Goal: Task Accomplishment & Management: Complete application form

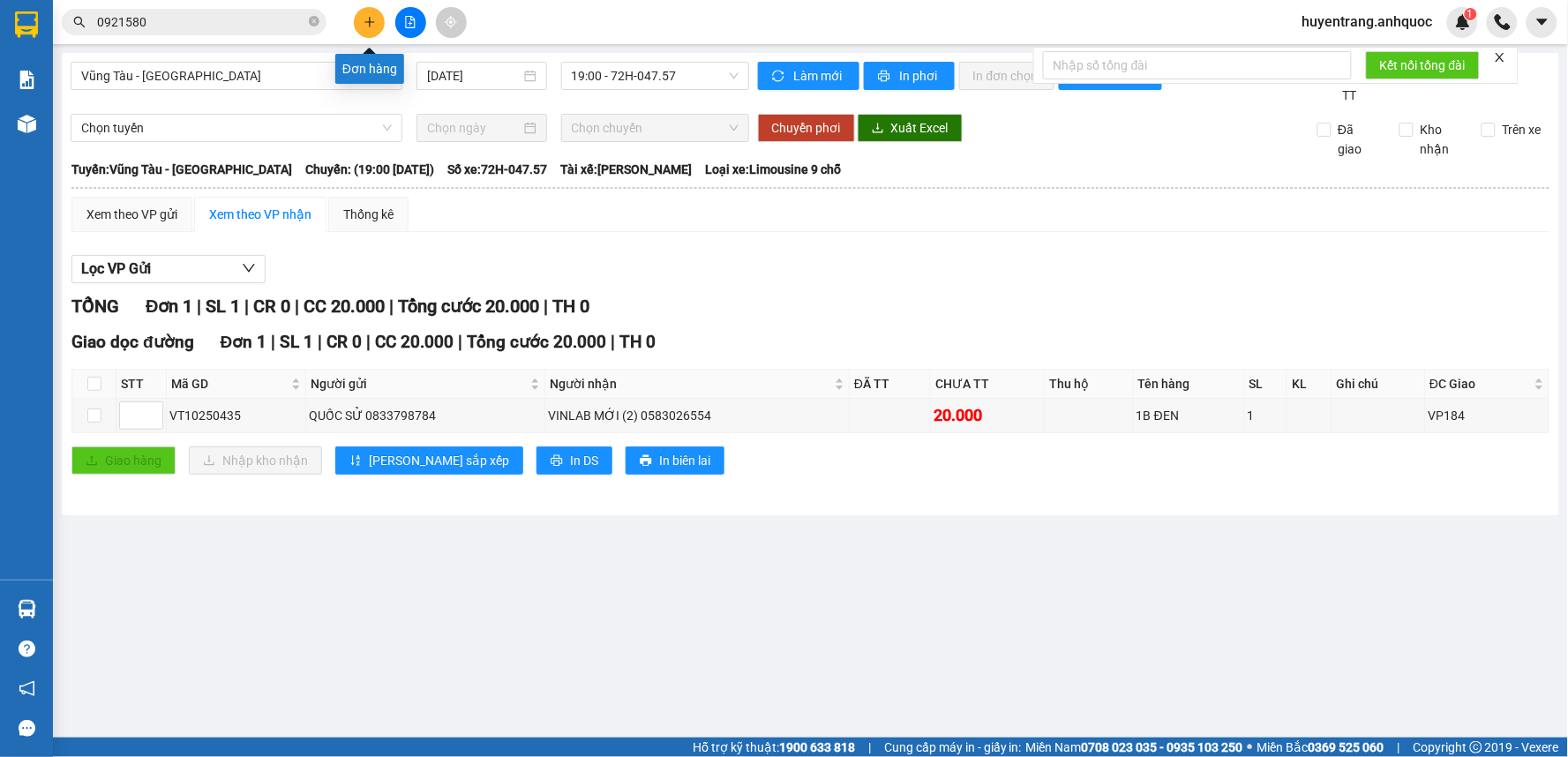
click at [377, 17] on button at bounding box center [370, 23] width 31 height 31
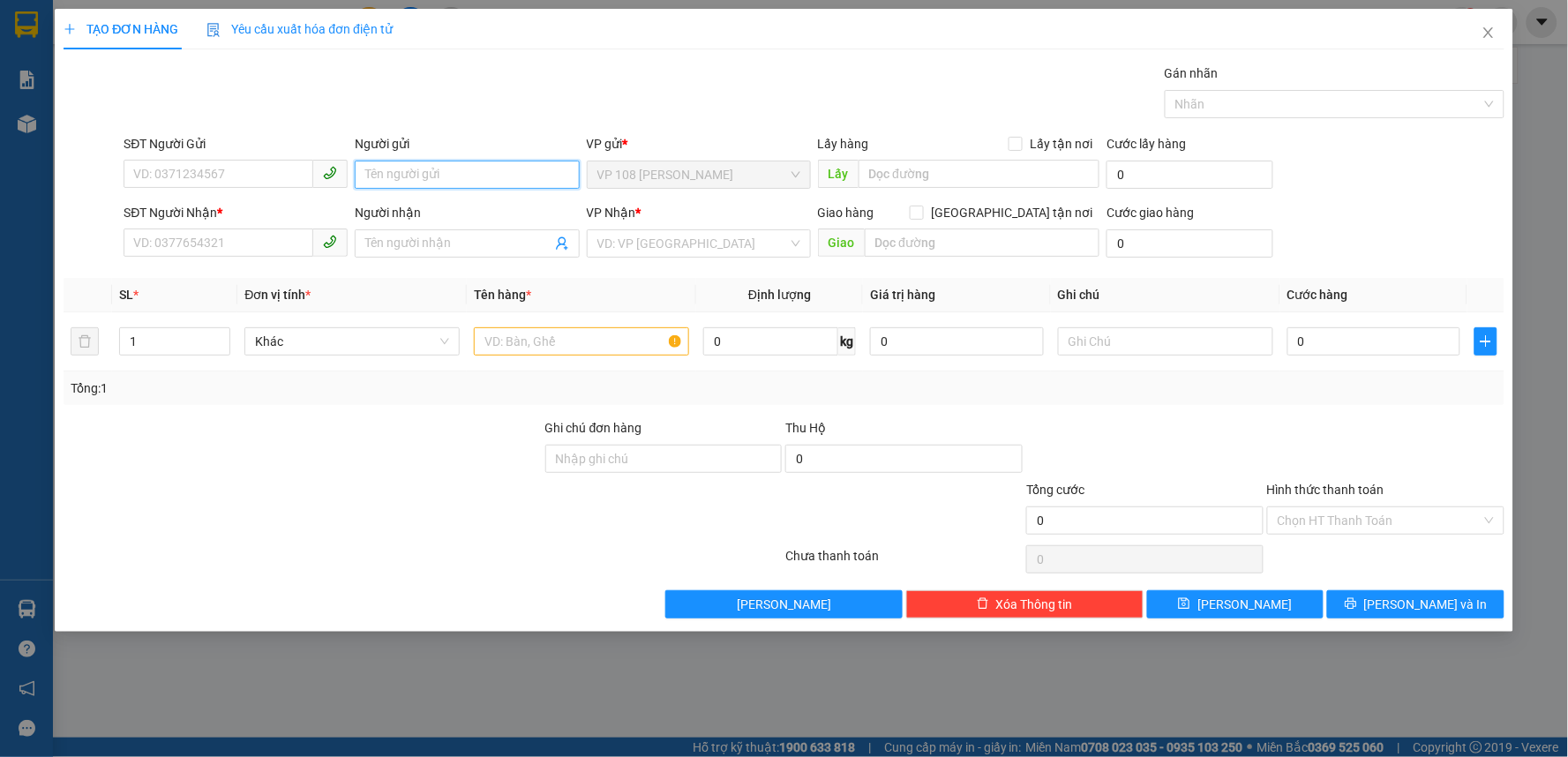
click at [426, 161] on input "Người gửi" at bounding box center [467, 174] width 224 height 28
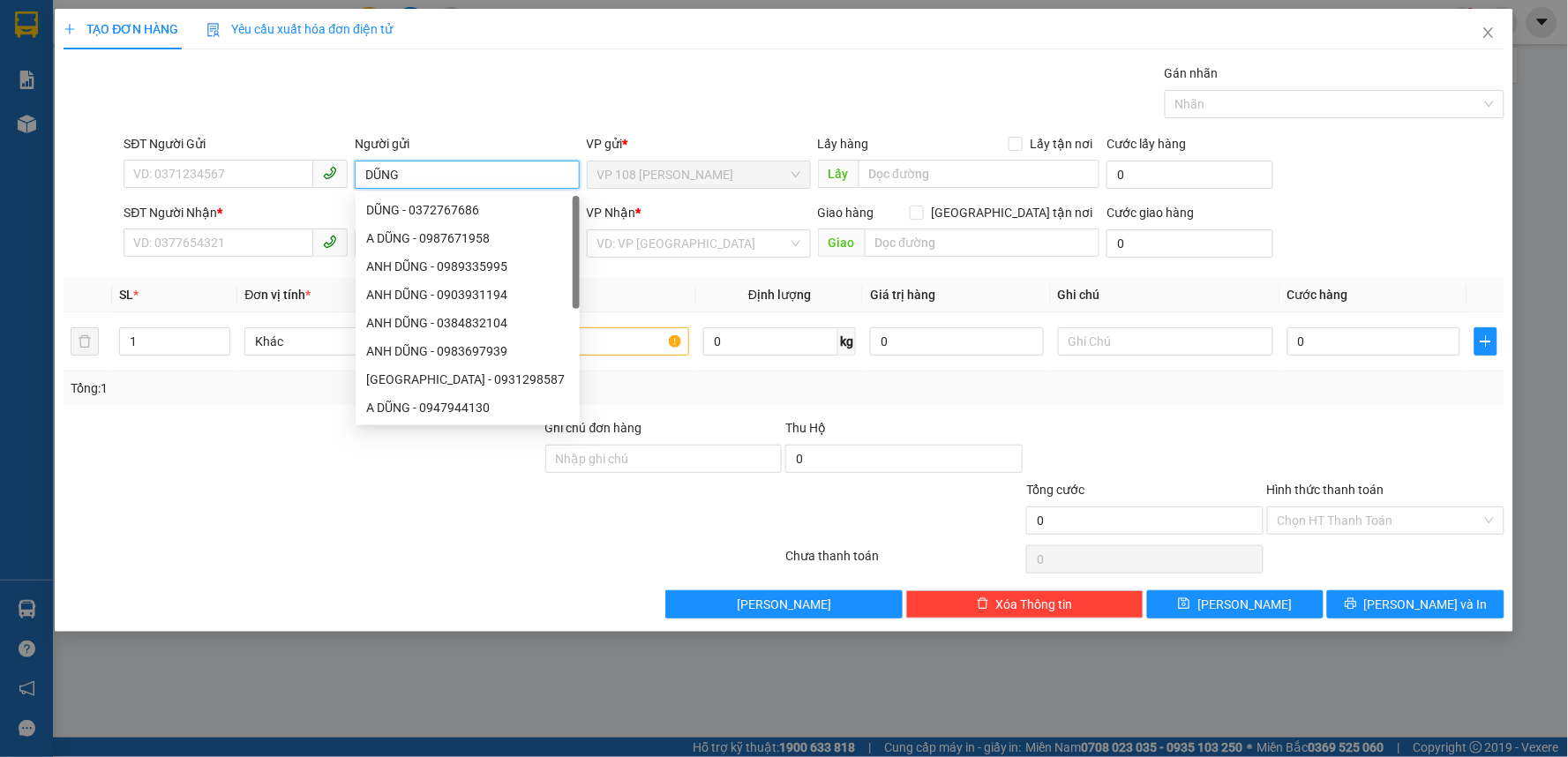
type input "DŨNG ("
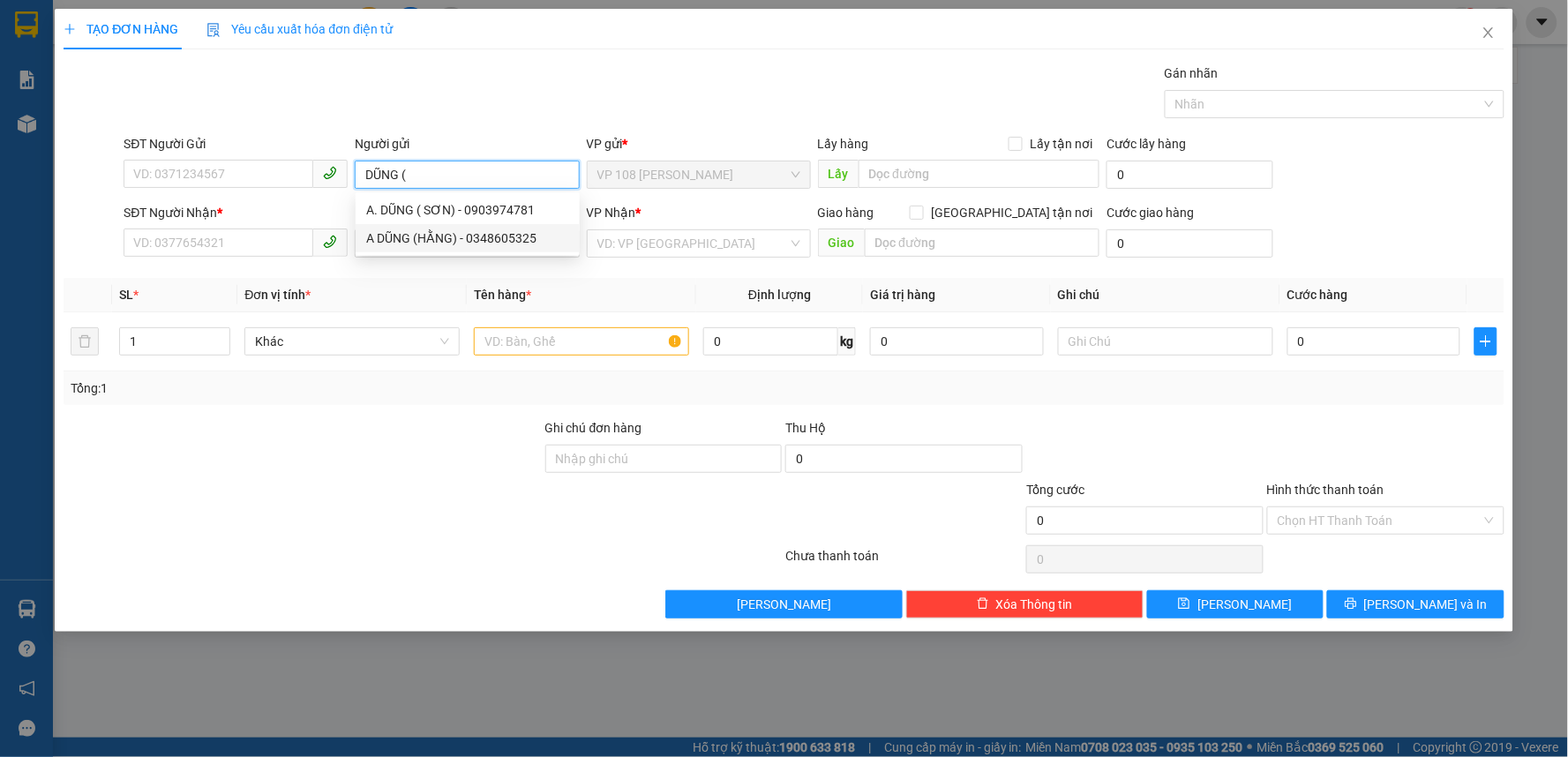
click at [478, 230] on div "A DŨNG (HẰNG) - 0348605325" at bounding box center [467, 238] width 202 height 19
type input "0348605325"
type input "A DŨNG (HẰNG)"
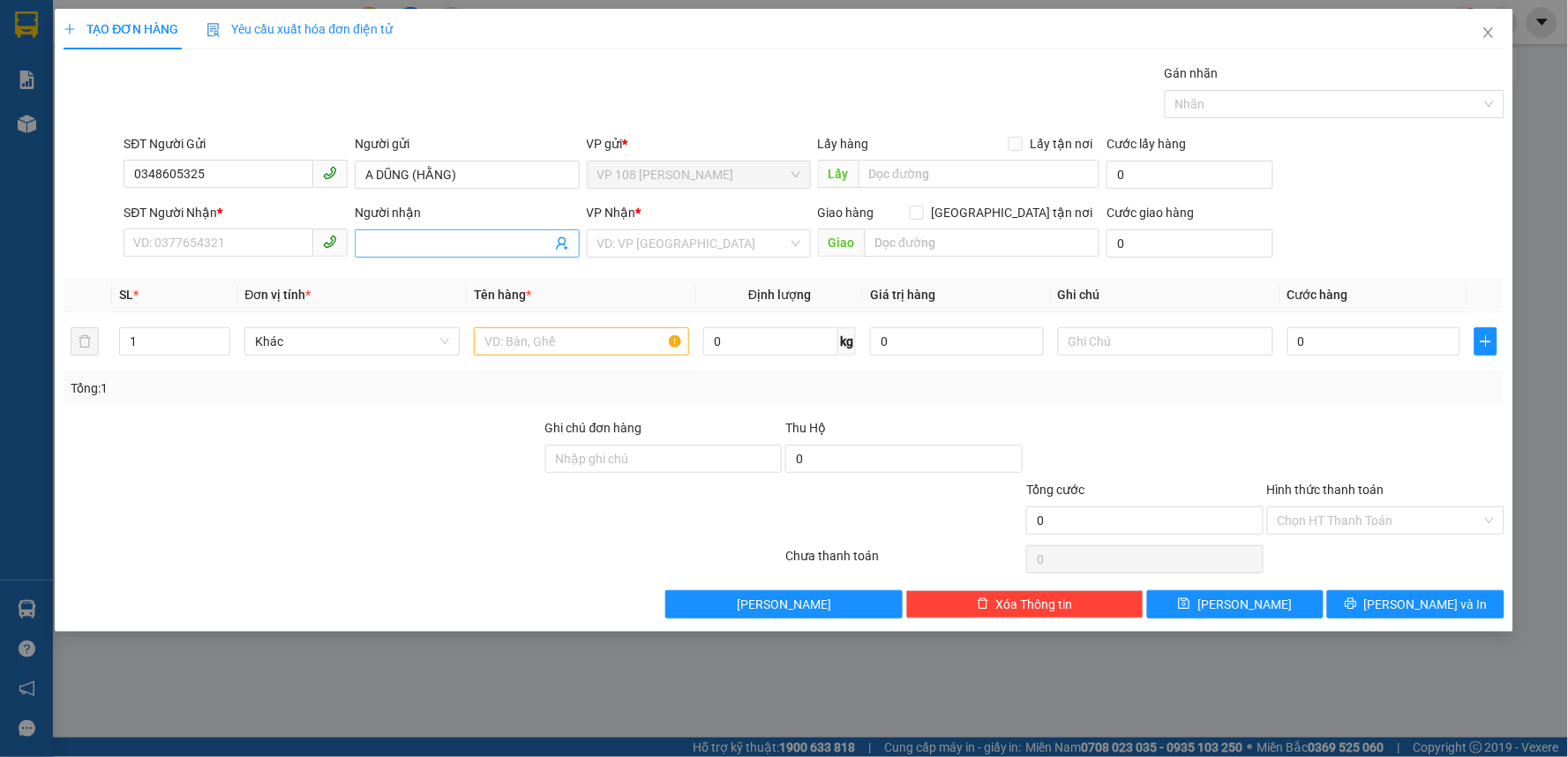
click at [407, 239] on input "Người nhận" at bounding box center [458, 243] width 185 height 19
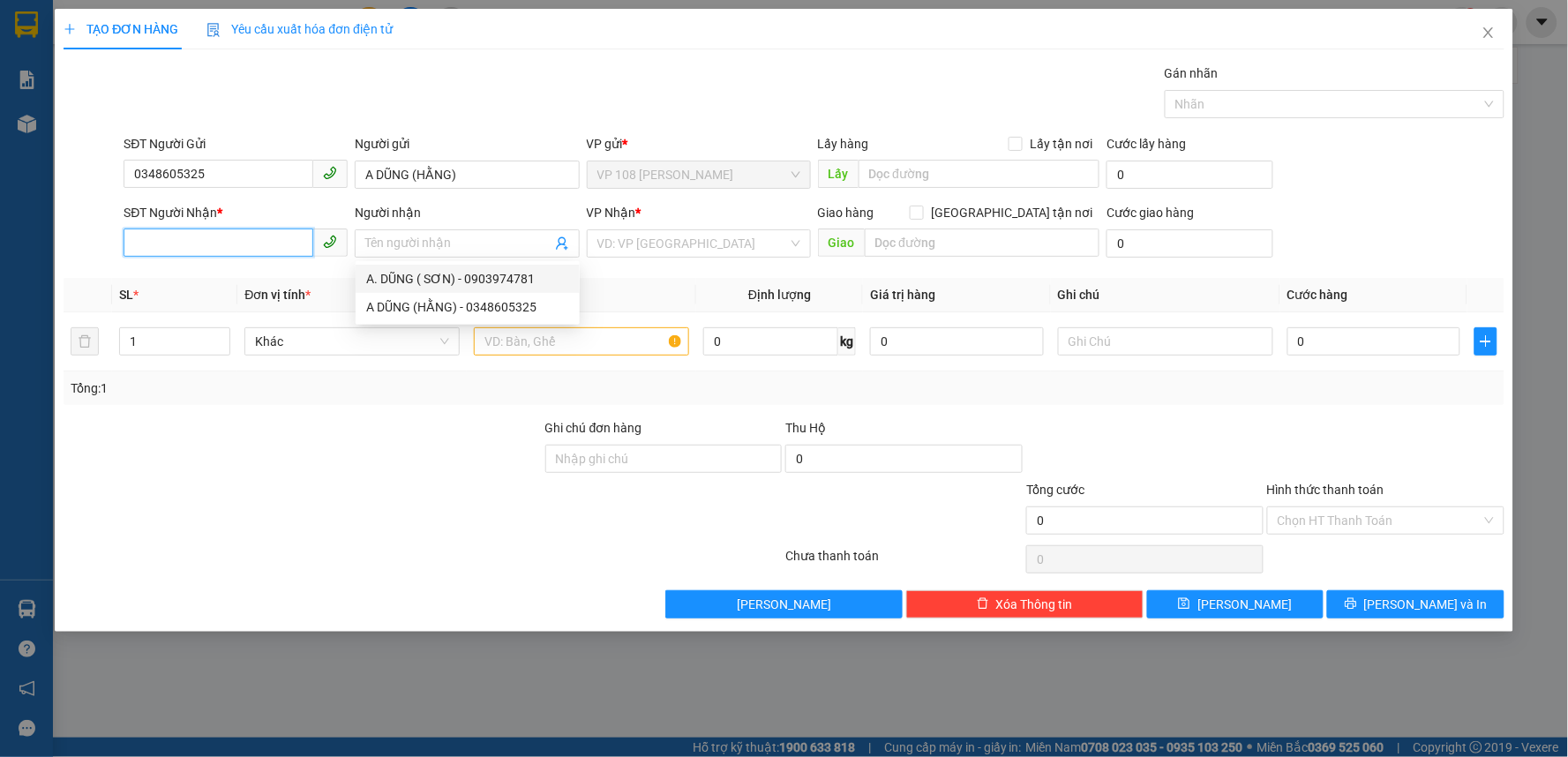
click at [230, 229] on input "SĐT Người Nhận *" at bounding box center [218, 242] width 190 height 28
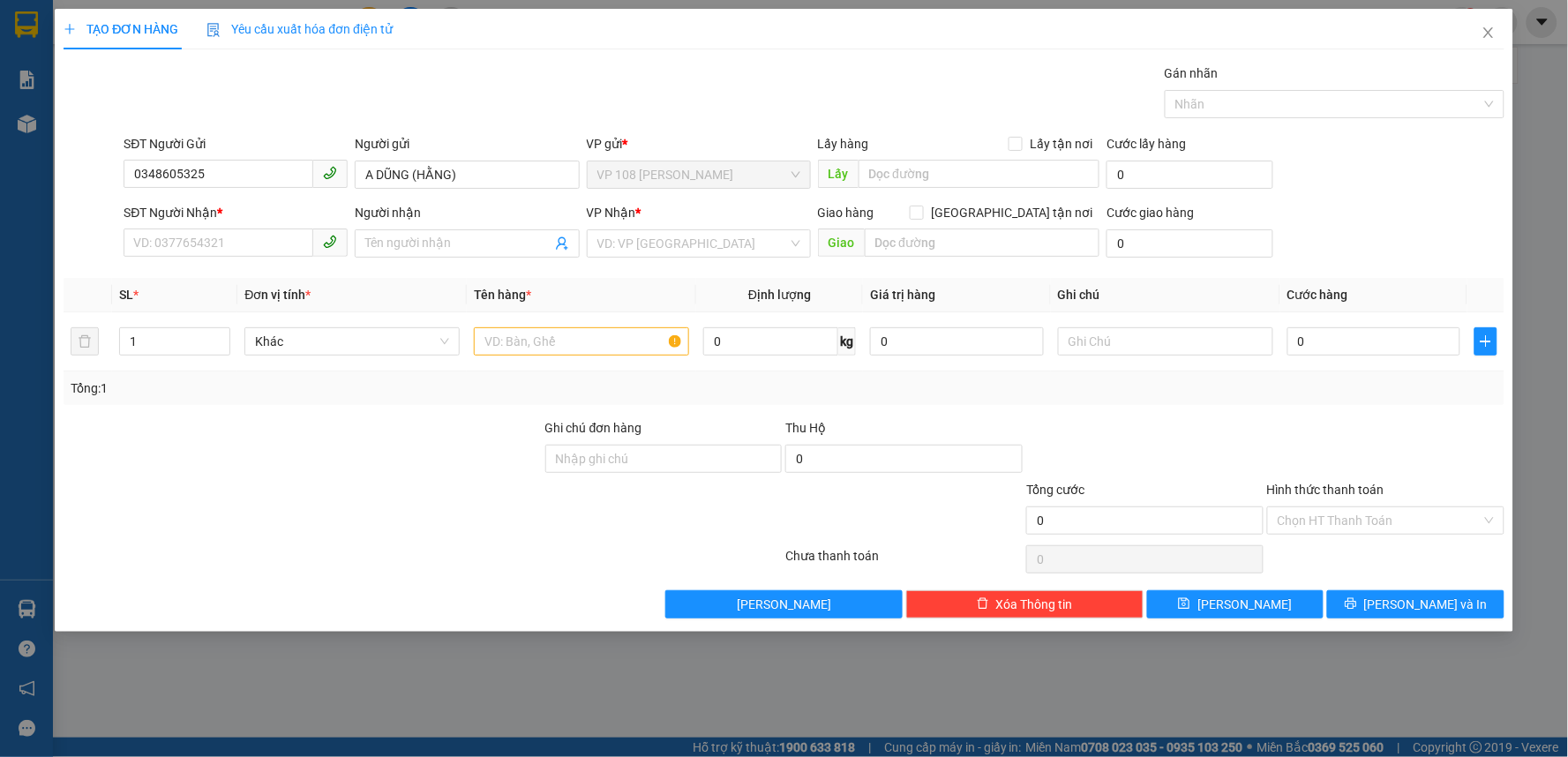
click at [230, 227] on div "SĐT Người Nhận *" at bounding box center [235, 215] width 224 height 26
click at [250, 235] on input "SĐT Người Nhận *" at bounding box center [218, 242] width 190 height 28
click at [408, 243] on input "Người nhận" at bounding box center [458, 243] width 185 height 19
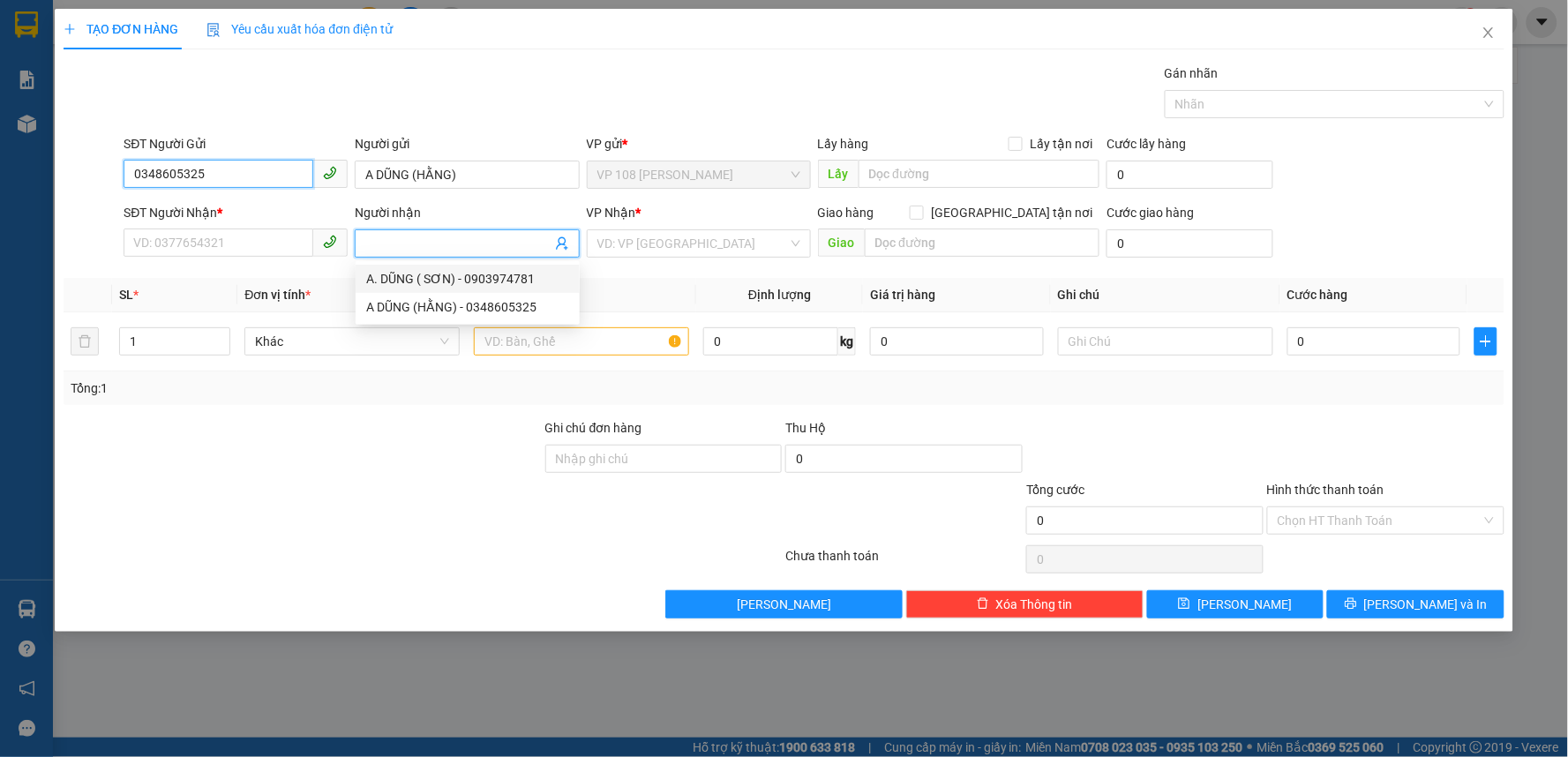
click at [182, 169] on input "0348605325" at bounding box center [218, 173] width 190 height 28
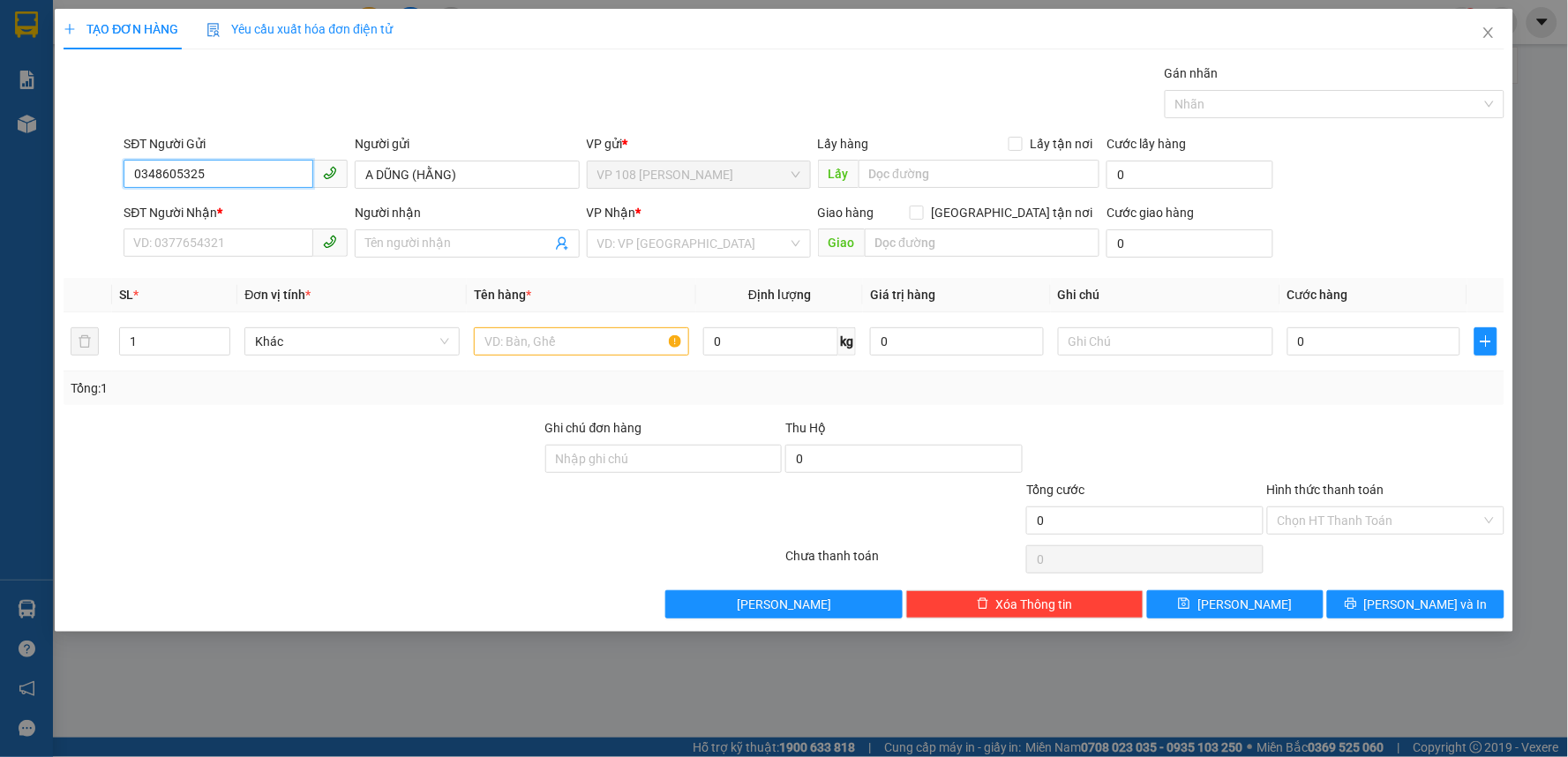
paste input "902380507"
type input "0902380507"
click at [251, 213] on div "0902380507 - C HẰNG ( HUY)" at bounding box center [243, 210] width 219 height 19
type input "C HẰNG ( HUY)"
type input "0348605325"
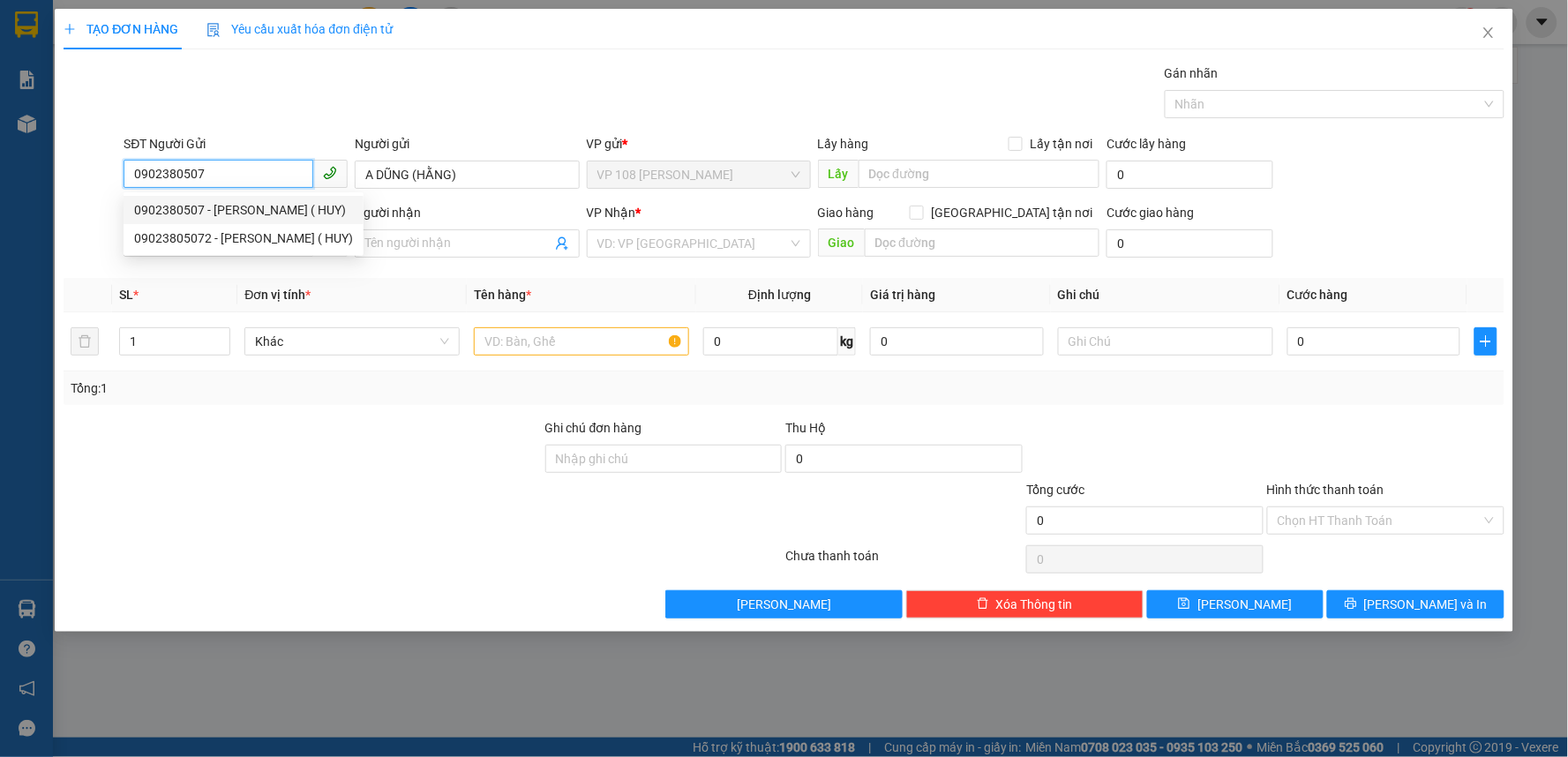
type input "A DŨNG (HẰNG)"
type input "VP184"
type input "TM 10/10 THỦY"
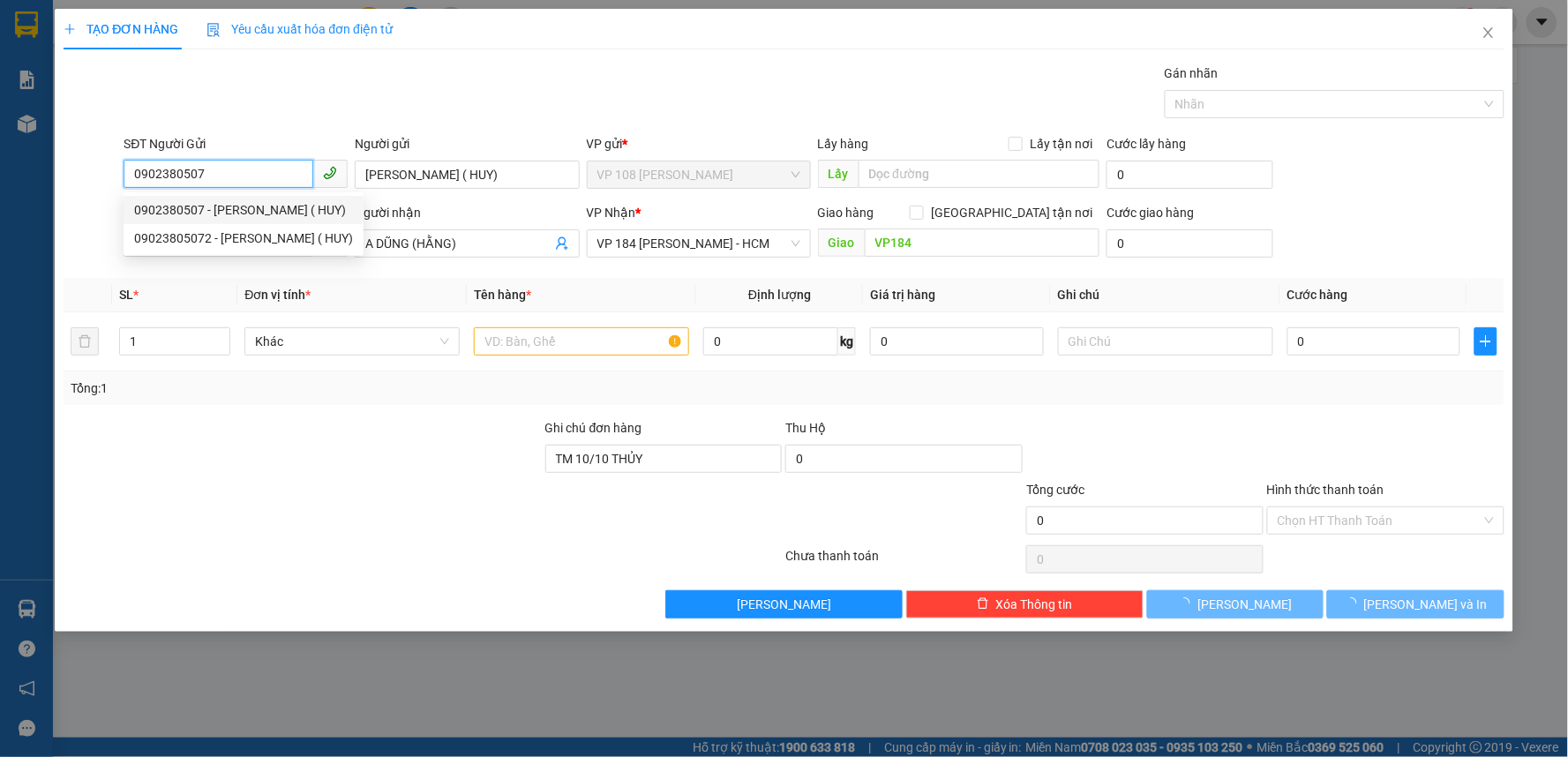
type input "100.000"
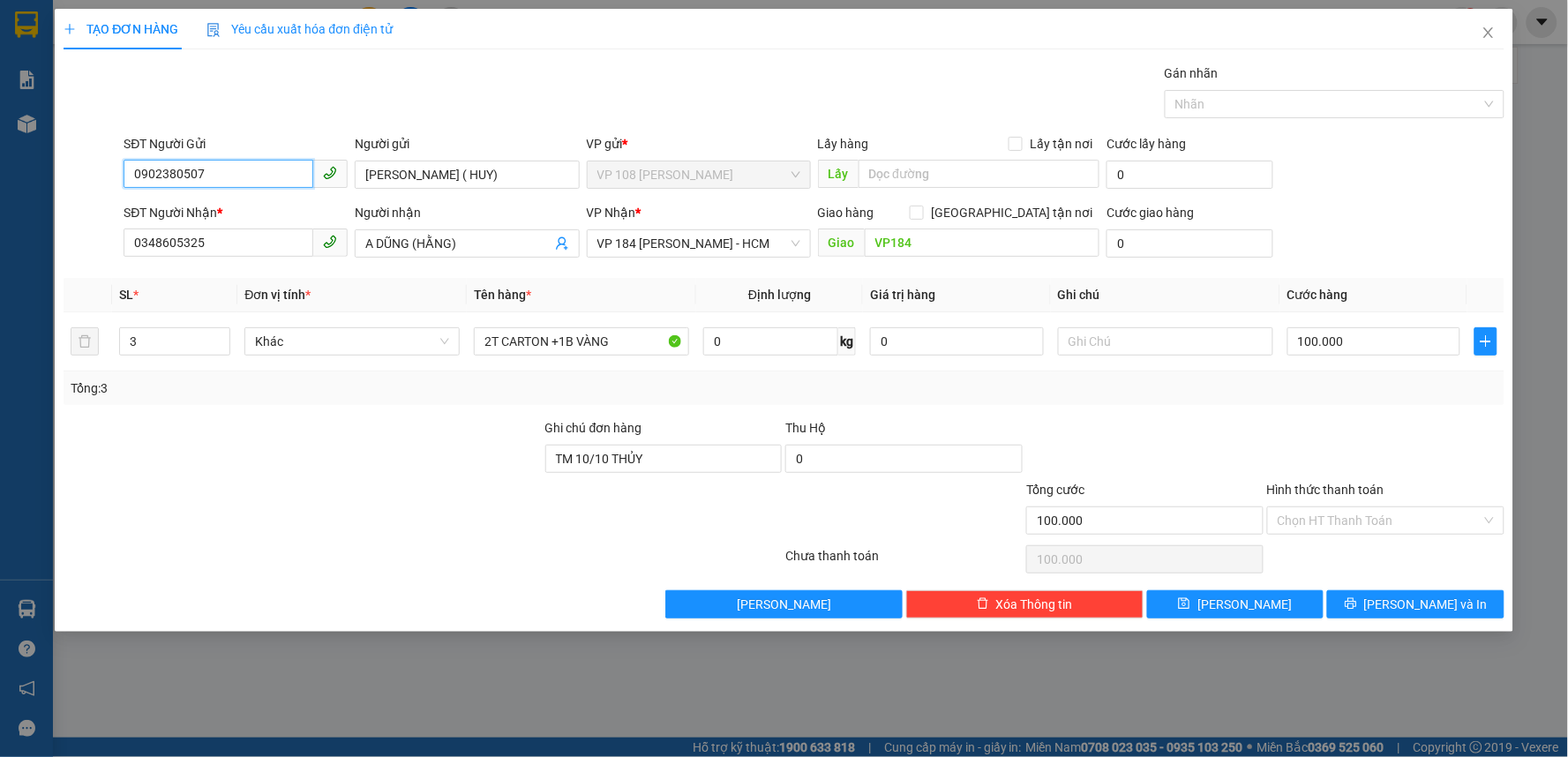
type input "0902380507"
drag, startPoint x: 231, startPoint y: 241, endPoint x: 0, endPoint y: 256, distance: 231.5
click at [0, 256] on div "TẠO ĐƠN HÀNG Yêu cầu xuất hóa đơn điện tử Transit Pickup Surcharge Ids Transit …" at bounding box center [784, 378] width 1568 height 757
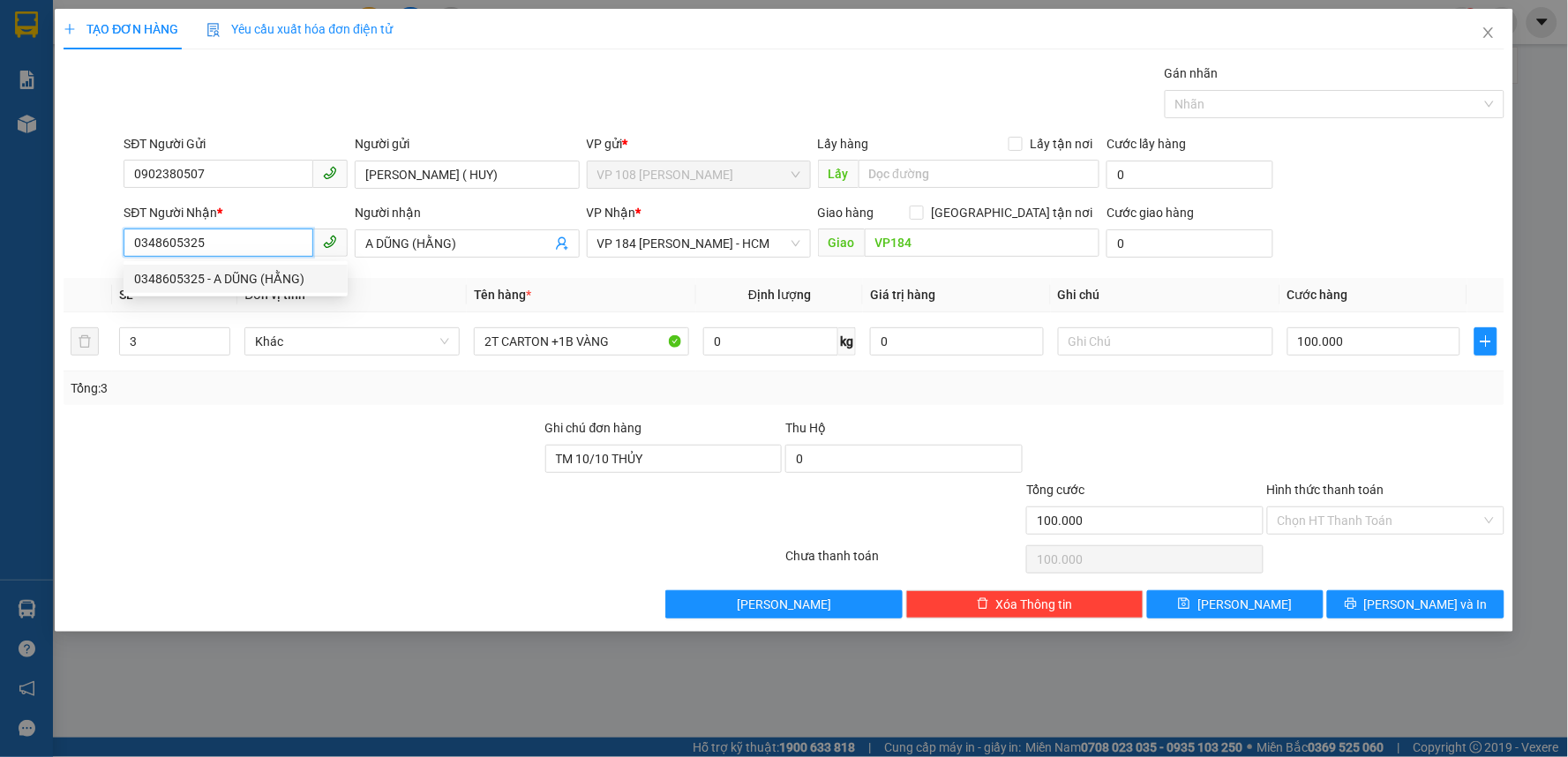
click at [225, 275] on div "0348605325 - A DŨNG (HẰNG)" at bounding box center [235, 278] width 202 height 19
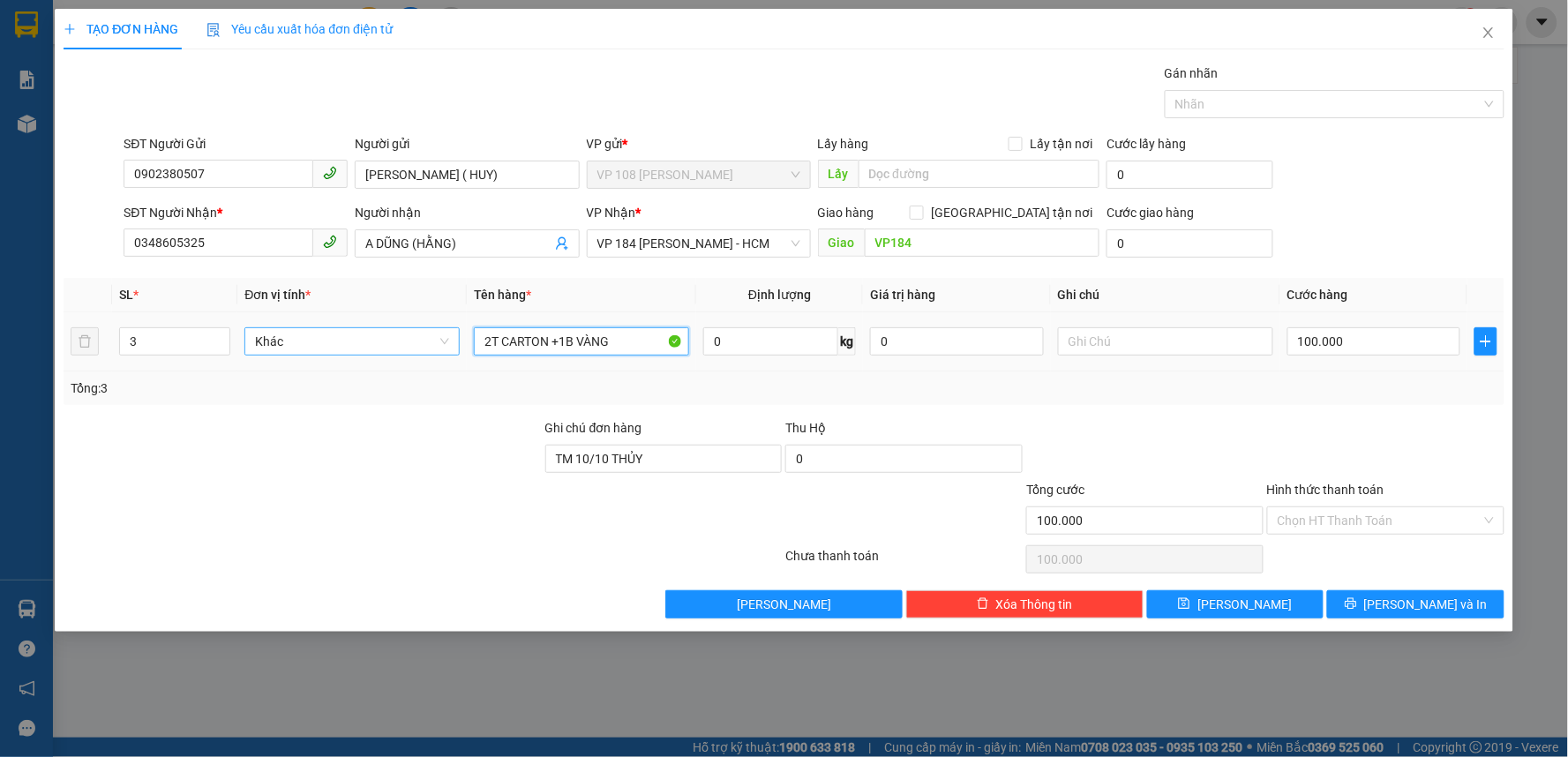
drag, startPoint x: 653, startPoint y: 346, endPoint x: 321, endPoint y: 344, distance: 332.0
click at [328, 347] on tr "3 Khác 2T CARTON +1B VÀNG 0 kg 0 100.000" at bounding box center [784, 341] width 1441 height 59
type input "1T CARTON"
click at [1370, 347] on input "100.000" at bounding box center [1374, 341] width 173 height 28
type input "3"
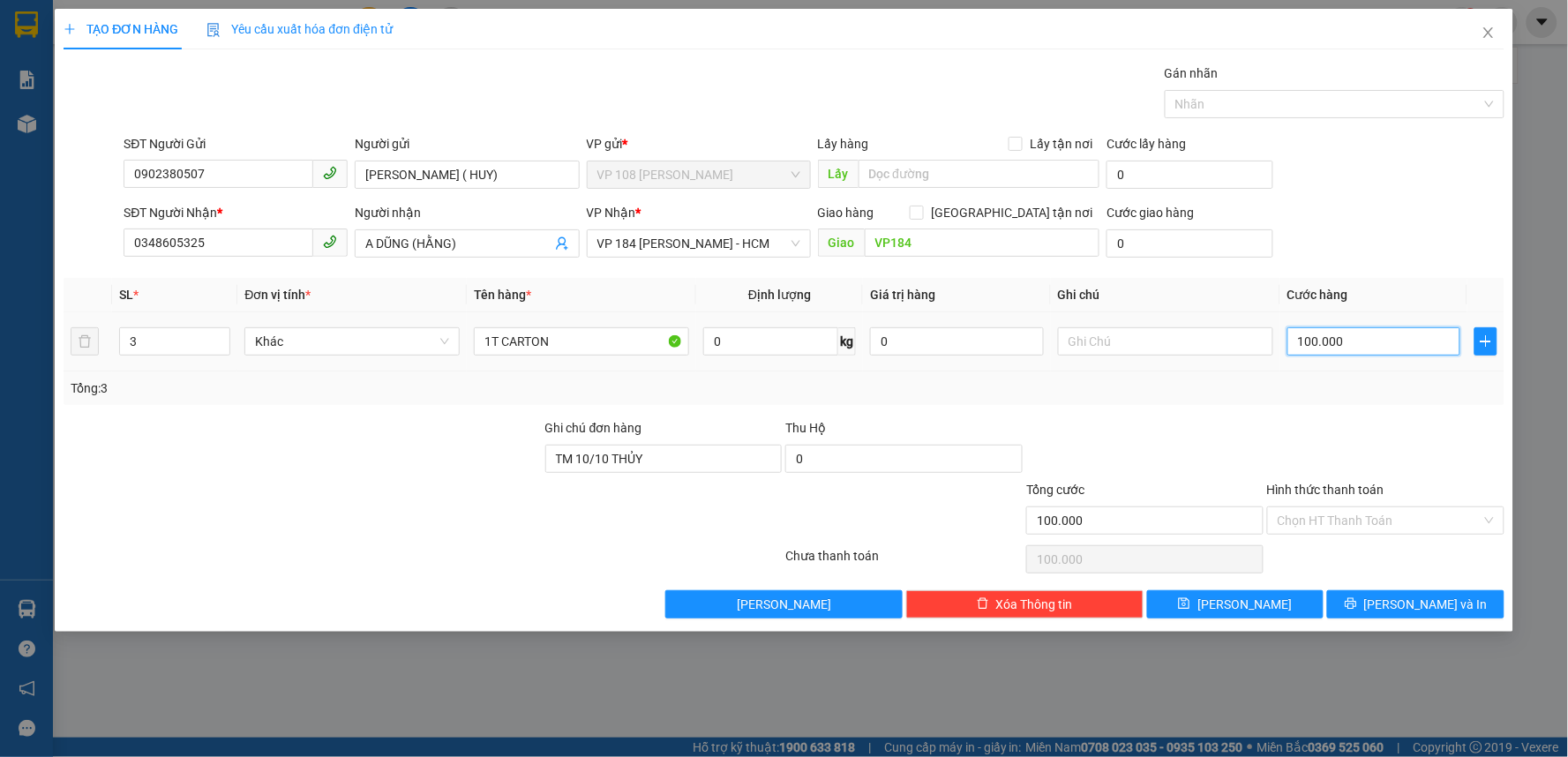
type input "3"
type input "30"
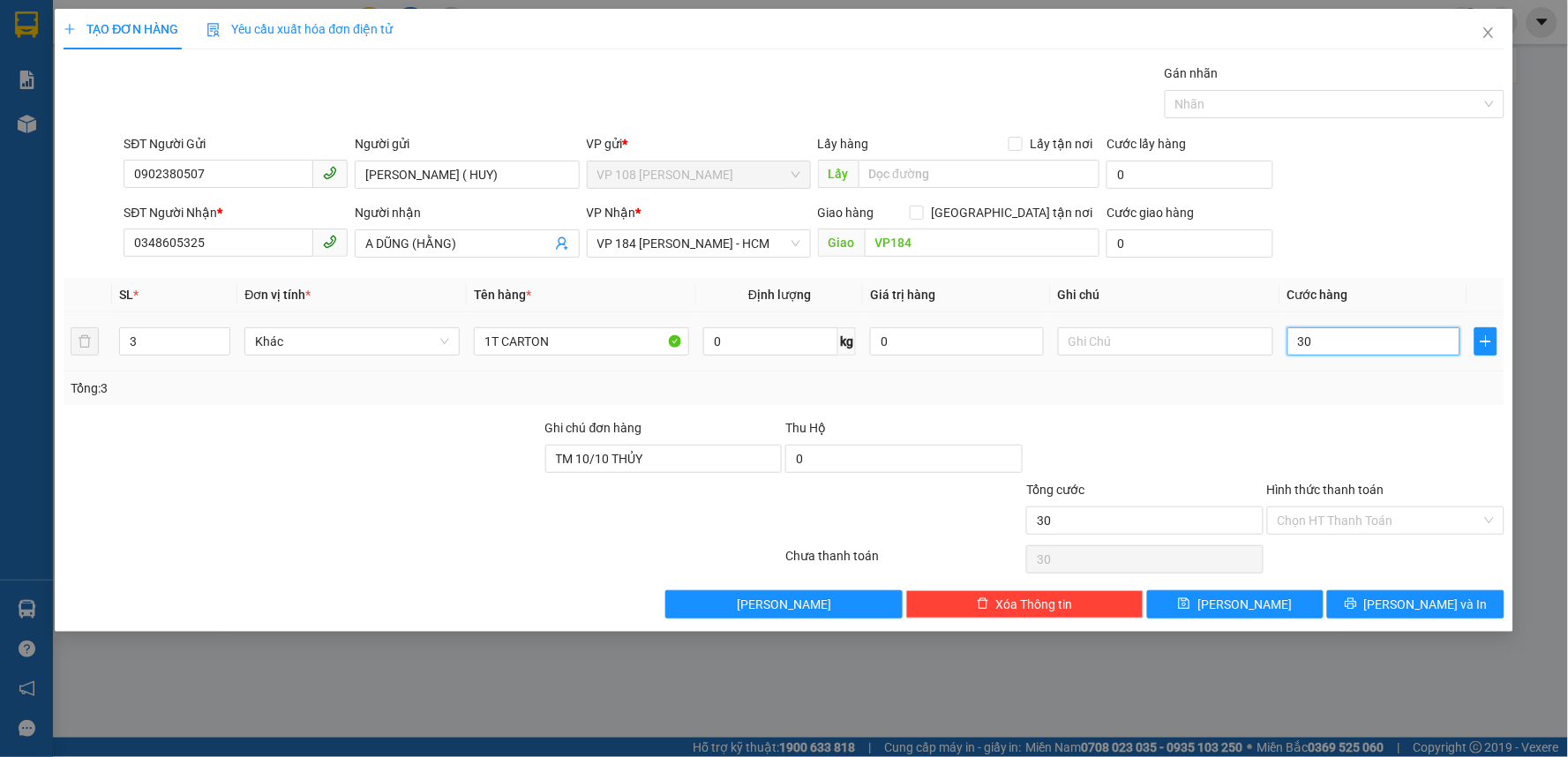
type input "300"
type input "3.000"
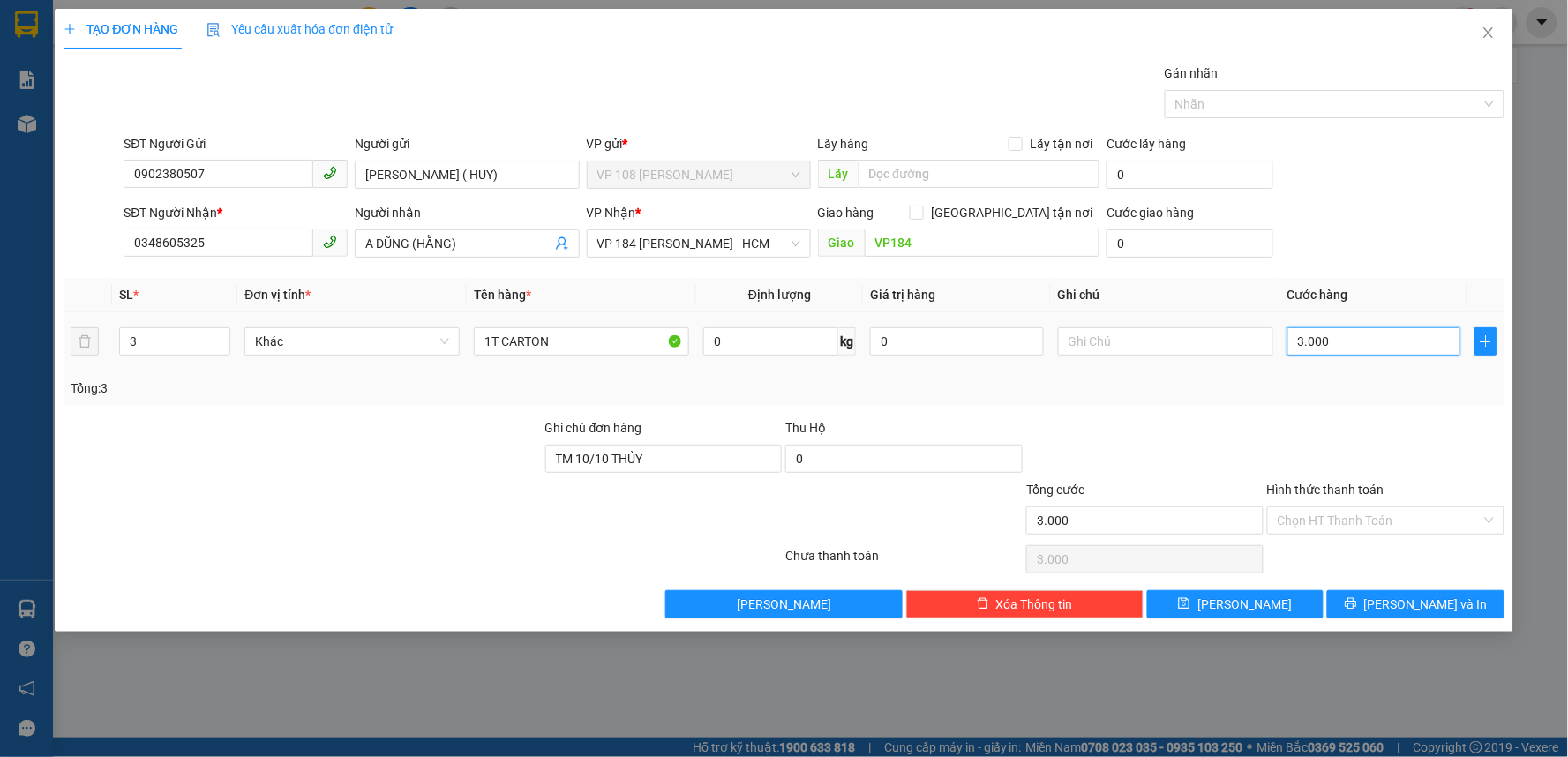
type input "30.000"
click at [1396, 605] on button "Lưu và In" at bounding box center [1415, 604] width 177 height 28
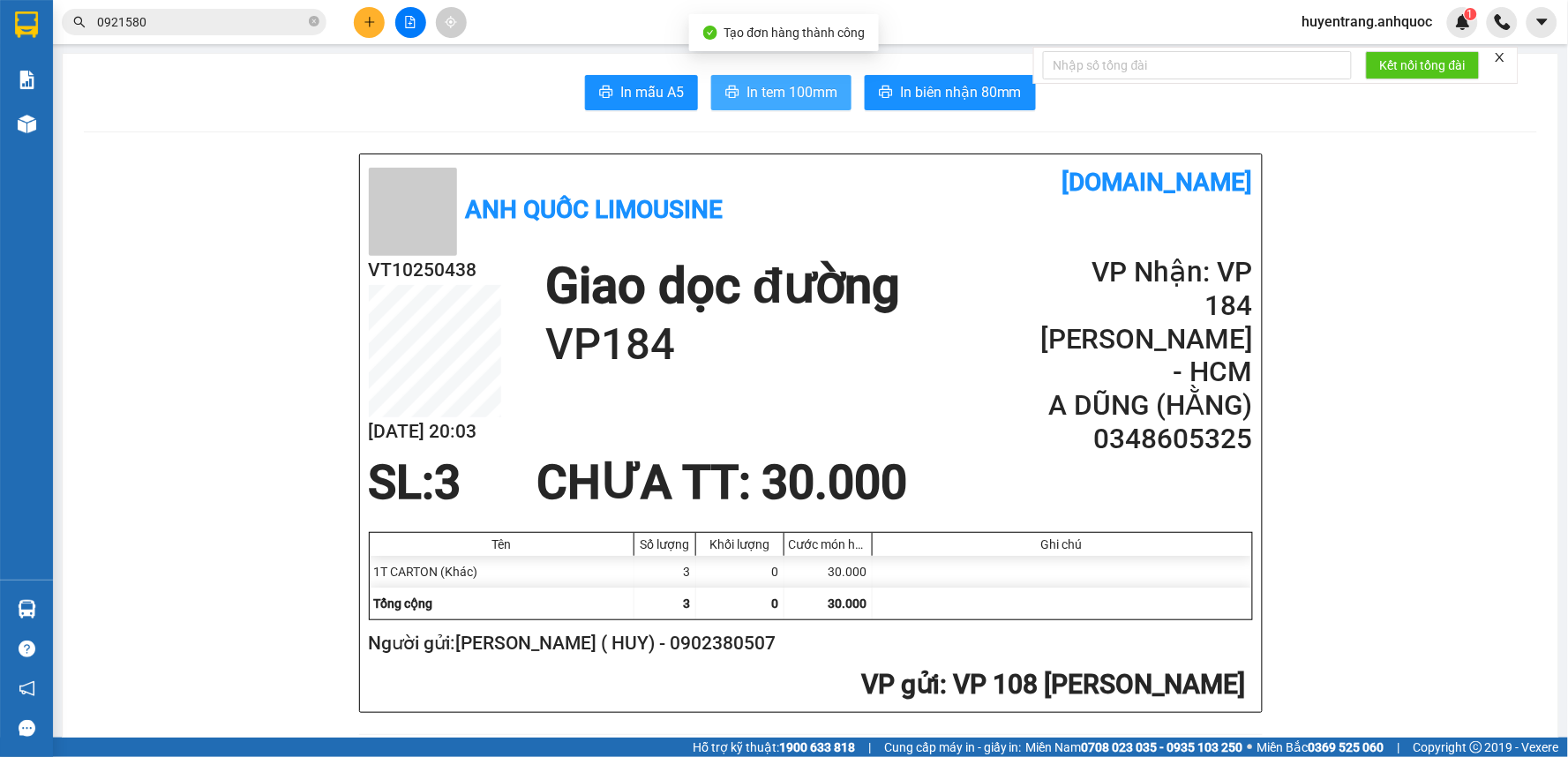
click at [790, 104] on button "In tem 100mm" at bounding box center [781, 93] width 141 height 35
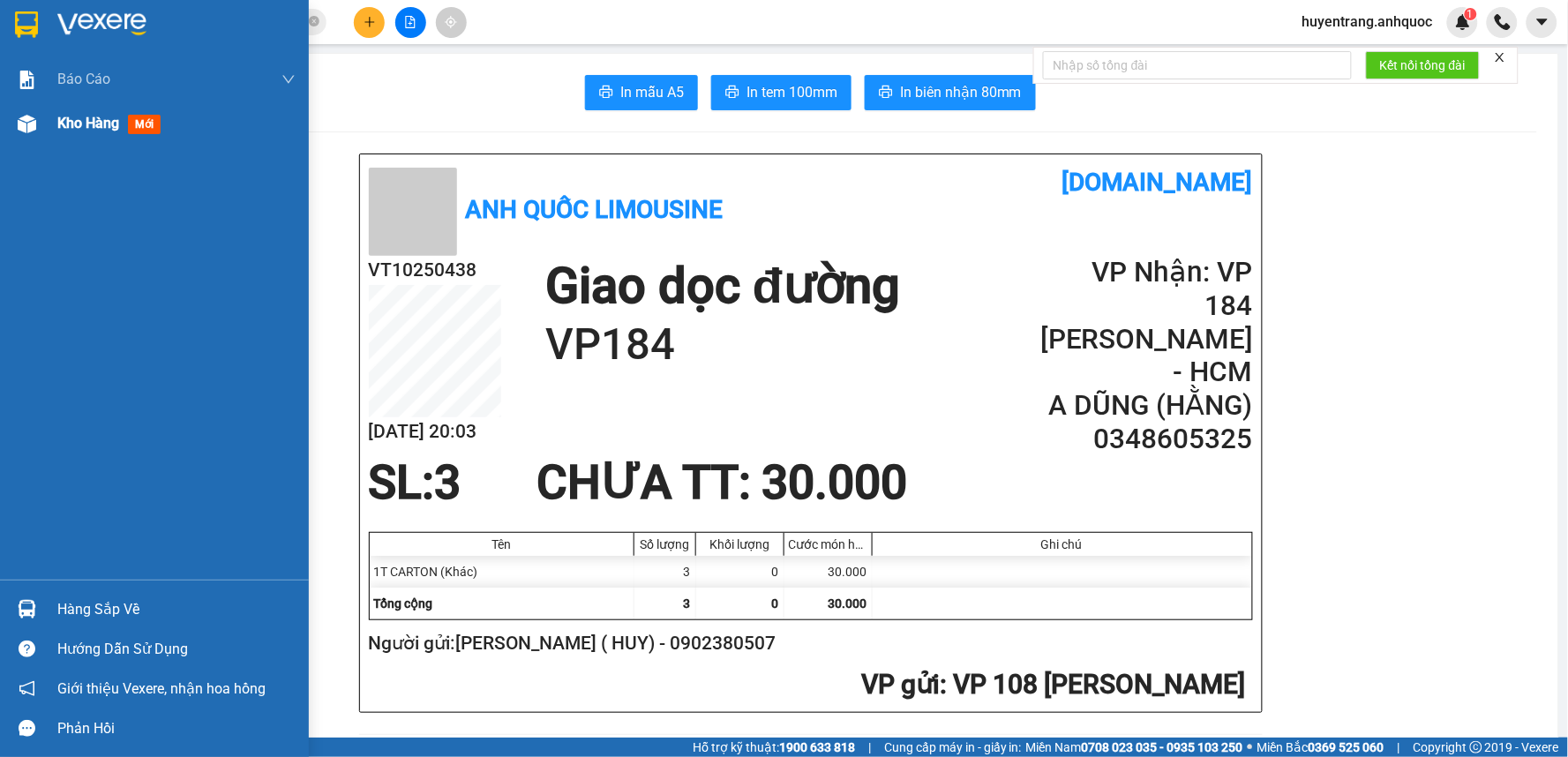
click at [74, 136] on div "Kho hàng mới" at bounding box center [176, 123] width 238 height 44
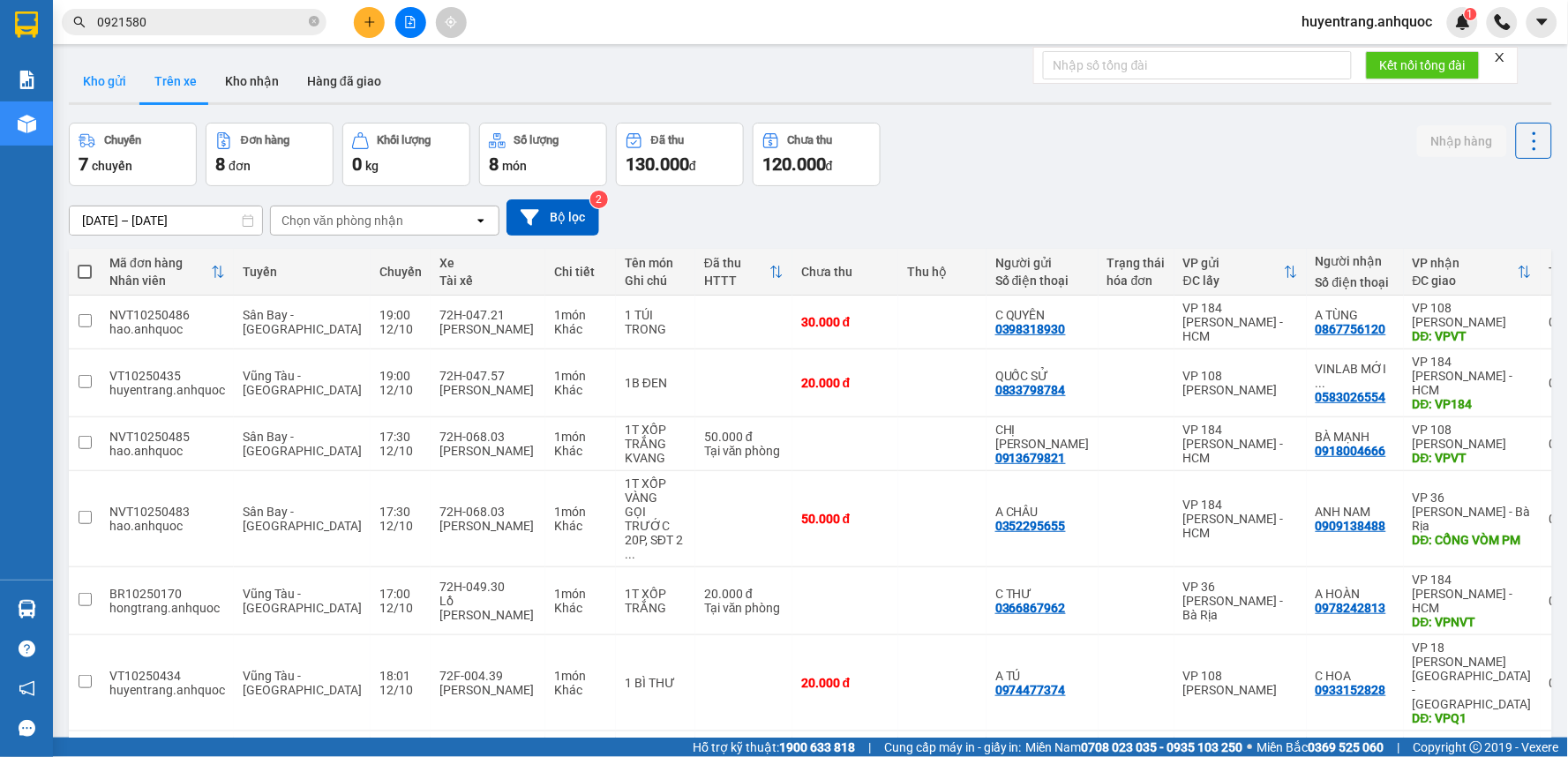
click at [124, 76] on button "Kho gửi" at bounding box center [104, 81] width 72 height 43
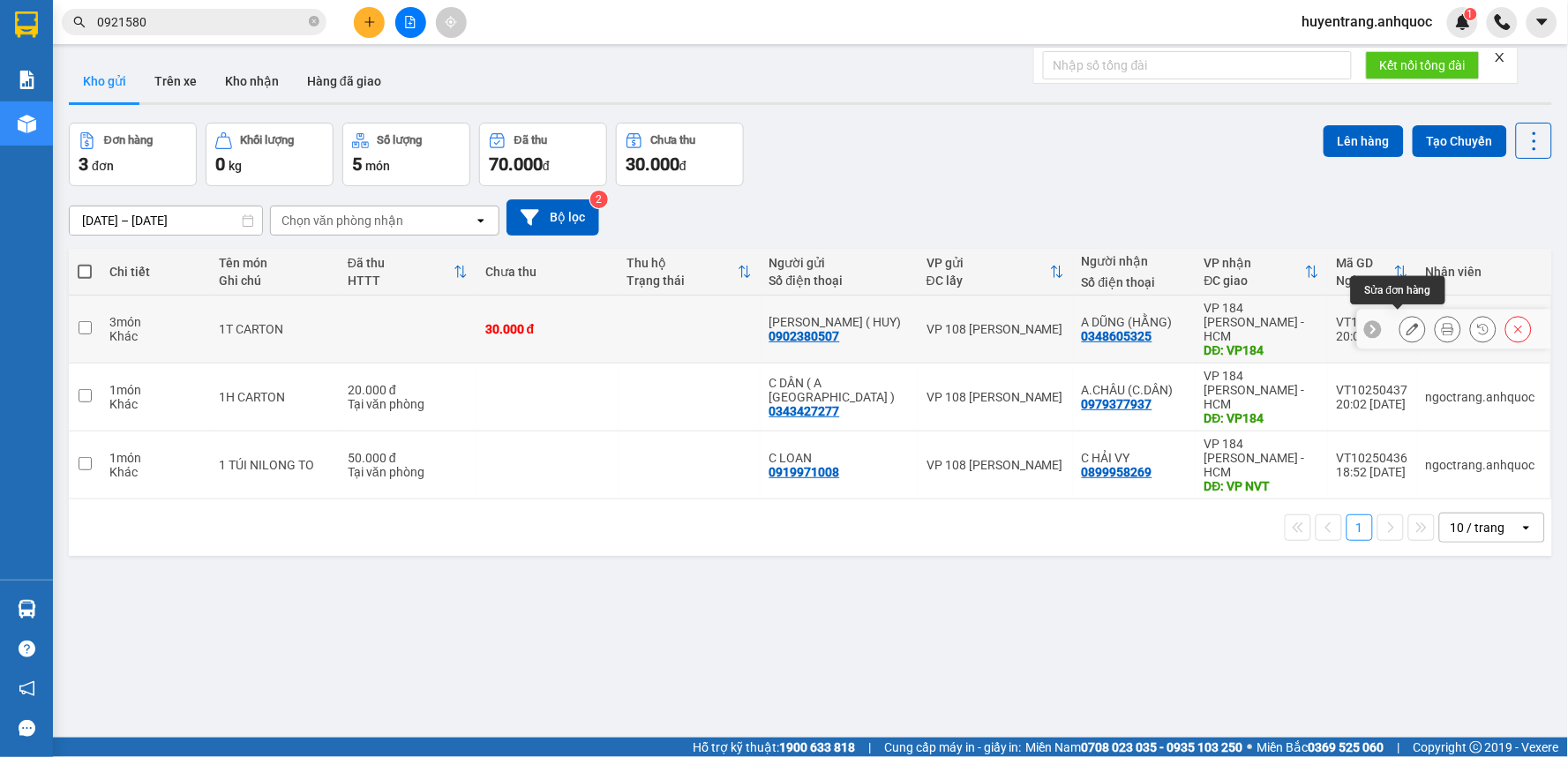
click at [1400, 324] on button at bounding box center [1412, 329] width 25 height 31
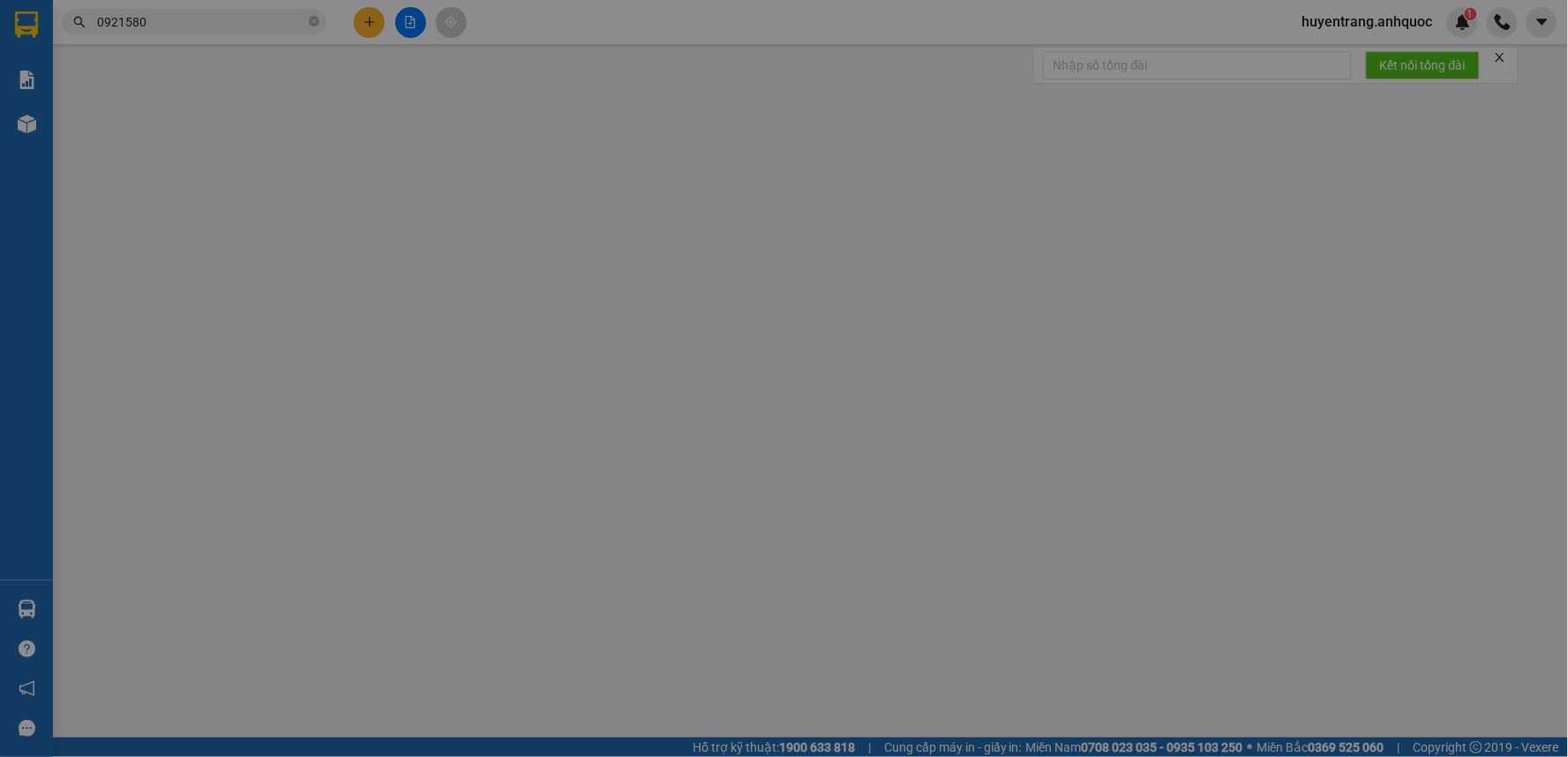
type input "0902380507"
type input "C HẰNG ( HUY)"
type input "0348605325"
type input "A DŨNG (HẰNG)"
type input "VP184"
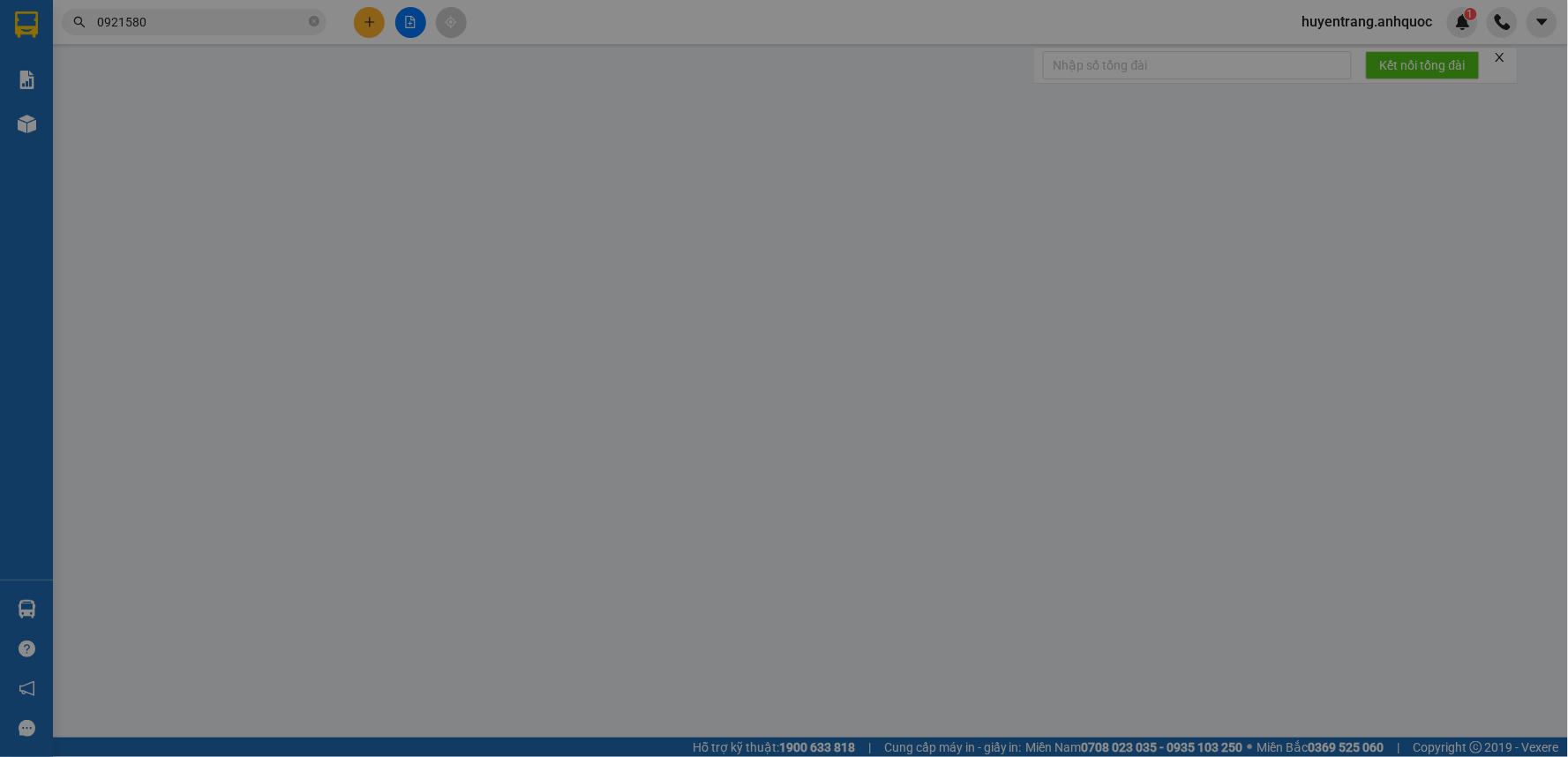
type input "TM 10/10 THỦY"
type input "30.000"
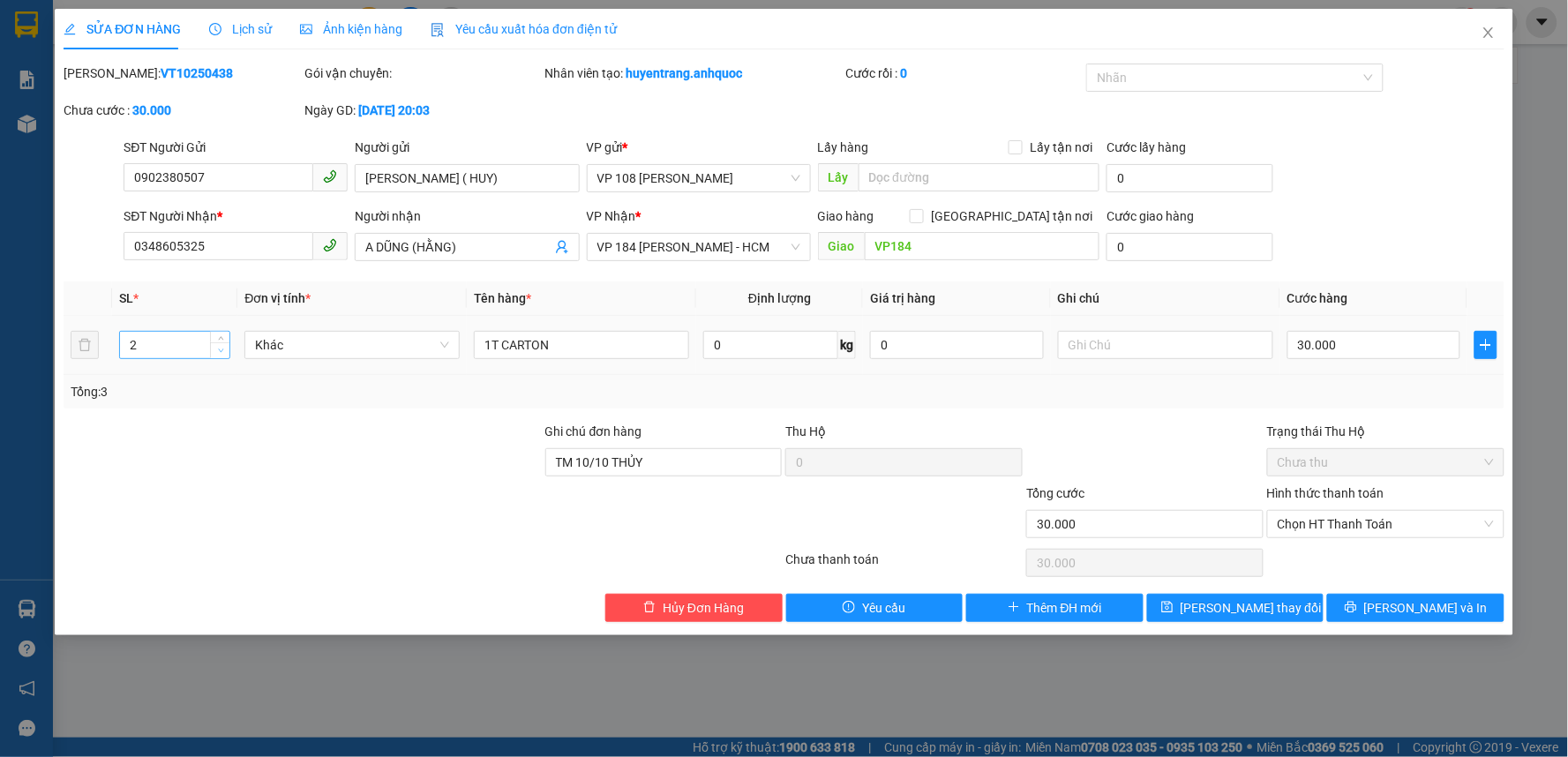
click at [219, 349] on icon "down" at bounding box center [221, 350] width 6 height 6
type input "1"
click at [219, 349] on icon "down" at bounding box center [221, 350] width 6 height 6
click at [1173, 607] on icon "save" at bounding box center [1168, 607] width 13 height 13
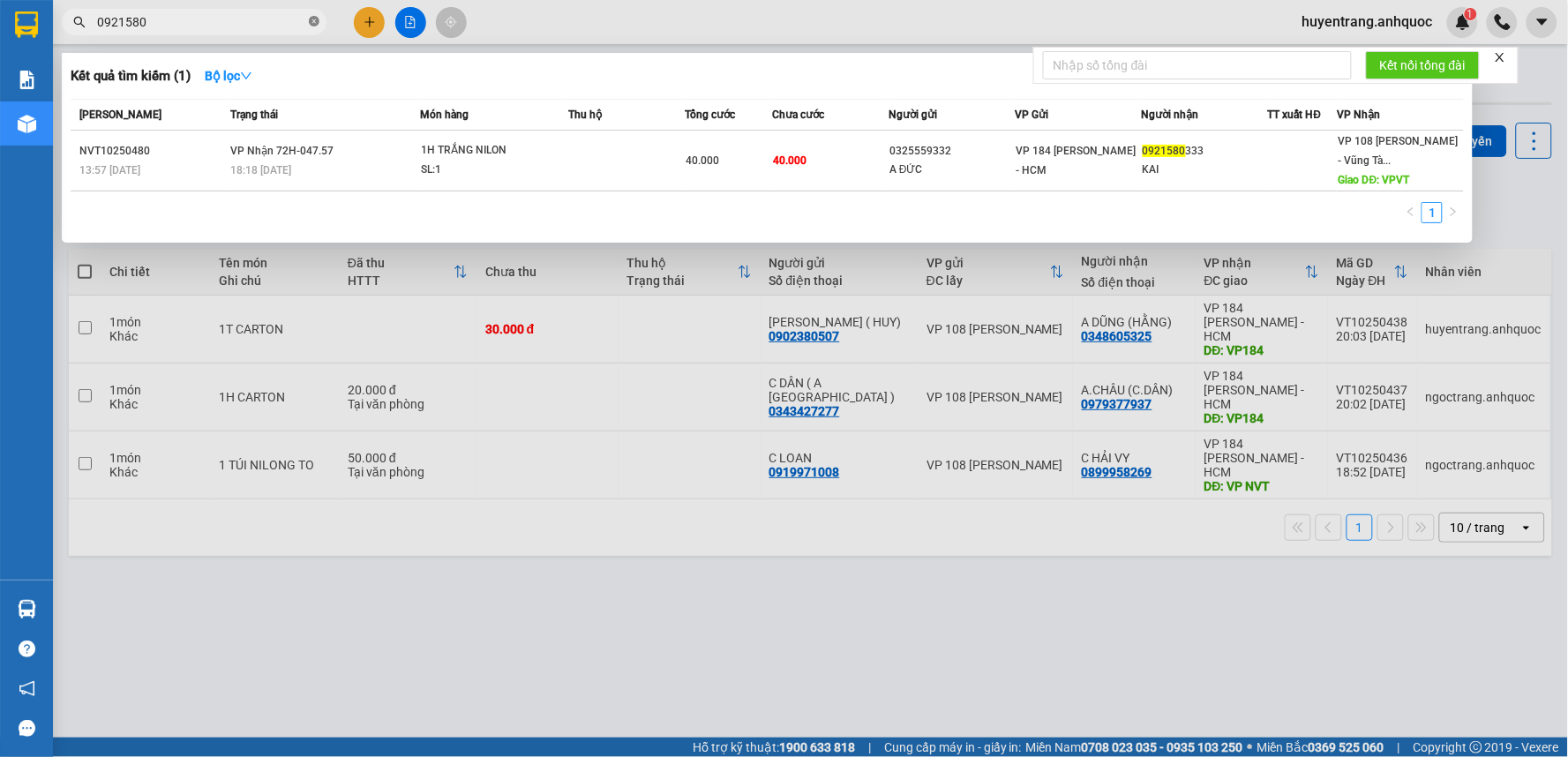
click at [311, 25] on icon "close-circle" at bounding box center [314, 21] width 11 height 11
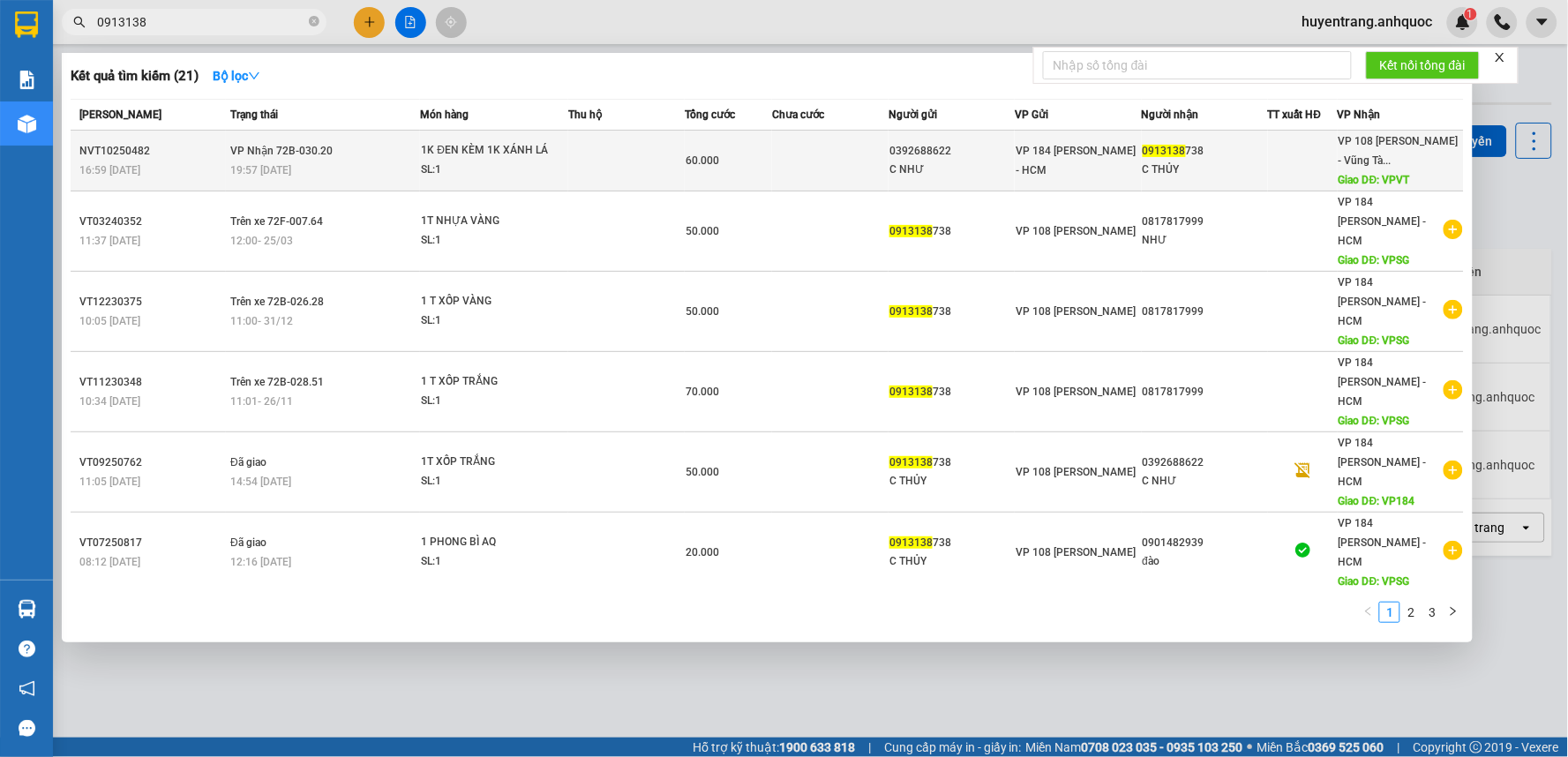
type input "0913138"
click at [629, 162] on td at bounding box center [626, 161] width 116 height 61
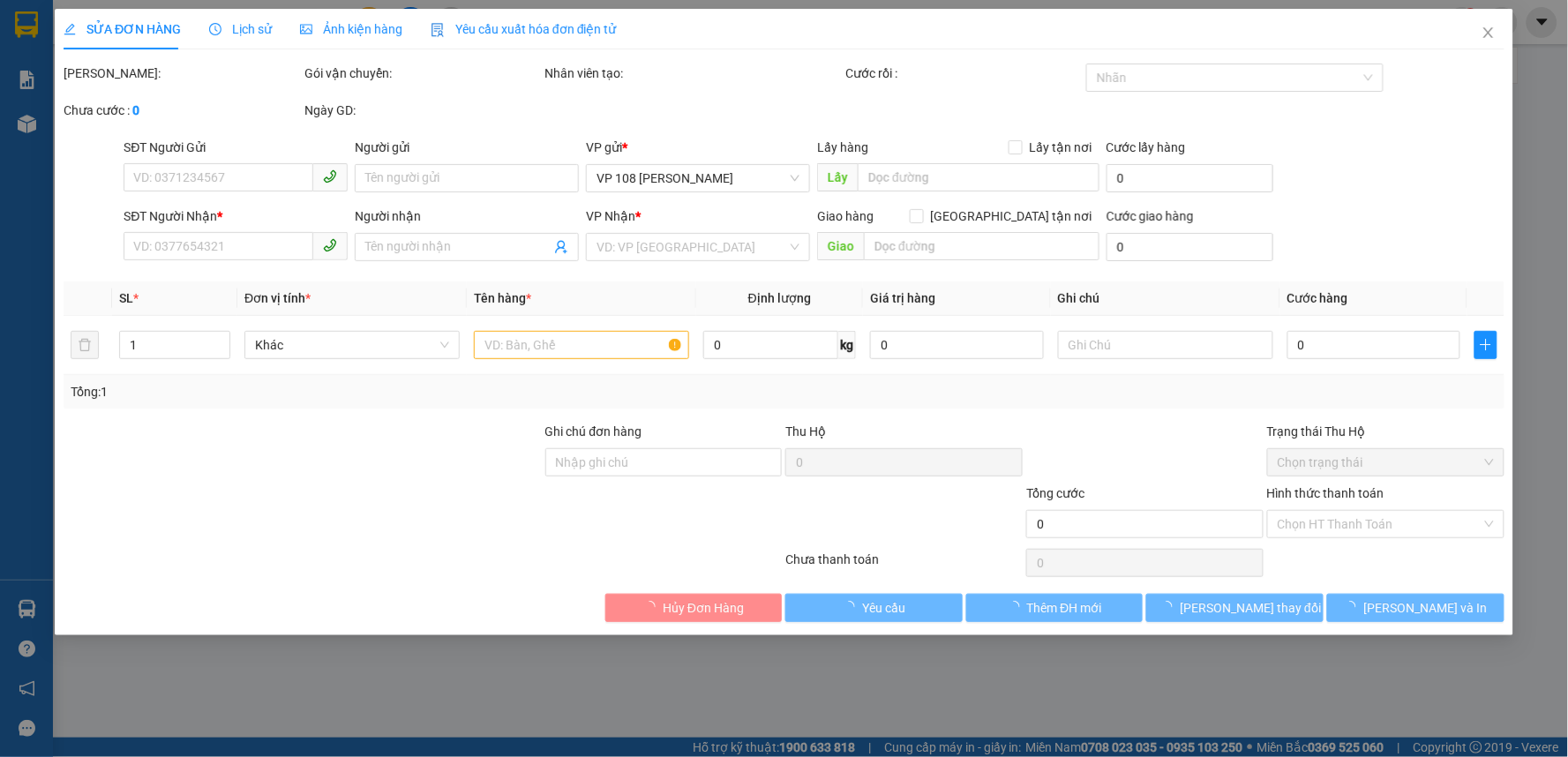
type input "0392688622"
type input "C NHƯ"
type input "0913138738"
type input "C THỦY"
type input "VPVT"
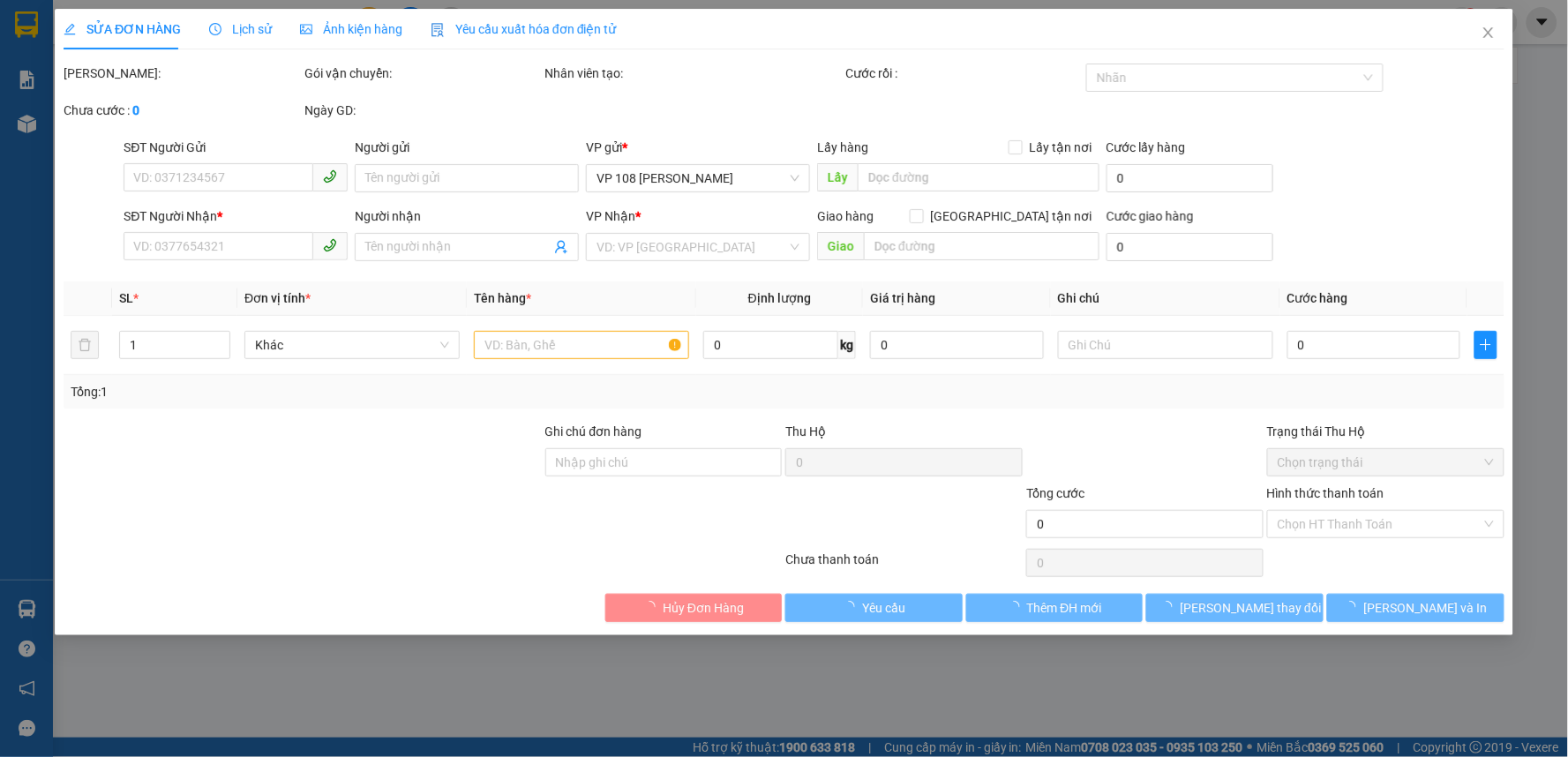
type input "60.000"
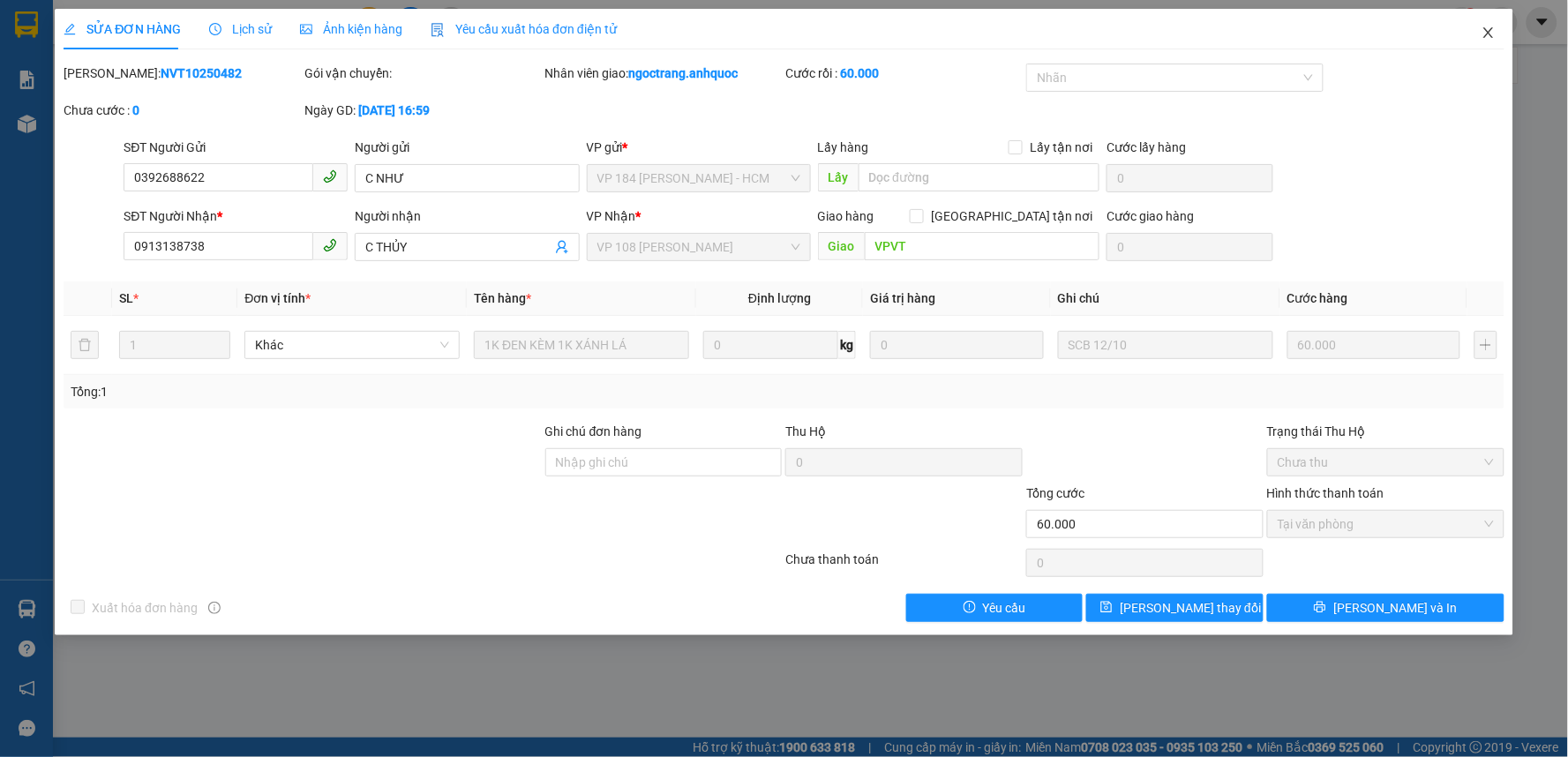
click at [1494, 31] on icon "close" at bounding box center [1489, 33] width 15 height 15
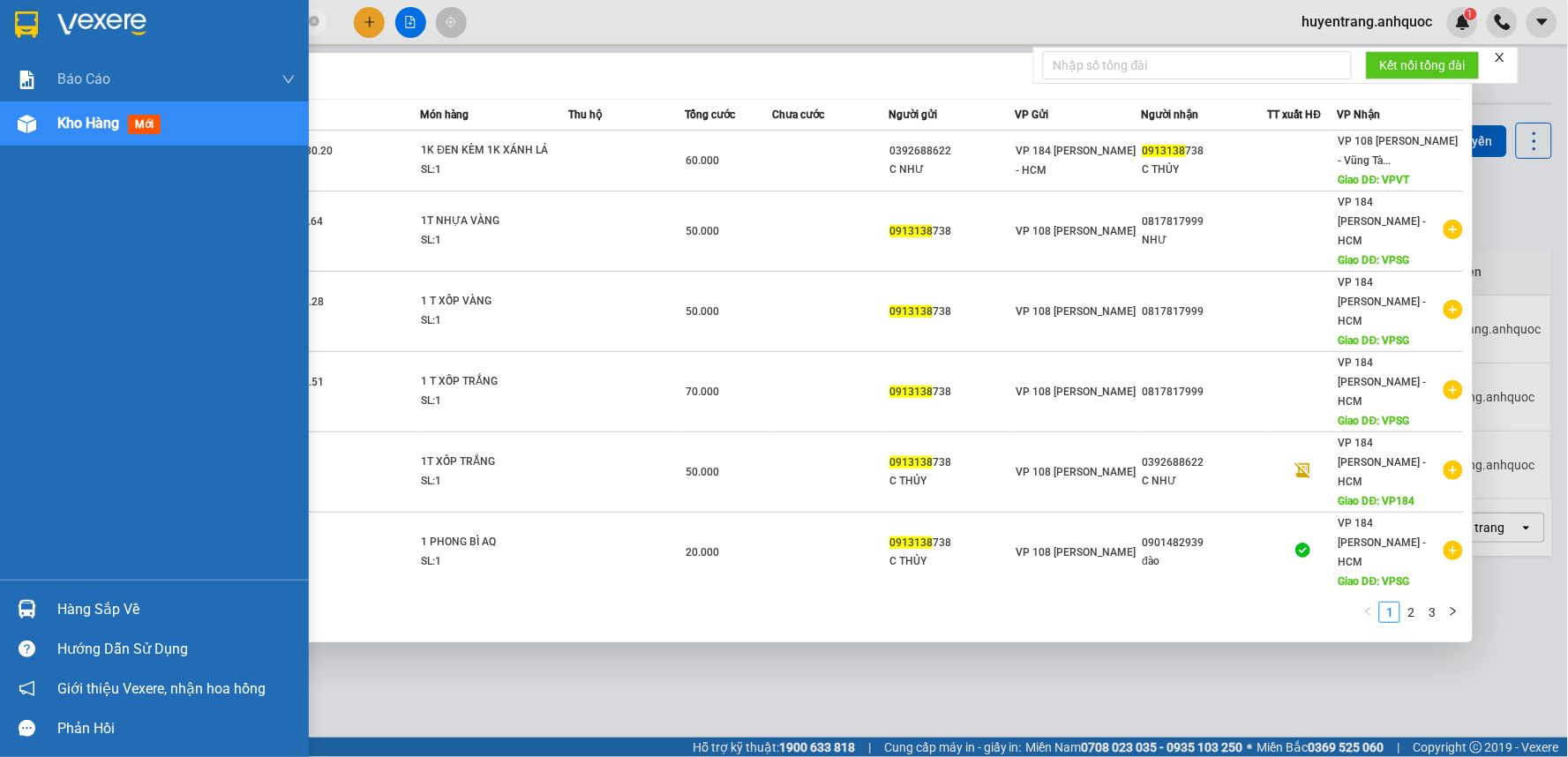
drag, startPoint x: 212, startPoint y: 23, endPoint x: 0, endPoint y: 39, distance: 212.6
click at [0, 39] on section "Kết quả tìm kiếm ( 21 ) Bộ lọc Mã ĐH Trạng thái Món hàng Thu hộ Tổng cước Chưa …" at bounding box center [784, 378] width 1568 height 757
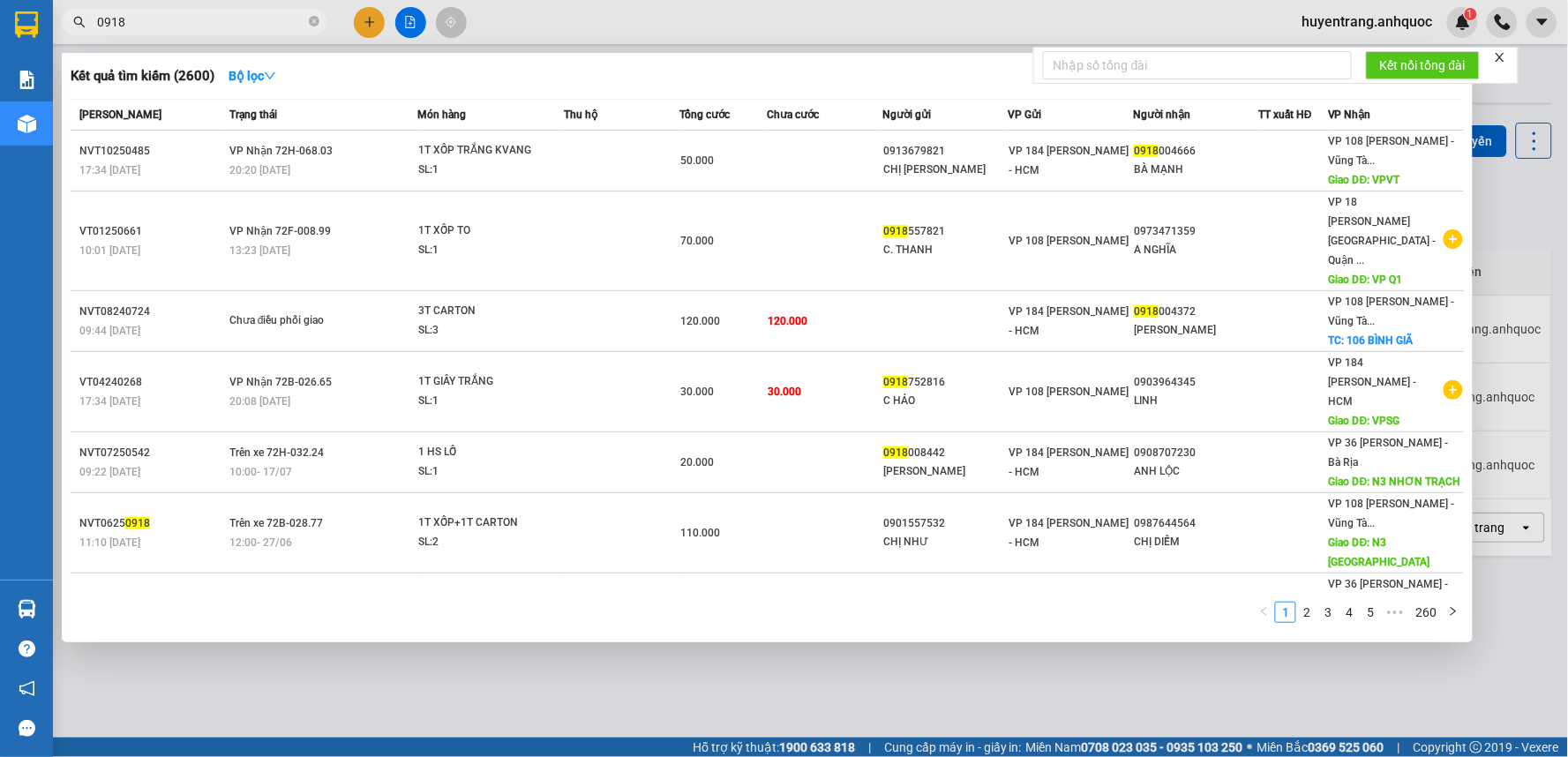
type input "0918"
click at [606, 15] on div at bounding box center [784, 378] width 1568 height 757
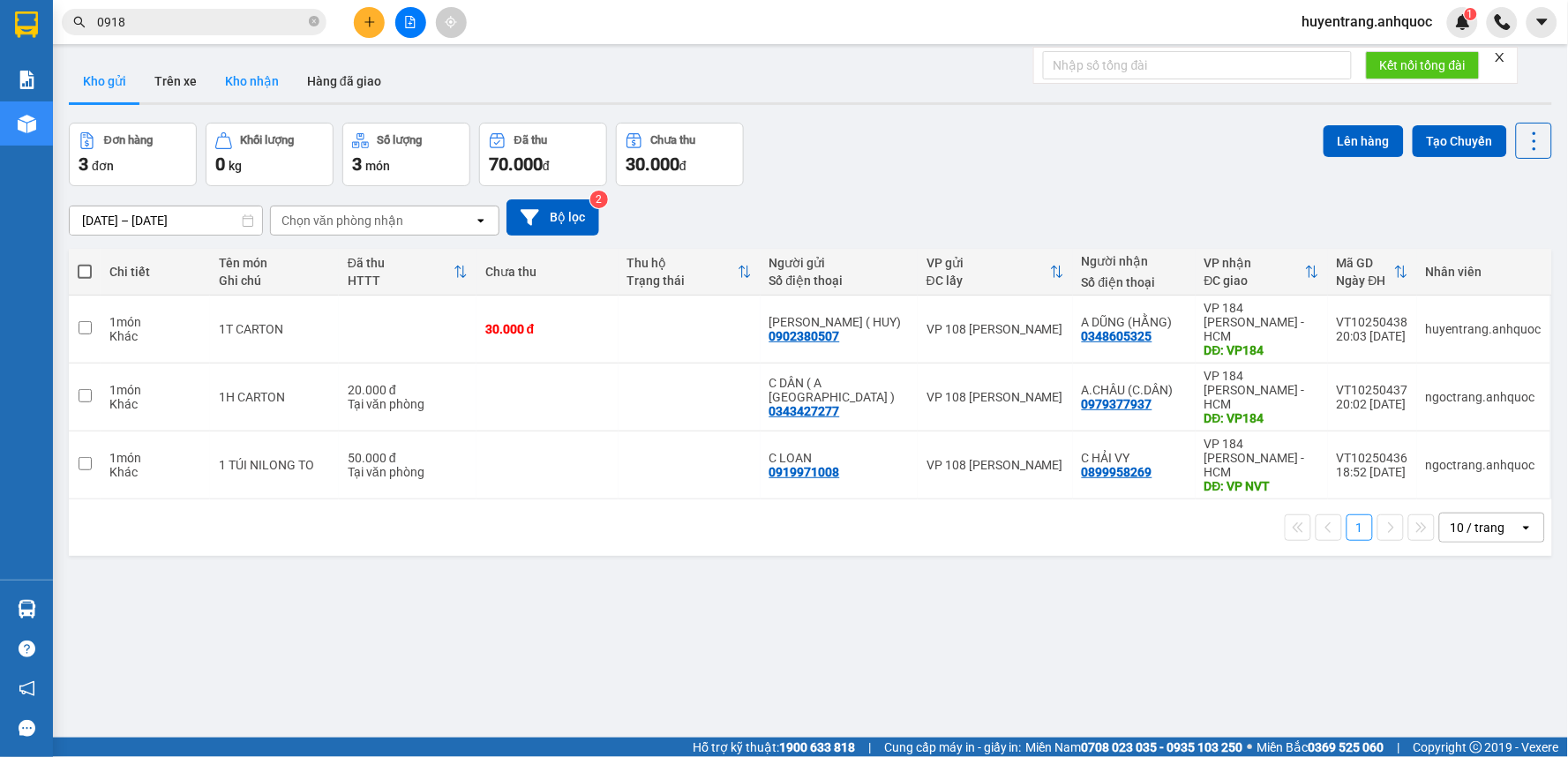
click at [242, 82] on button "Kho nhận" at bounding box center [251, 81] width 82 height 43
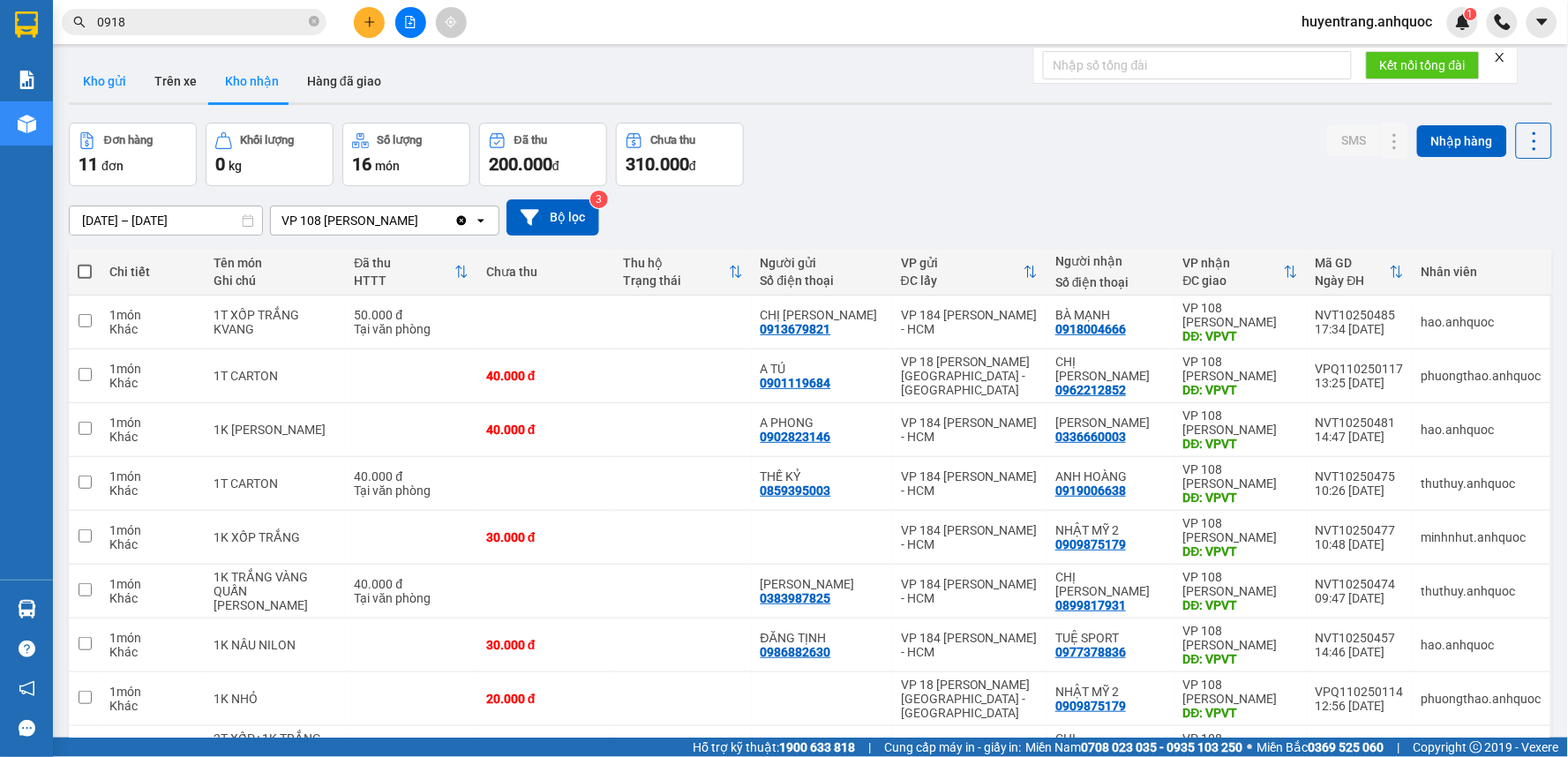
click at [93, 84] on button "Kho gửi" at bounding box center [104, 81] width 72 height 43
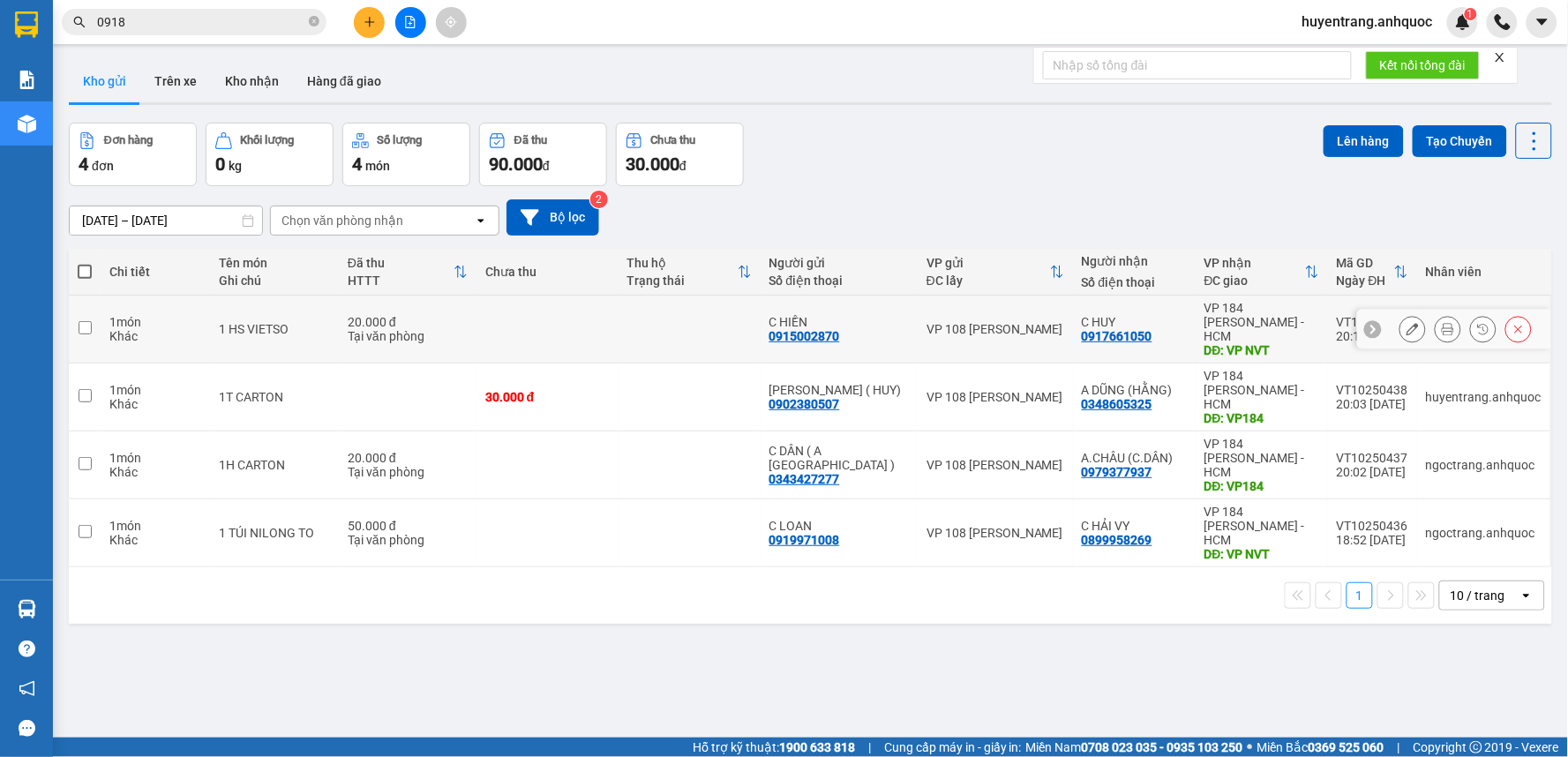
click at [460, 320] on div "20.000 đ" at bounding box center [408, 322] width 120 height 15
checkbox input "true"
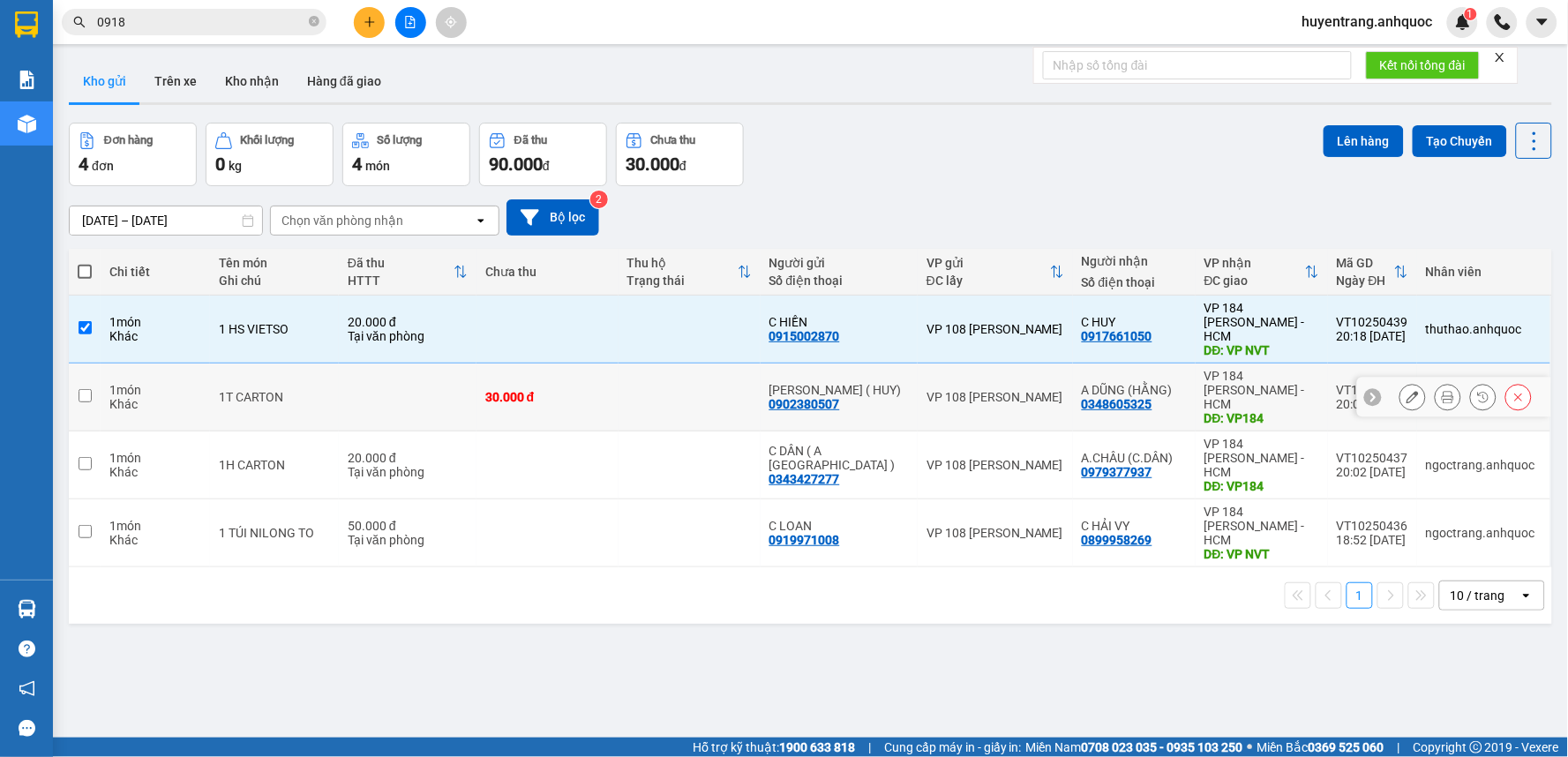
click at [460, 367] on td at bounding box center [408, 397] width 138 height 68
checkbox input "true"
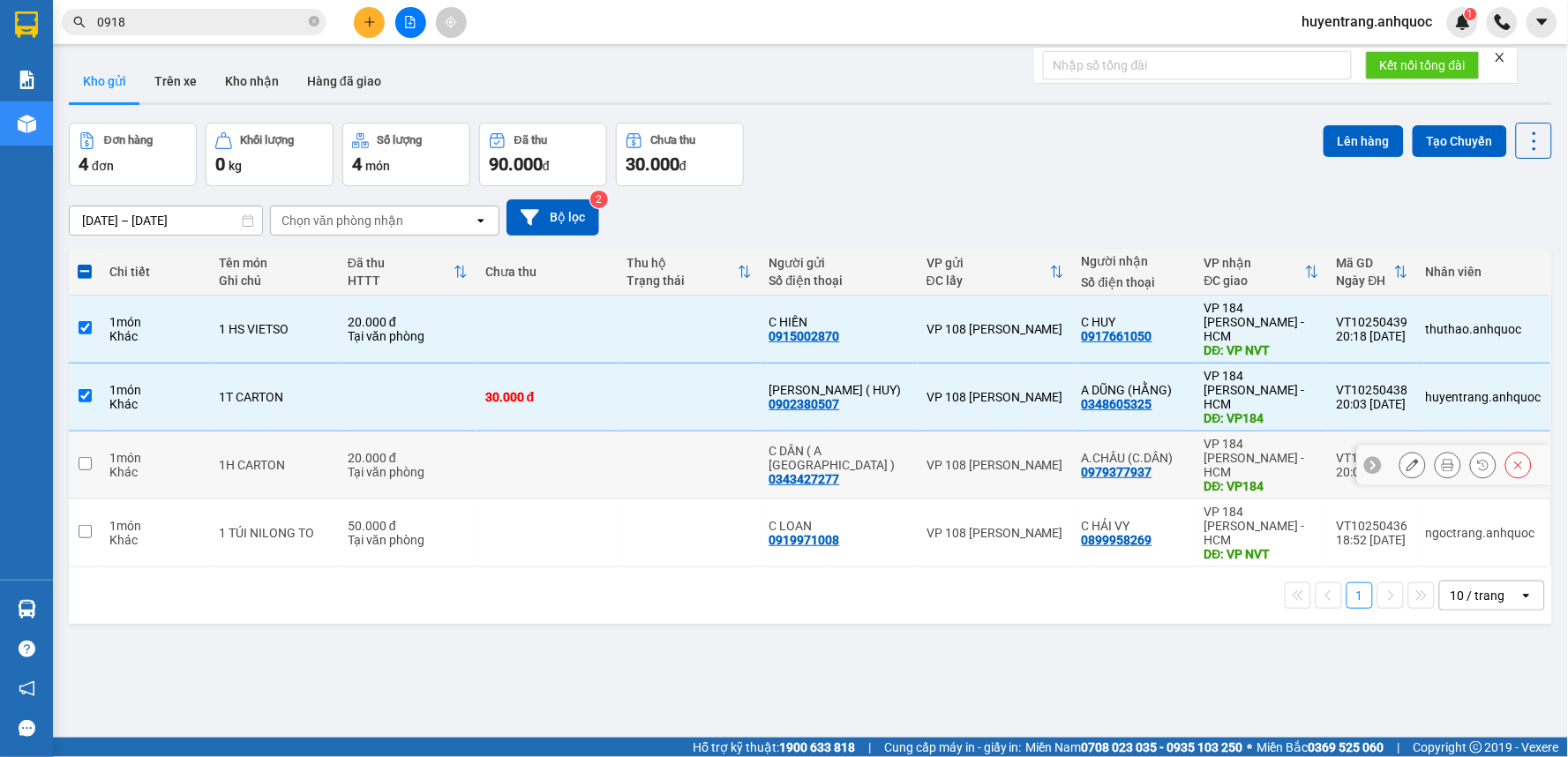
click at [454, 431] on td "20.000 đ Tại văn phòng" at bounding box center [408, 465] width 138 height 68
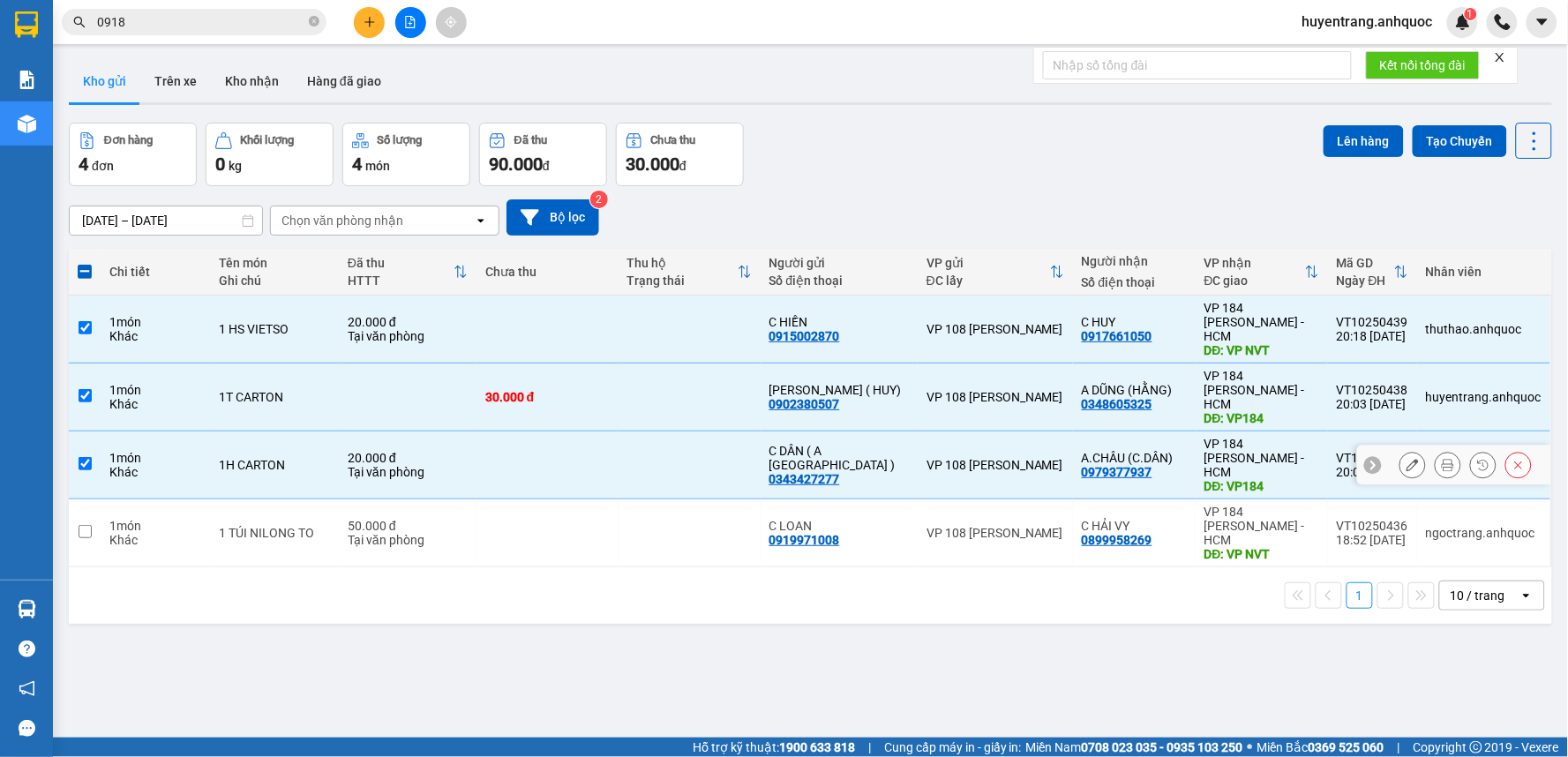
click at [463, 465] on div "Tại văn phòng" at bounding box center [408, 472] width 120 height 15
checkbox input "false"
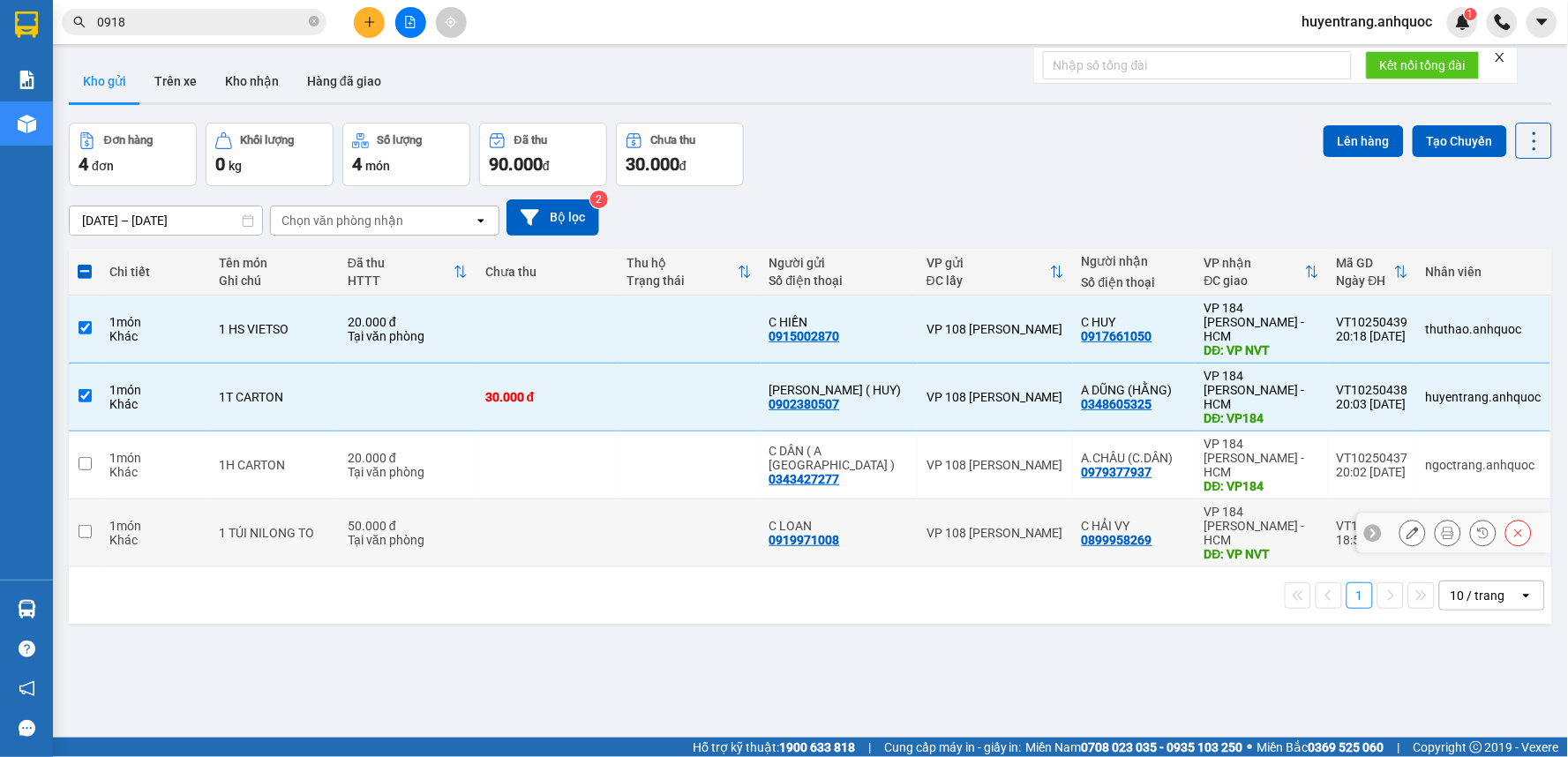
click at [468, 533] on div "Tại văn phòng" at bounding box center [408, 540] width 120 height 15
checkbox input "true"
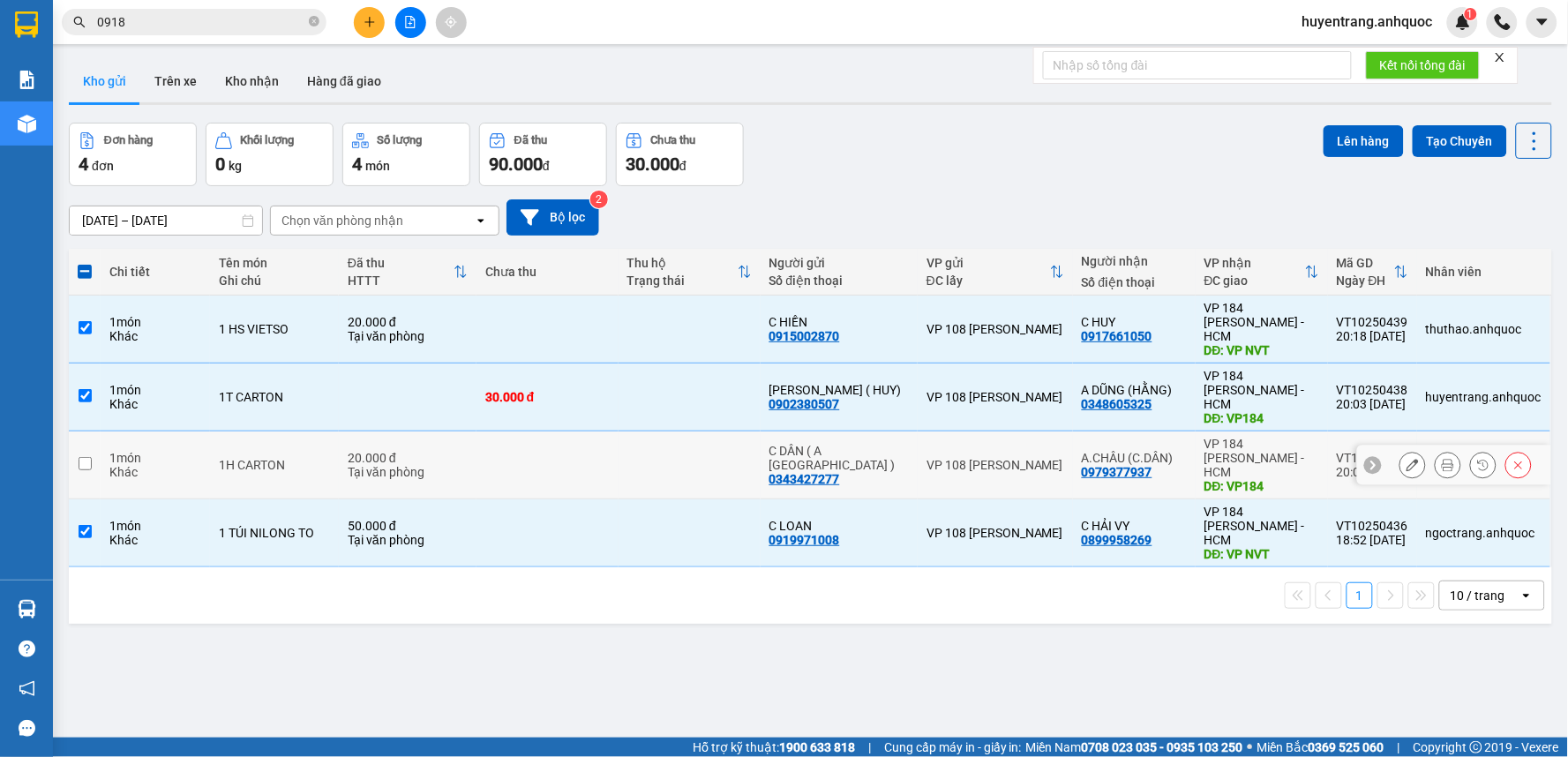
click at [577, 434] on td at bounding box center [547, 465] width 142 height 68
checkbox input "true"
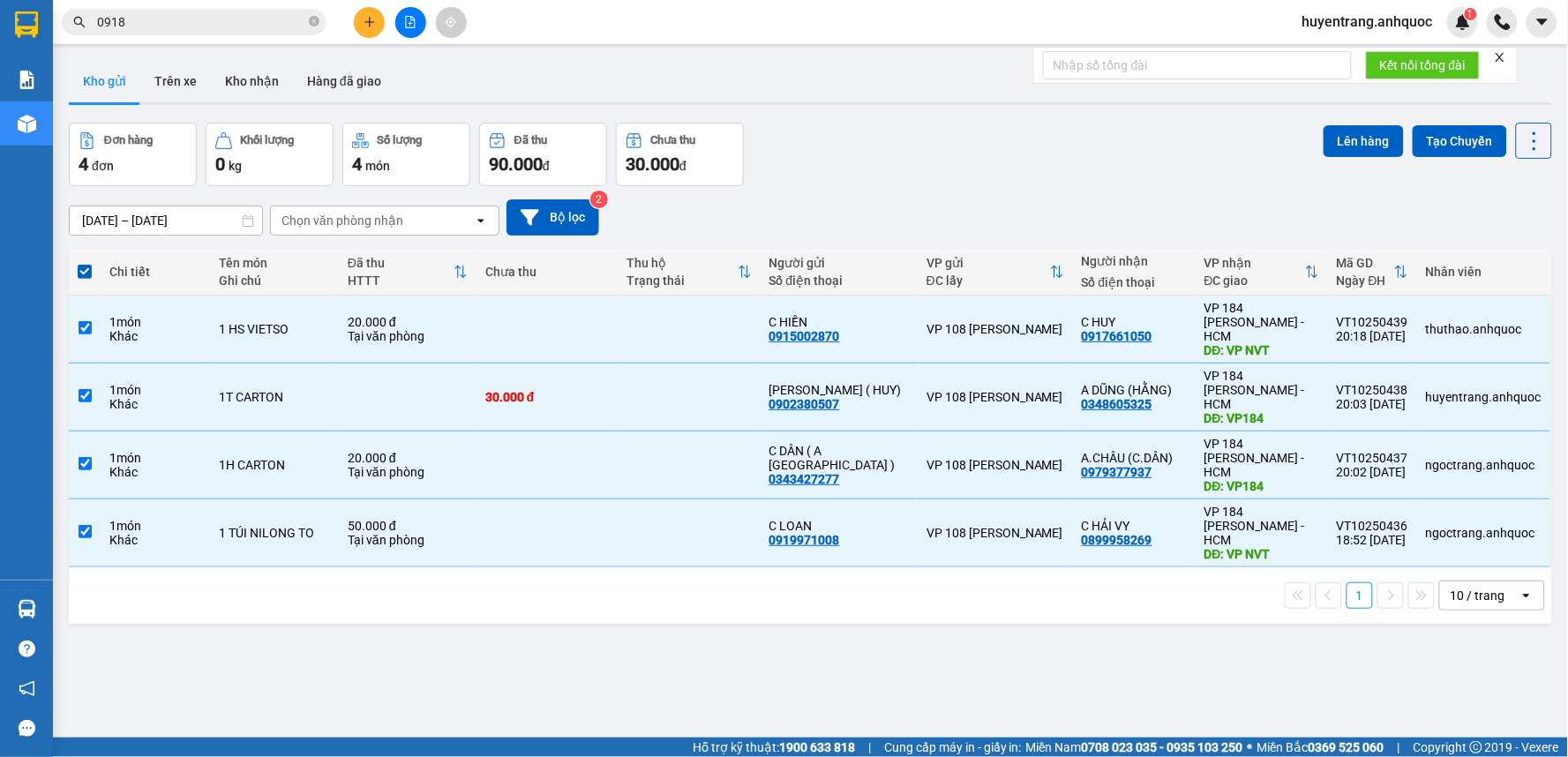
click at [1297, 139] on div "Đơn hàng 4 đơn Khối lượng 0 kg Số lượng 4 món Đã thu 90.000 đ Chưa thu 30.000 đ…" at bounding box center [810, 154] width 1483 height 64
click at [1324, 139] on button "Lên hàng" at bounding box center [1364, 141] width 80 height 32
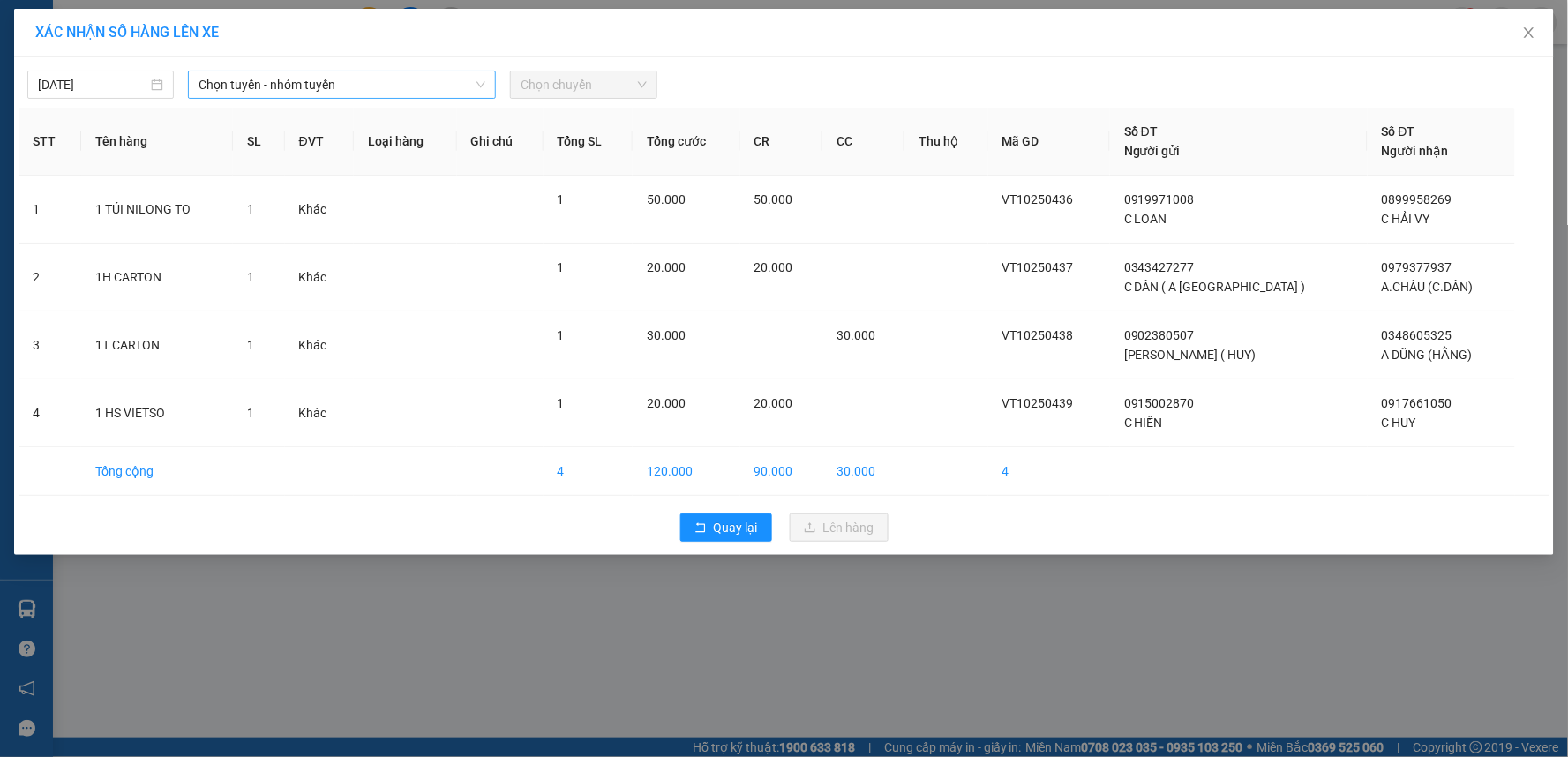
drag, startPoint x: 335, startPoint y: 75, endPoint x: 150, endPoint y: 98, distance: 186.4
click at [333, 74] on span "Chọn tuyến - nhóm tuyến" at bounding box center [342, 84] width 287 height 26
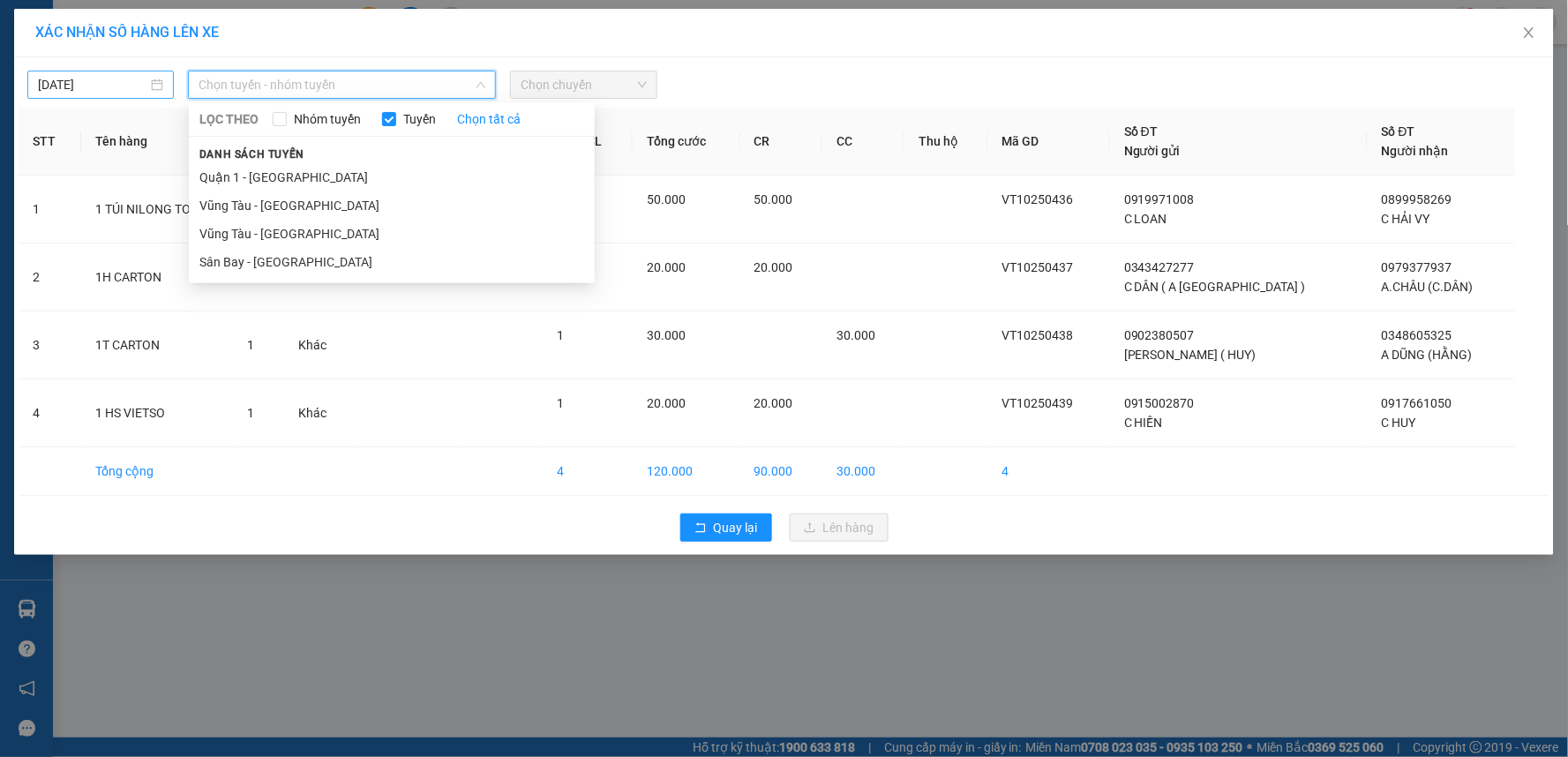
click at [102, 89] on input "12/10/2025" at bounding box center [93, 84] width 109 height 19
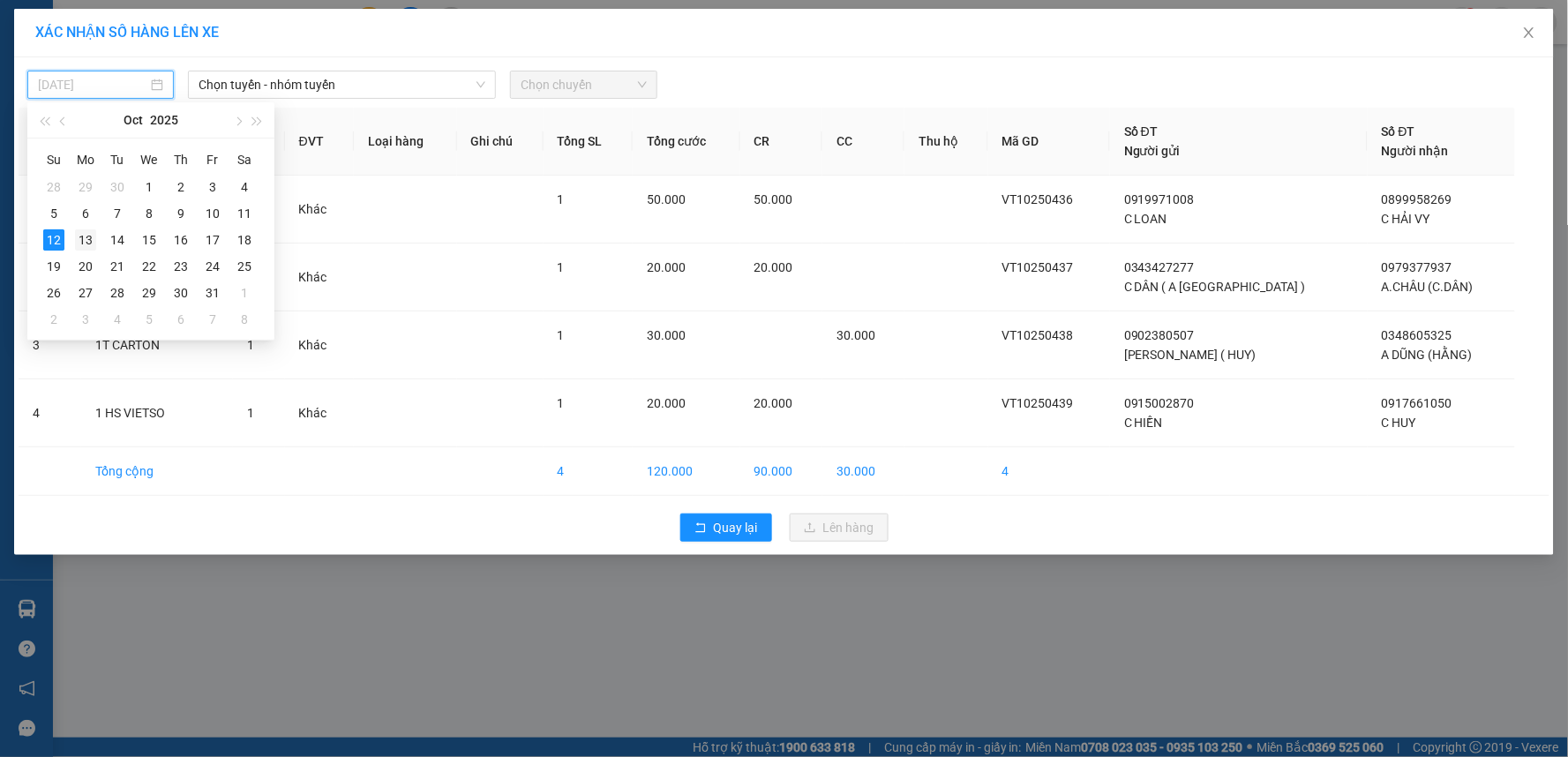
click at [88, 236] on div "13" at bounding box center [85, 240] width 21 height 21
type input "13/10/2025"
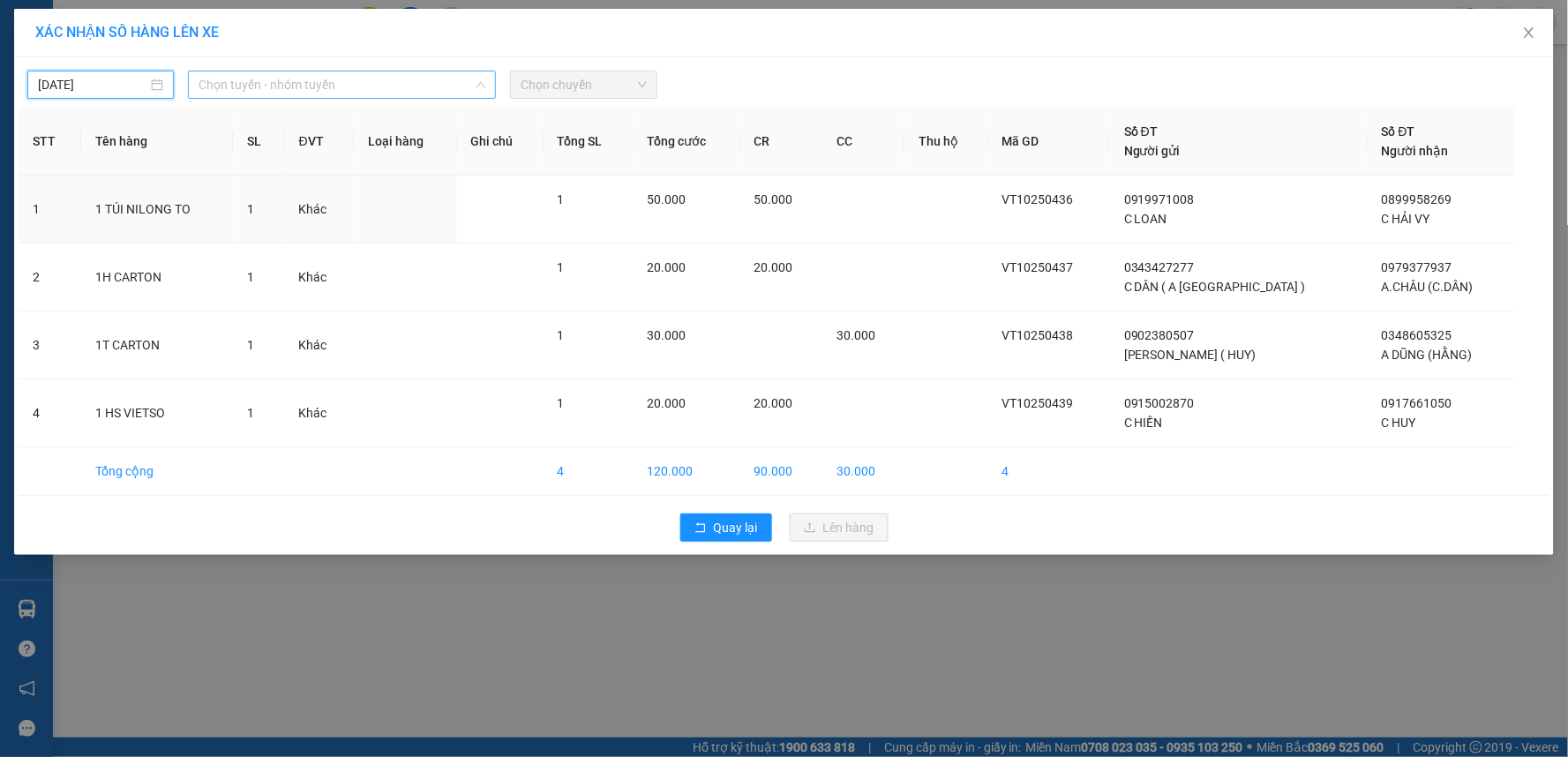
click at [298, 89] on span "Chọn tuyến - nhóm tuyến" at bounding box center [342, 84] width 287 height 26
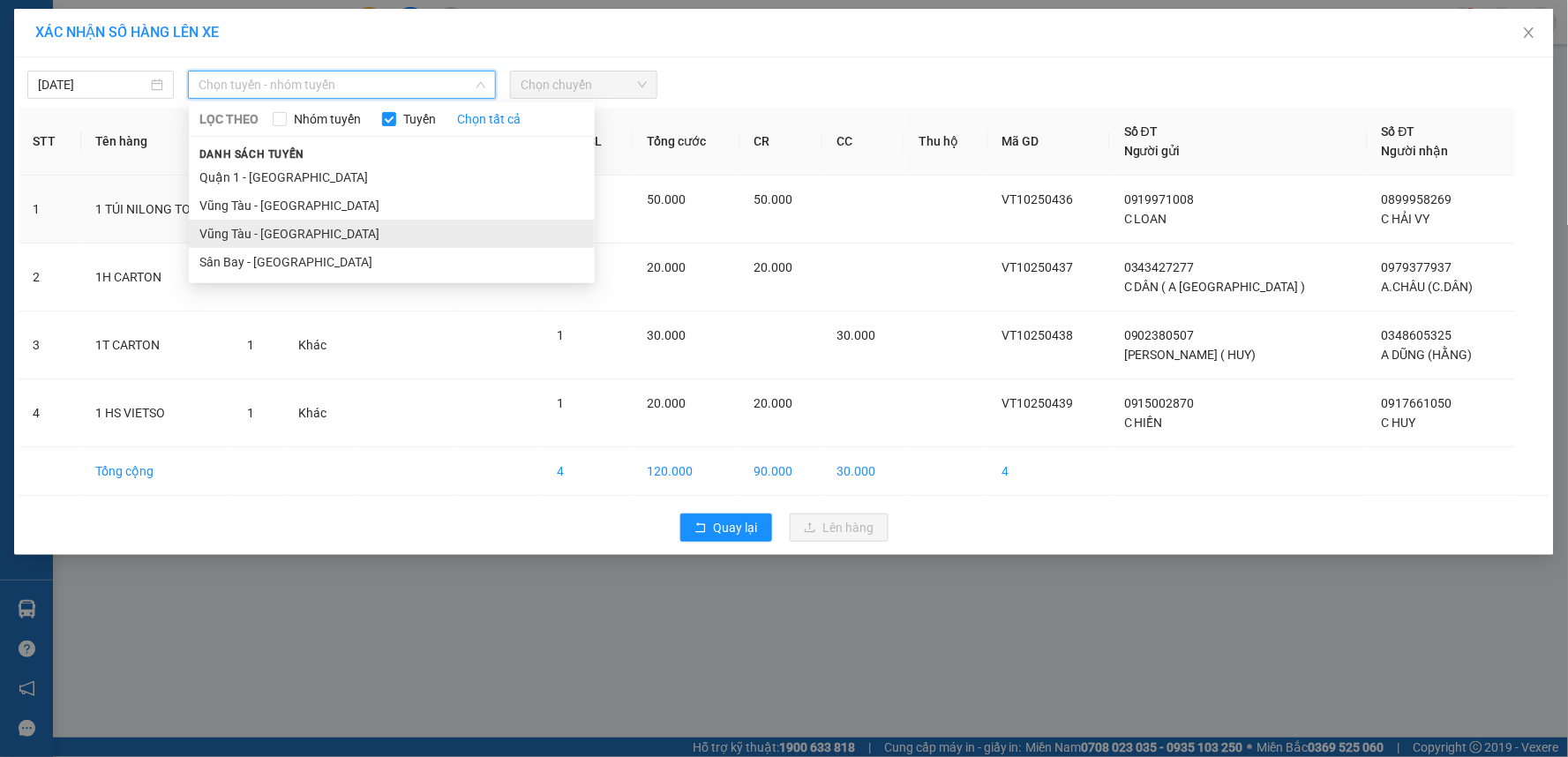
click at [306, 232] on li "Vũng Tàu - Sân Bay" at bounding box center [391, 233] width 406 height 28
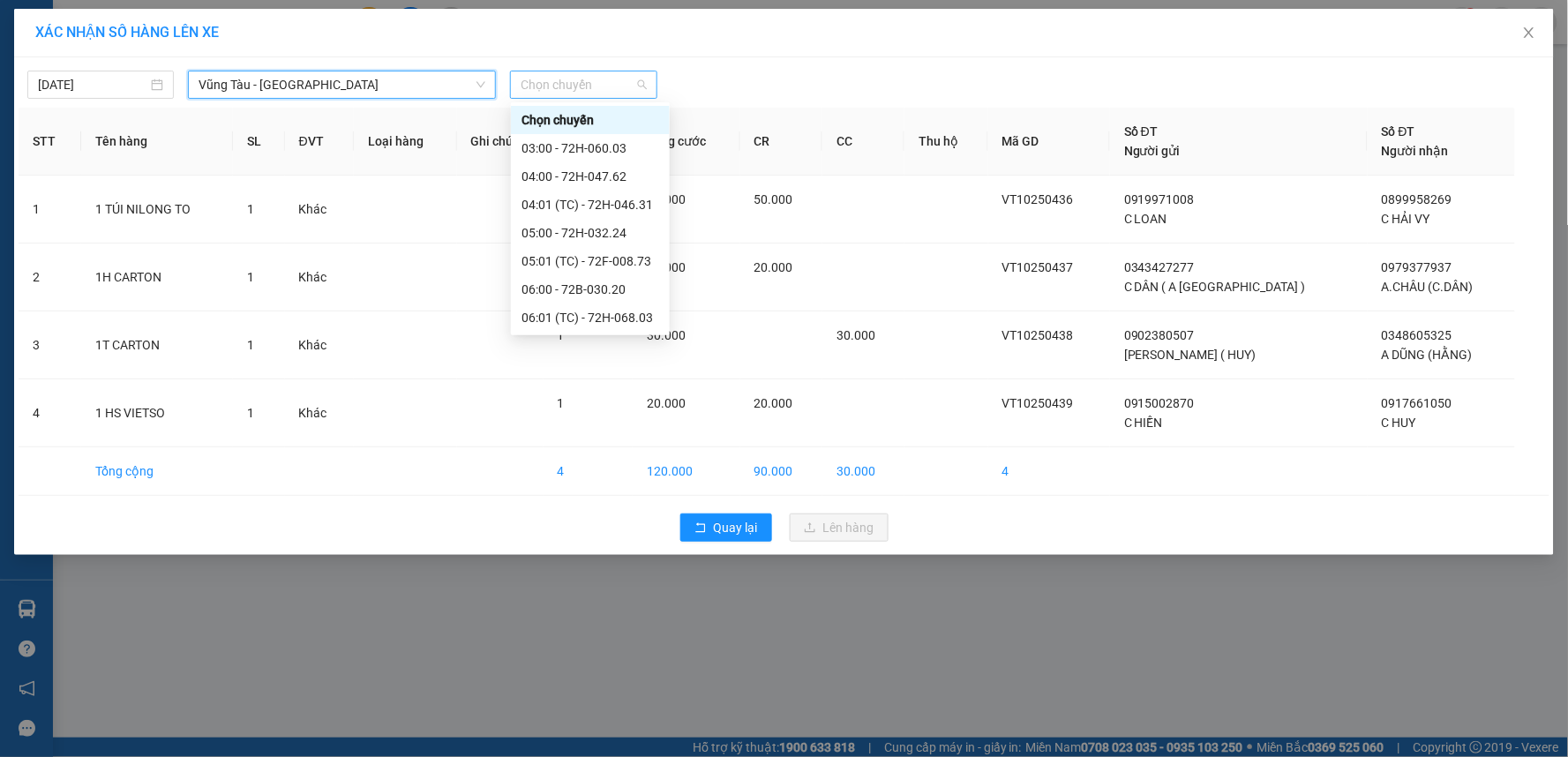
click at [576, 86] on span "Chọn chuyến" at bounding box center [583, 84] width 125 height 26
click at [592, 234] on div "05:00 - 72H-032.24" at bounding box center [590, 232] width 138 height 19
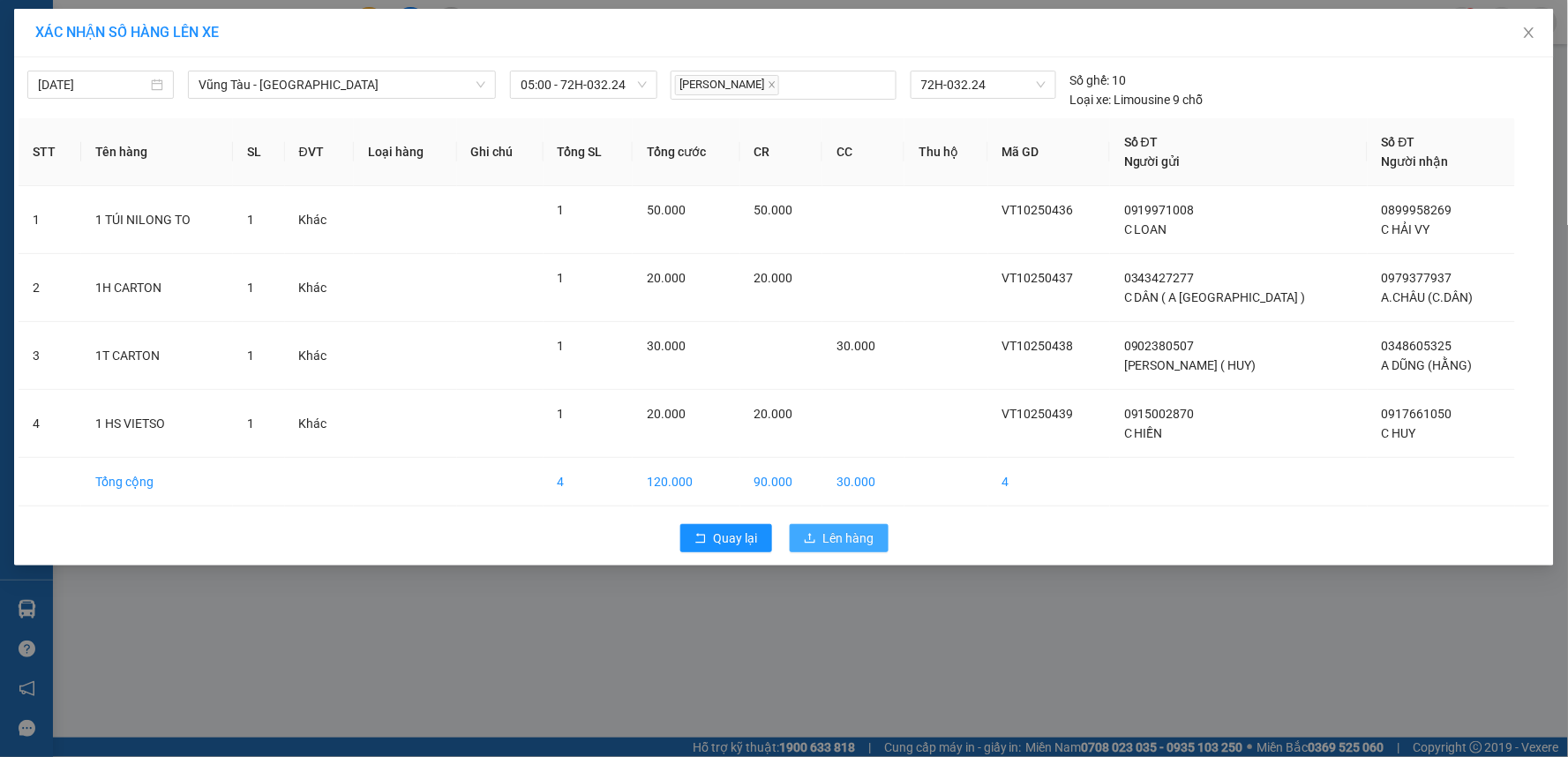
click at [812, 543] on icon "upload" at bounding box center [810, 537] width 11 height 10
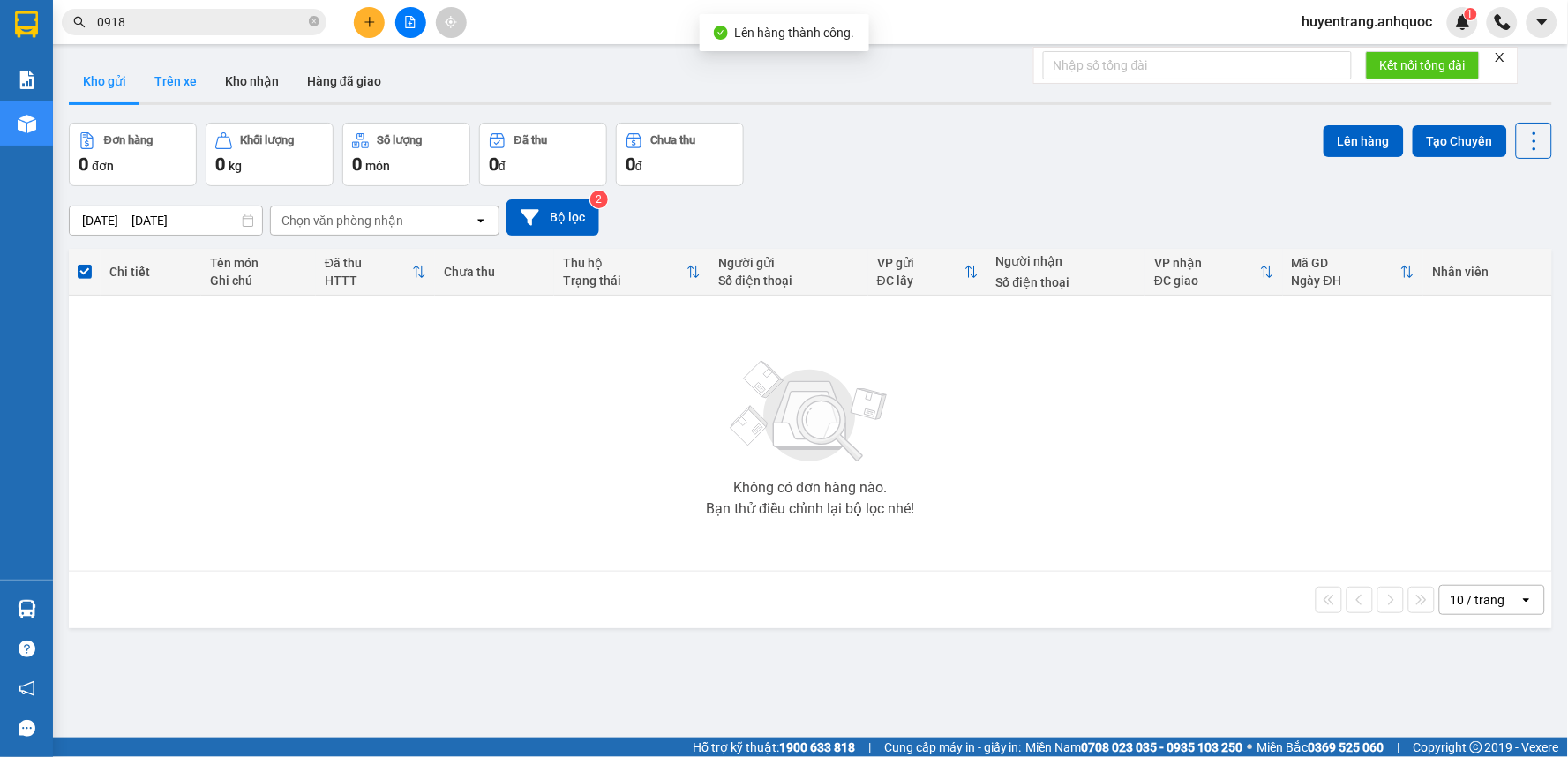
click at [192, 80] on button "Trên xe" at bounding box center [176, 81] width 71 height 43
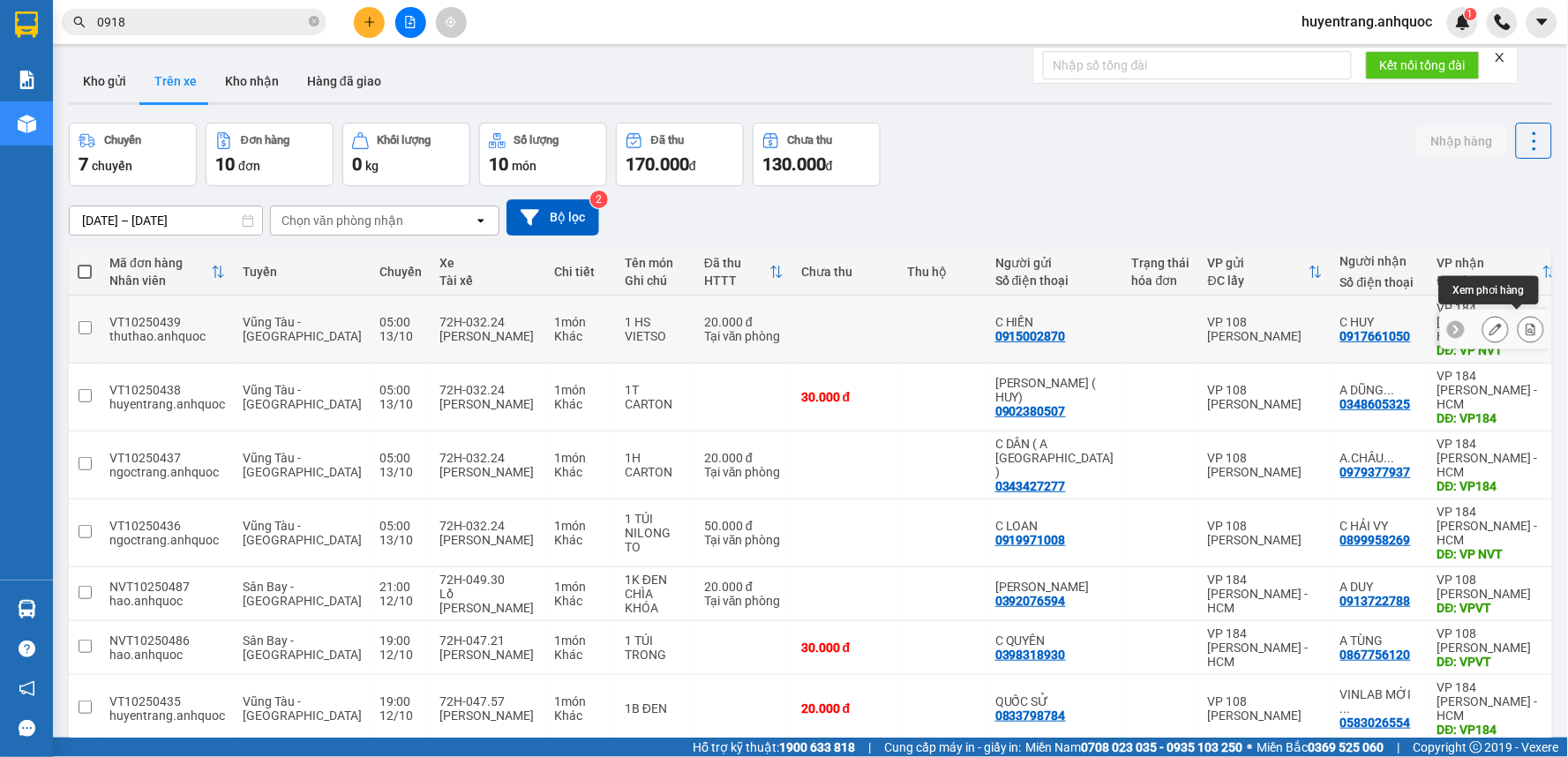
click at [1518, 329] on button at bounding box center [1530, 329] width 25 height 31
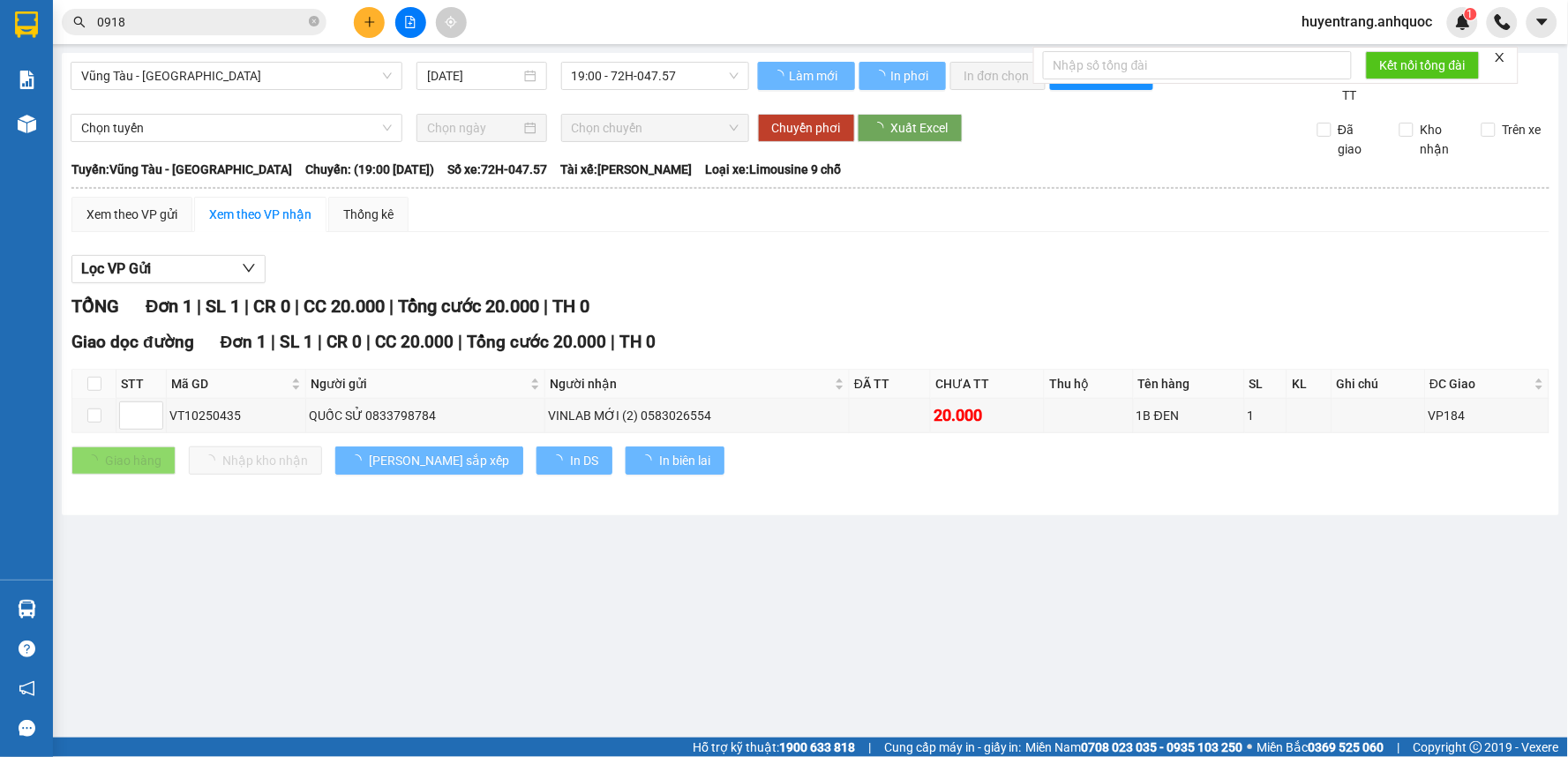
type input "13/10/2025"
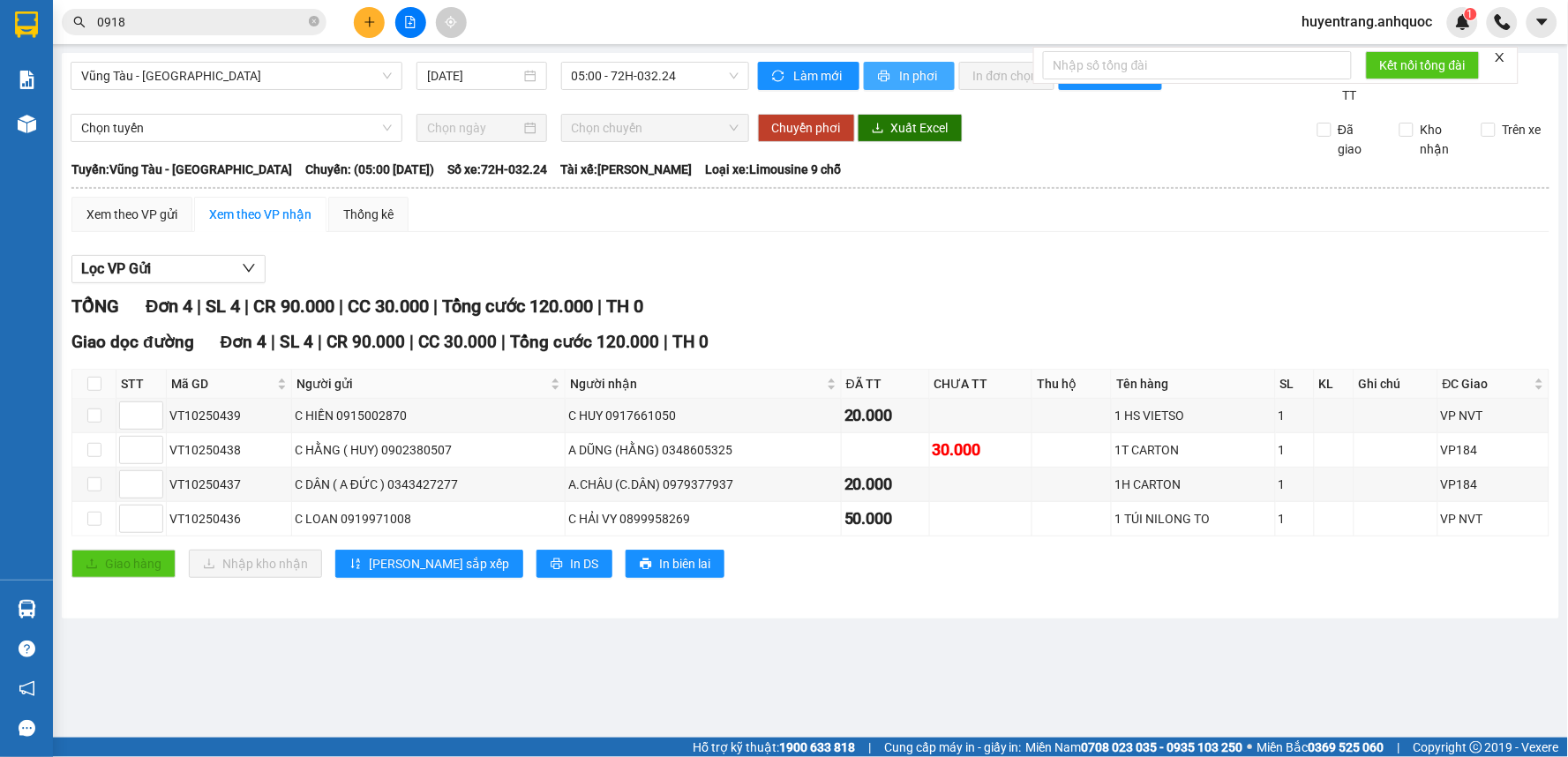
click at [937, 76] on span "In phơi" at bounding box center [920, 75] width 41 height 19
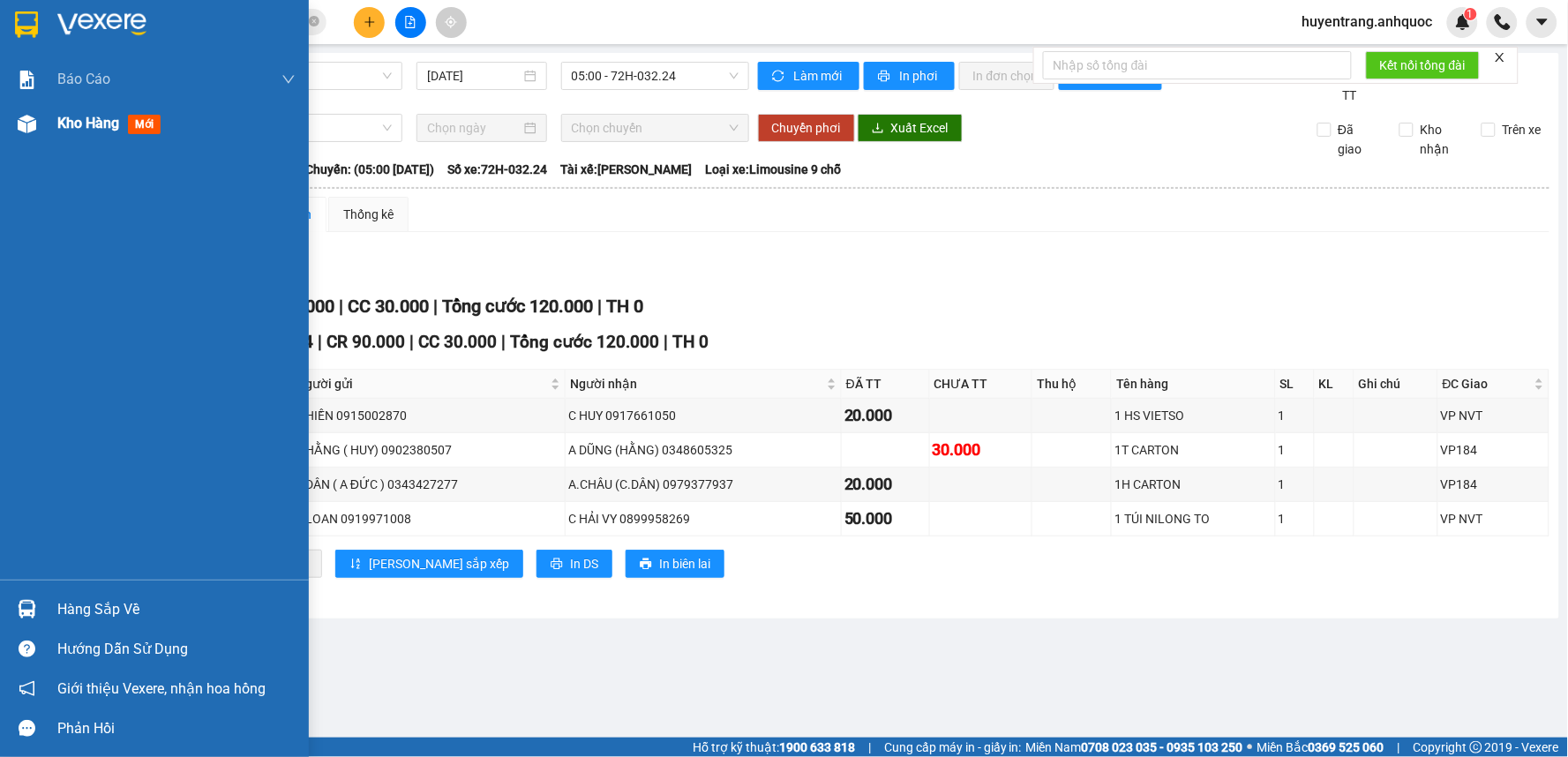
click at [47, 112] on div "Kho hàng mới" at bounding box center [154, 123] width 309 height 44
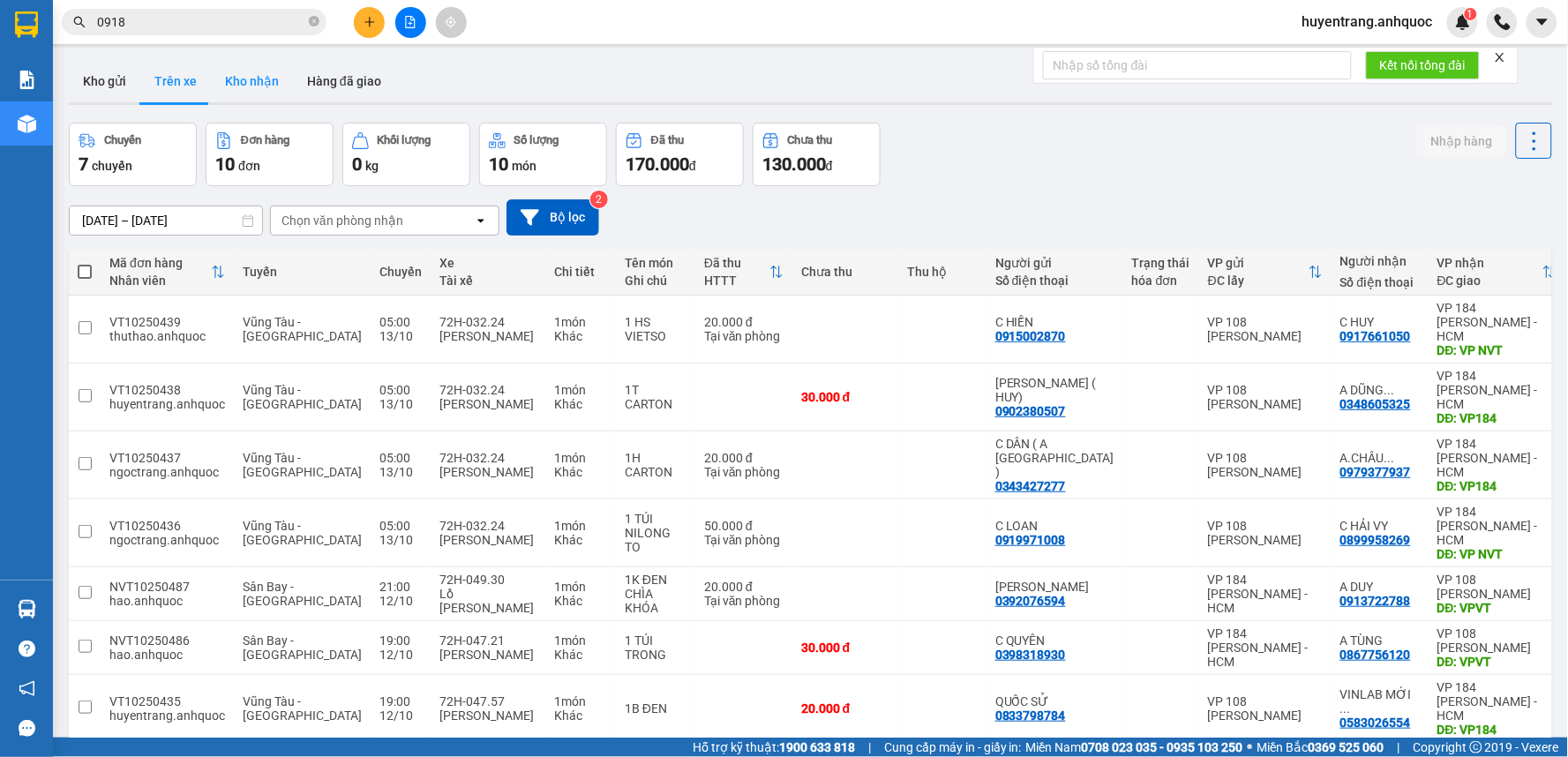
click at [256, 84] on button "Kho nhận" at bounding box center [251, 81] width 82 height 43
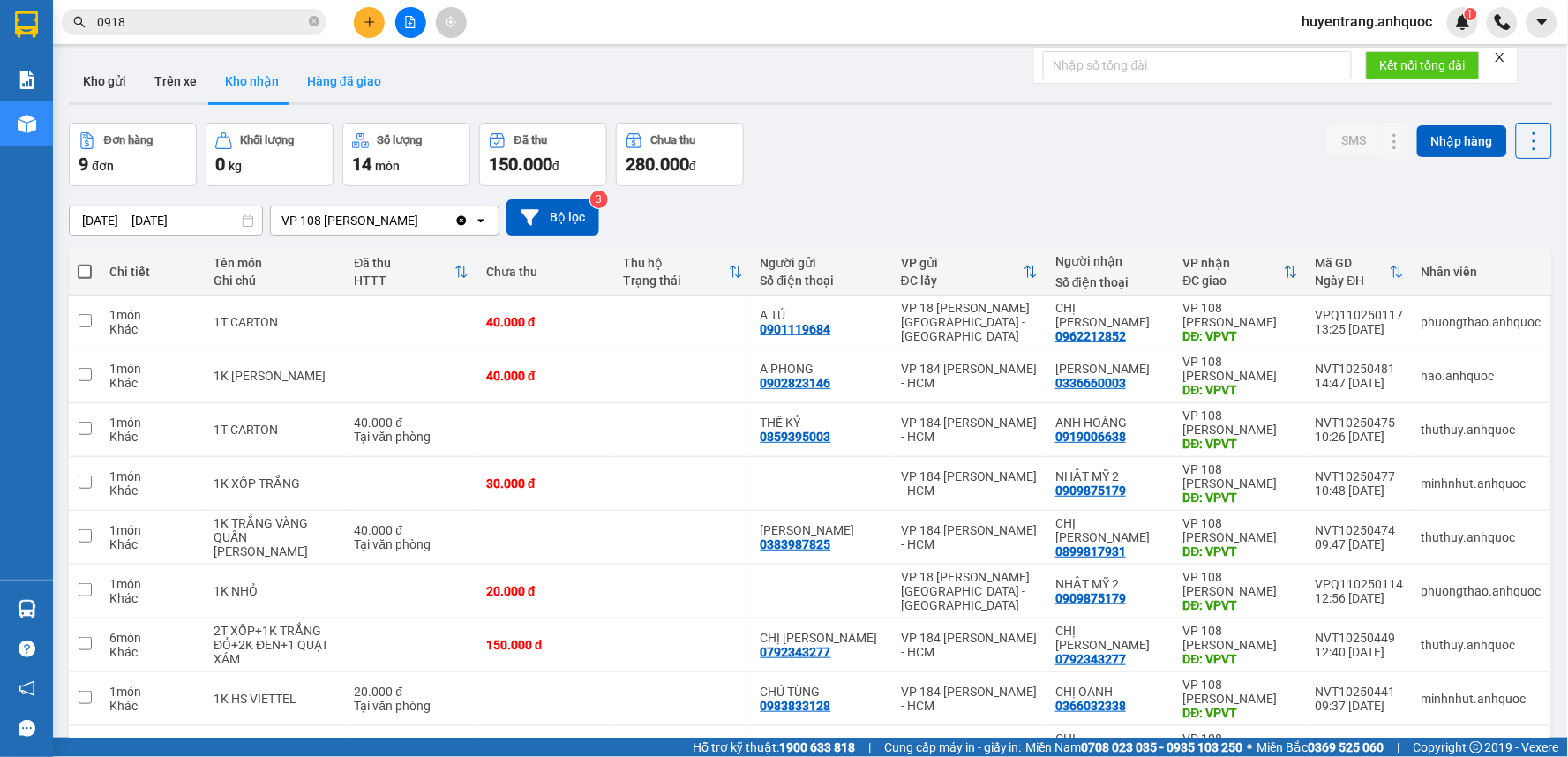
click at [358, 76] on button "Hàng đã giao" at bounding box center [344, 81] width 103 height 43
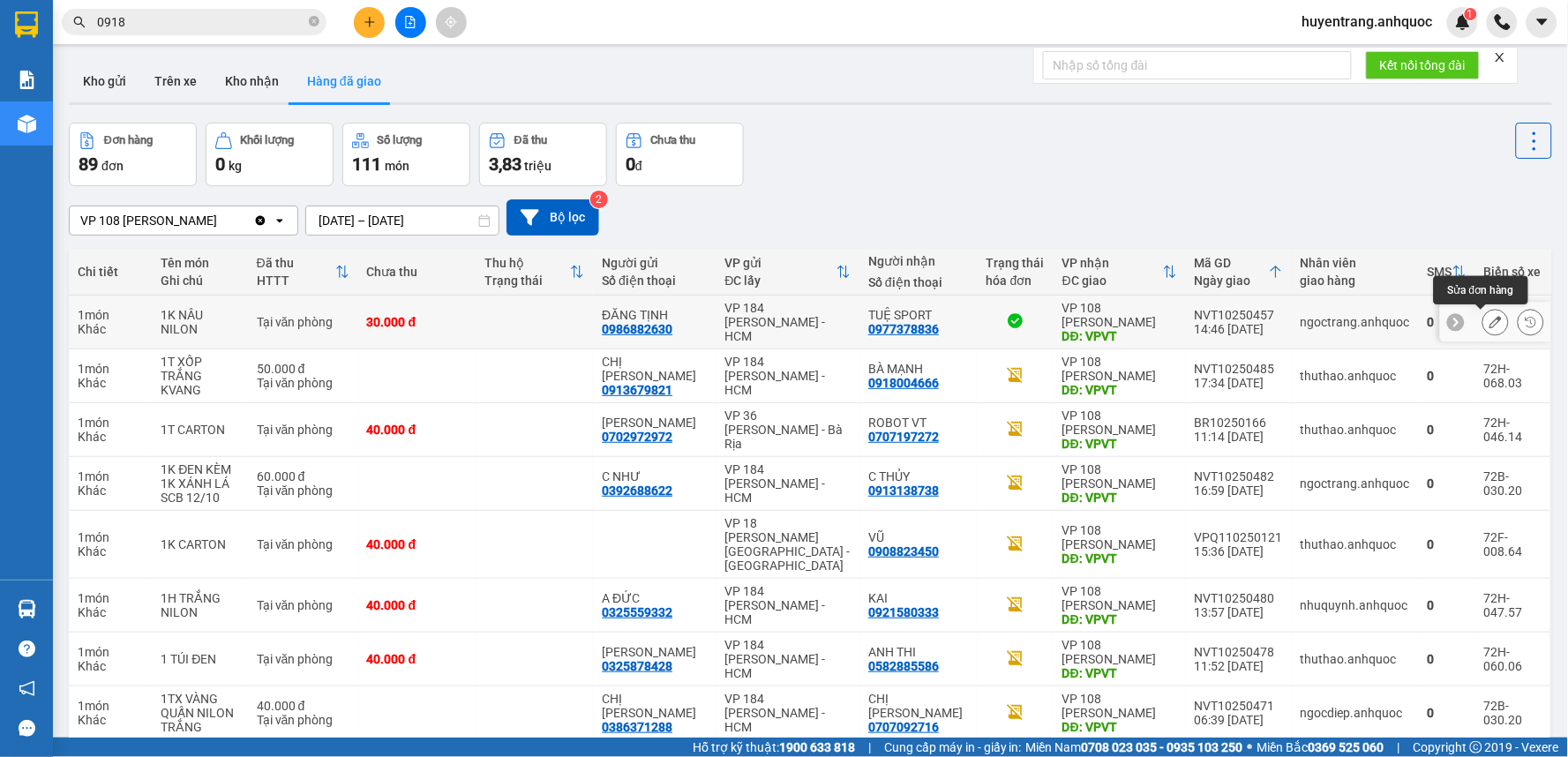
click at [1489, 327] on icon at bounding box center [1495, 322] width 13 height 13
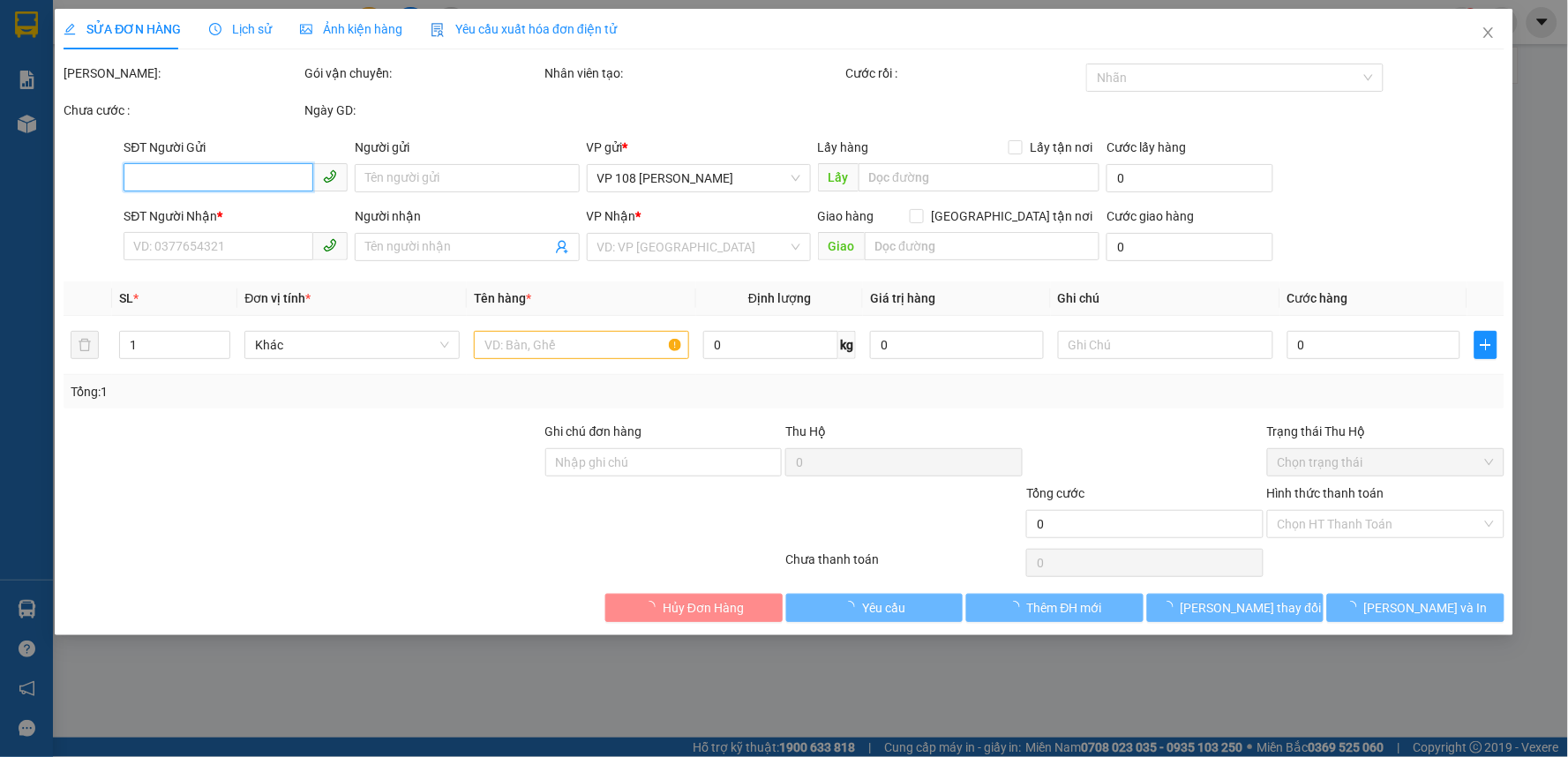
type input "0986882630"
type input "ĐĂNG TỊNH"
type input "0977378836"
type input "TUỆ SPORT"
type input "VPVT"
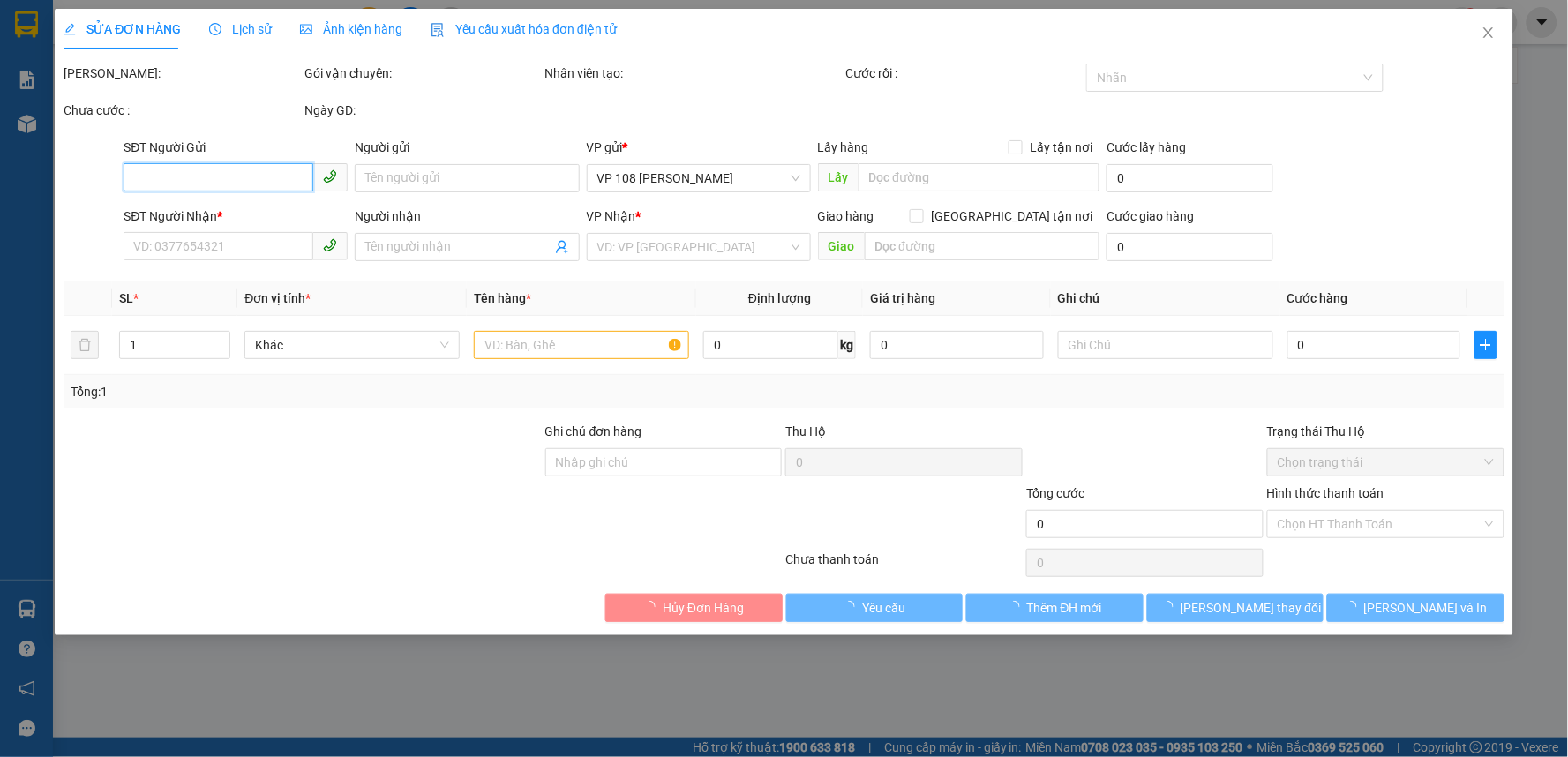
type input "CK SCB 12/10"
type input "30.000"
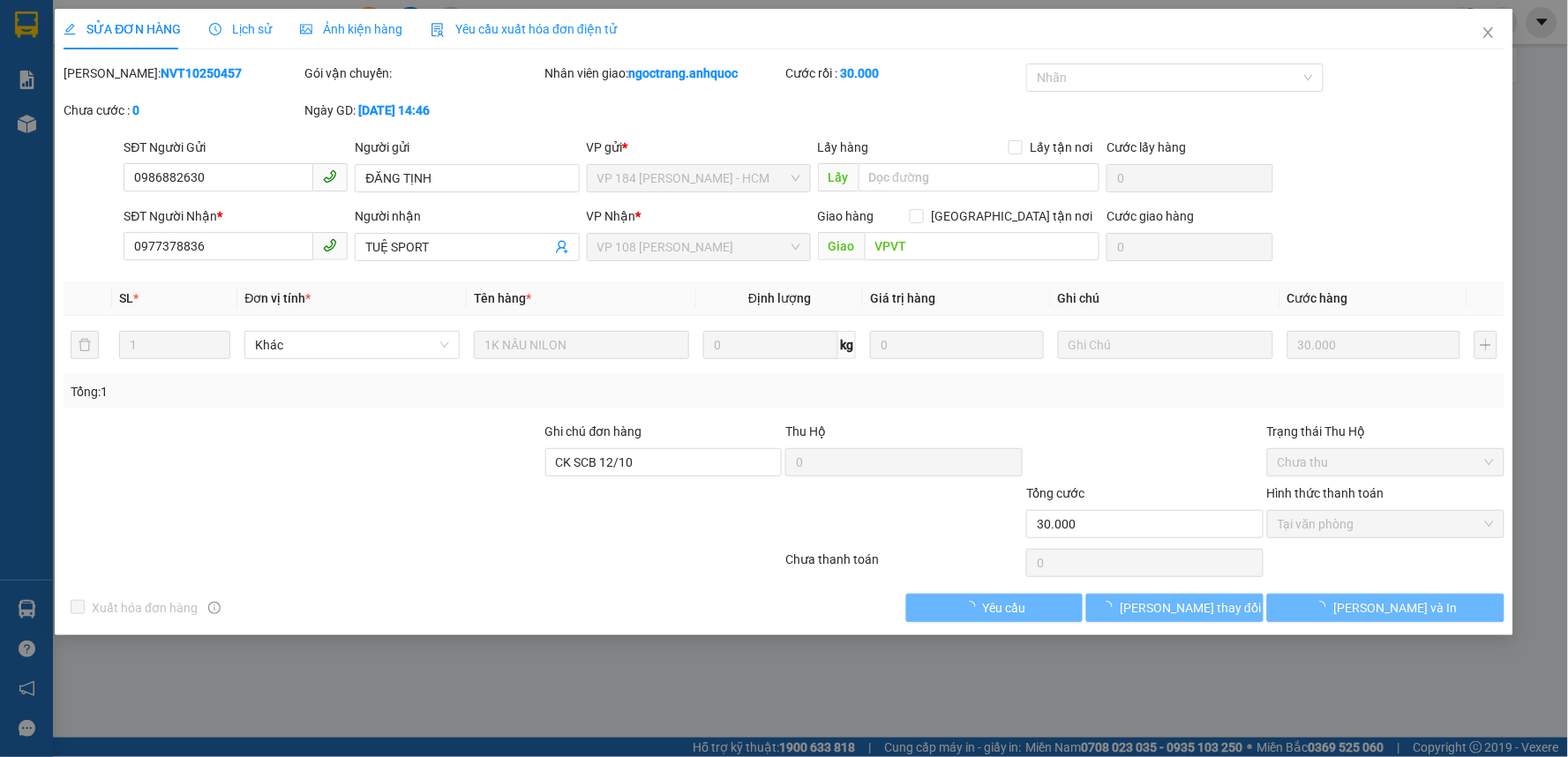
checkbox input "true"
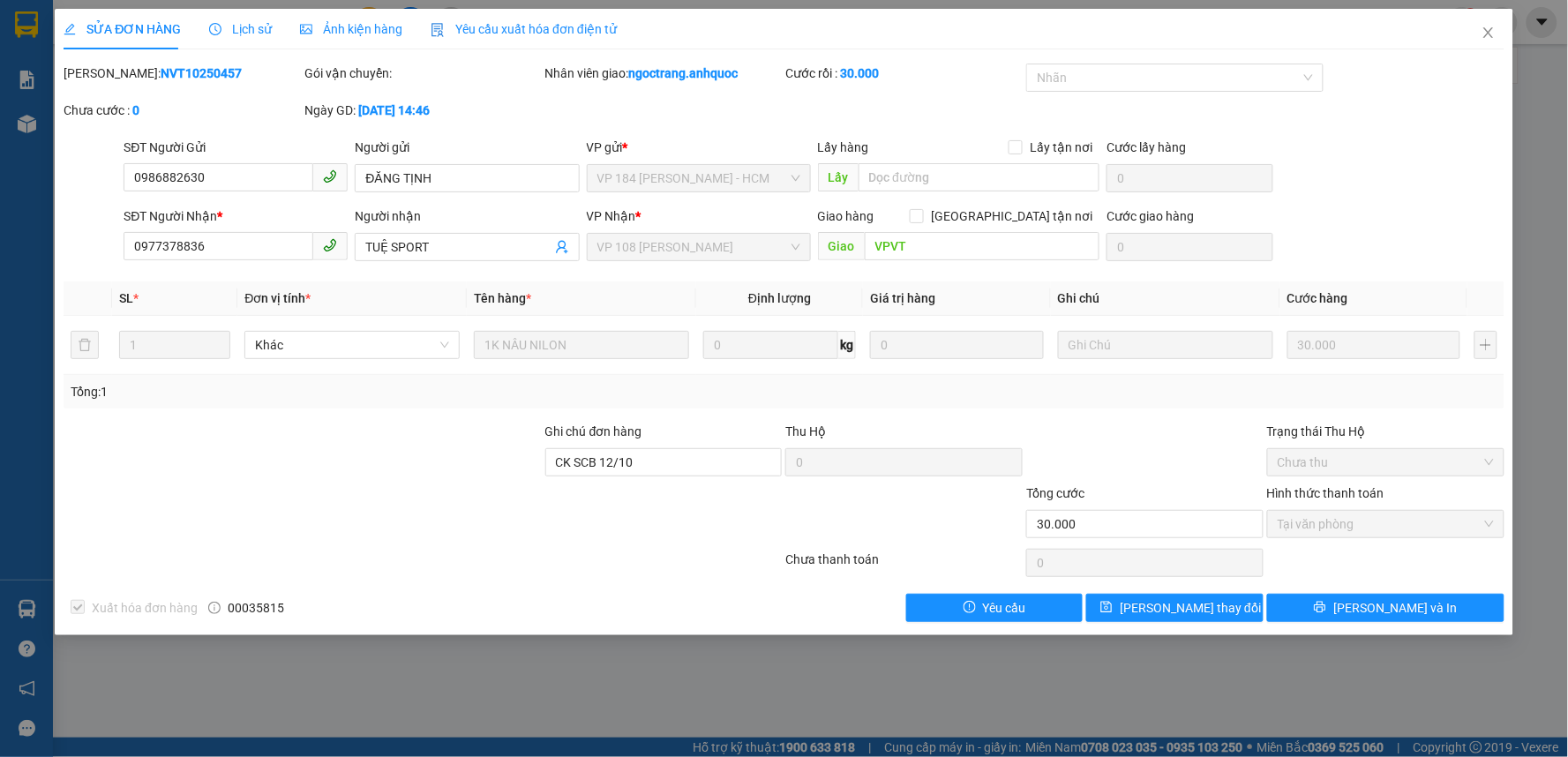
click at [222, 17] on div "Lịch sử" at bounding box center [240, 29] width 63 height 41
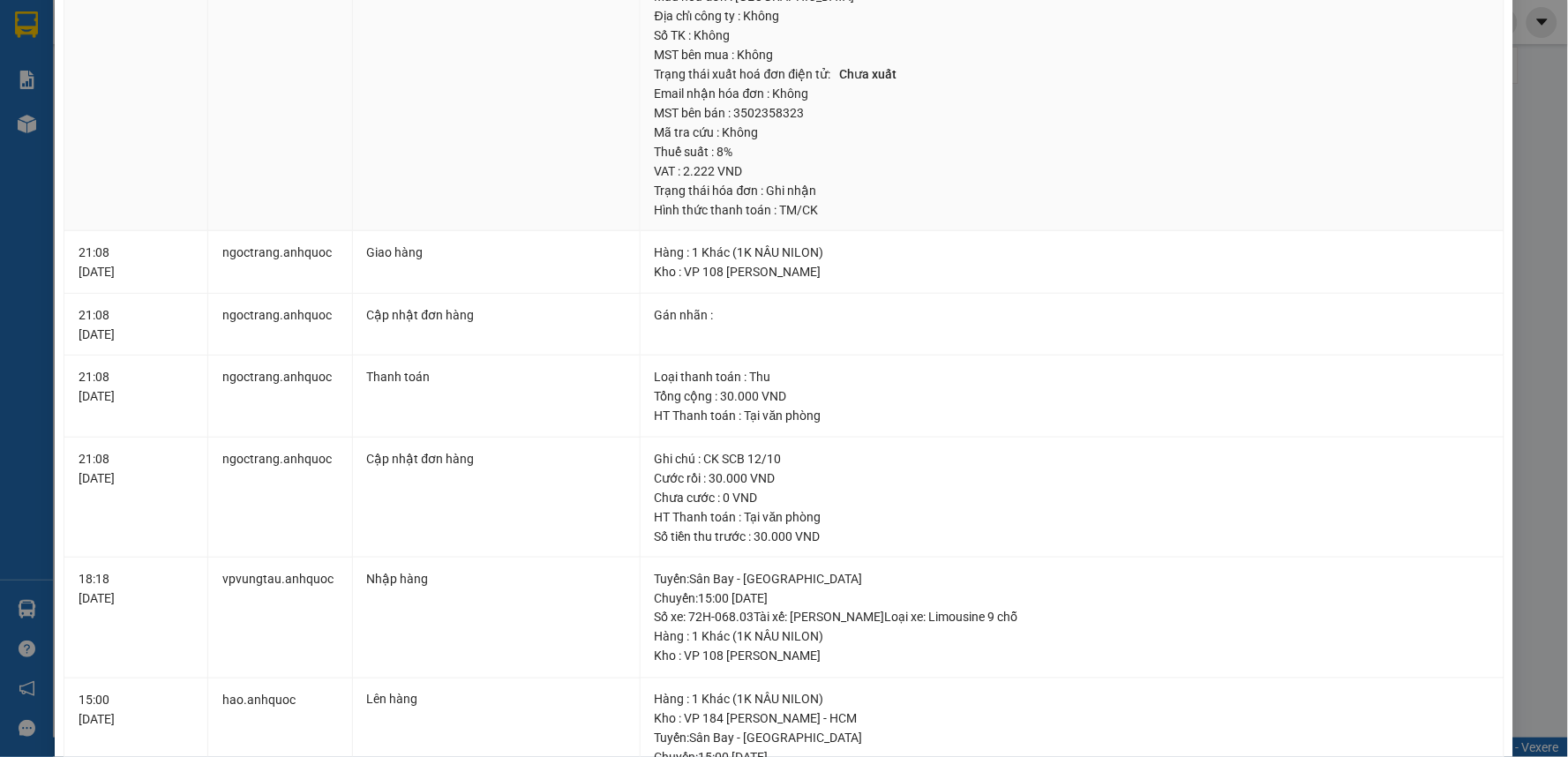
scroll to position [12, 0]
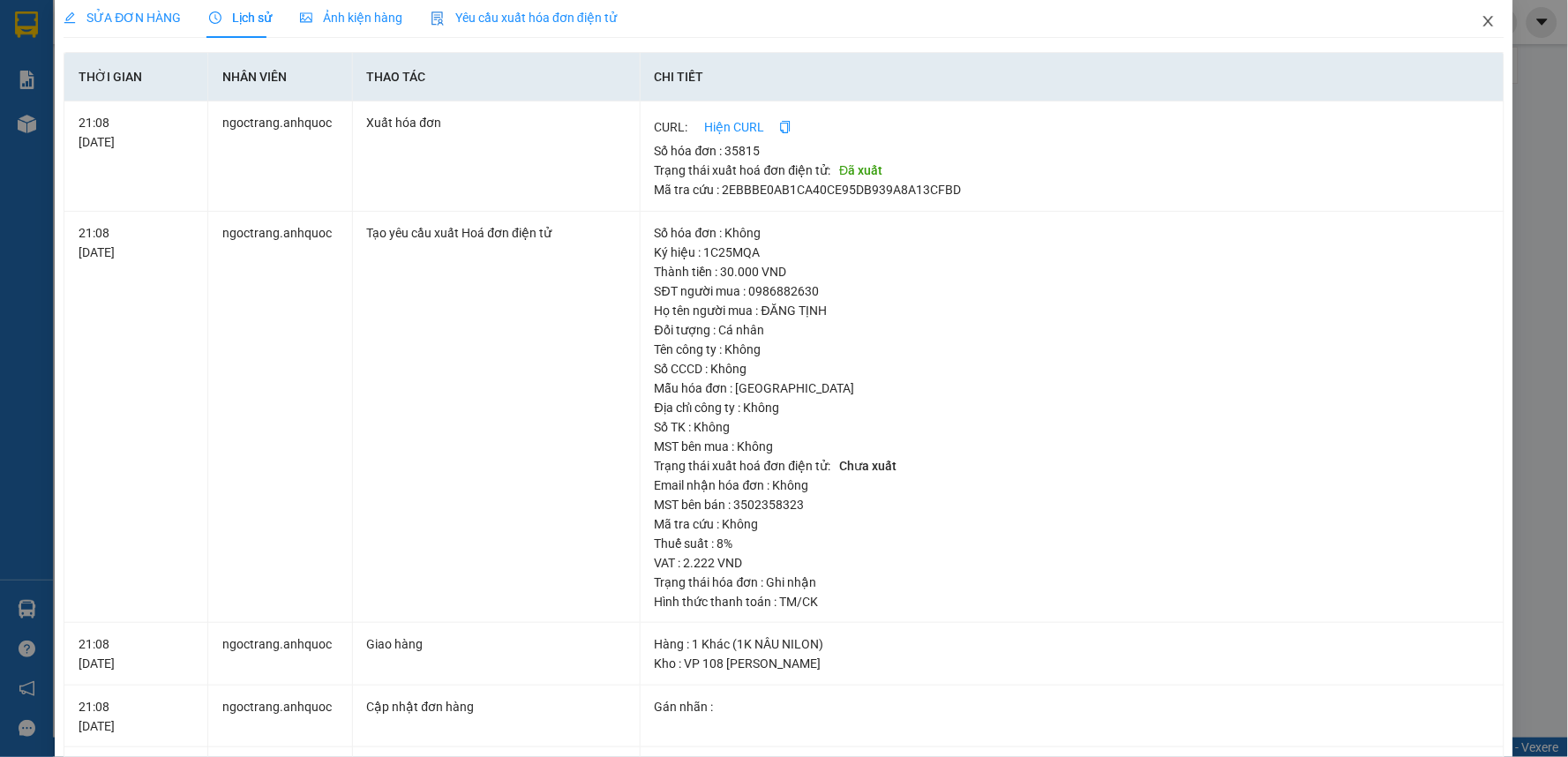
click at [1476, 33] on span "Close" at bounding box center [1488, 22] width 49 height 49
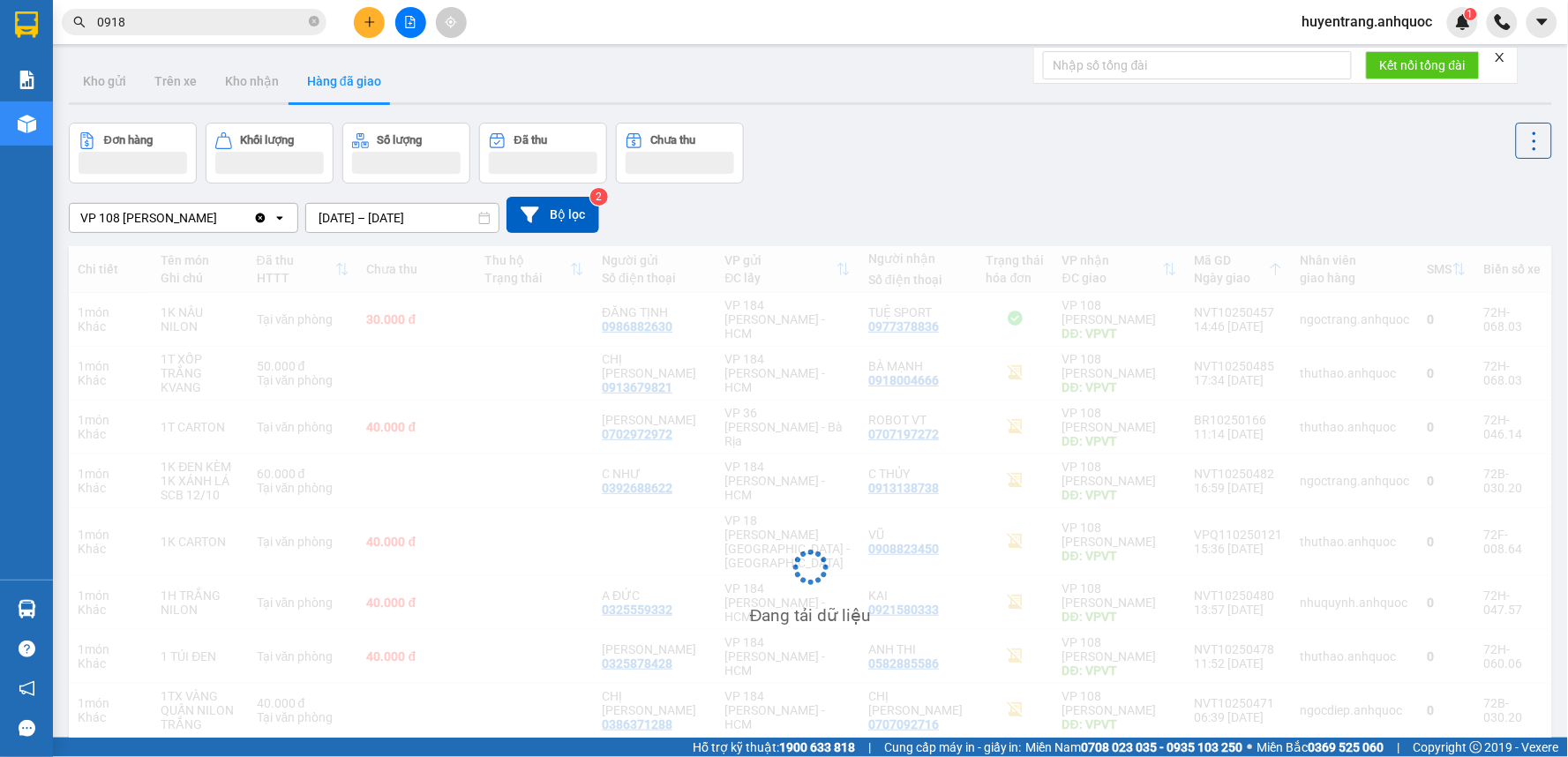
click at [1369, 22] on span "huyentrang.anhquoc" at bounding box center [1367, 22] width 159 height 22
click at [1363, 58] on span "Đăng xuất" at bounding box center [1376, 54] width 122 height 19
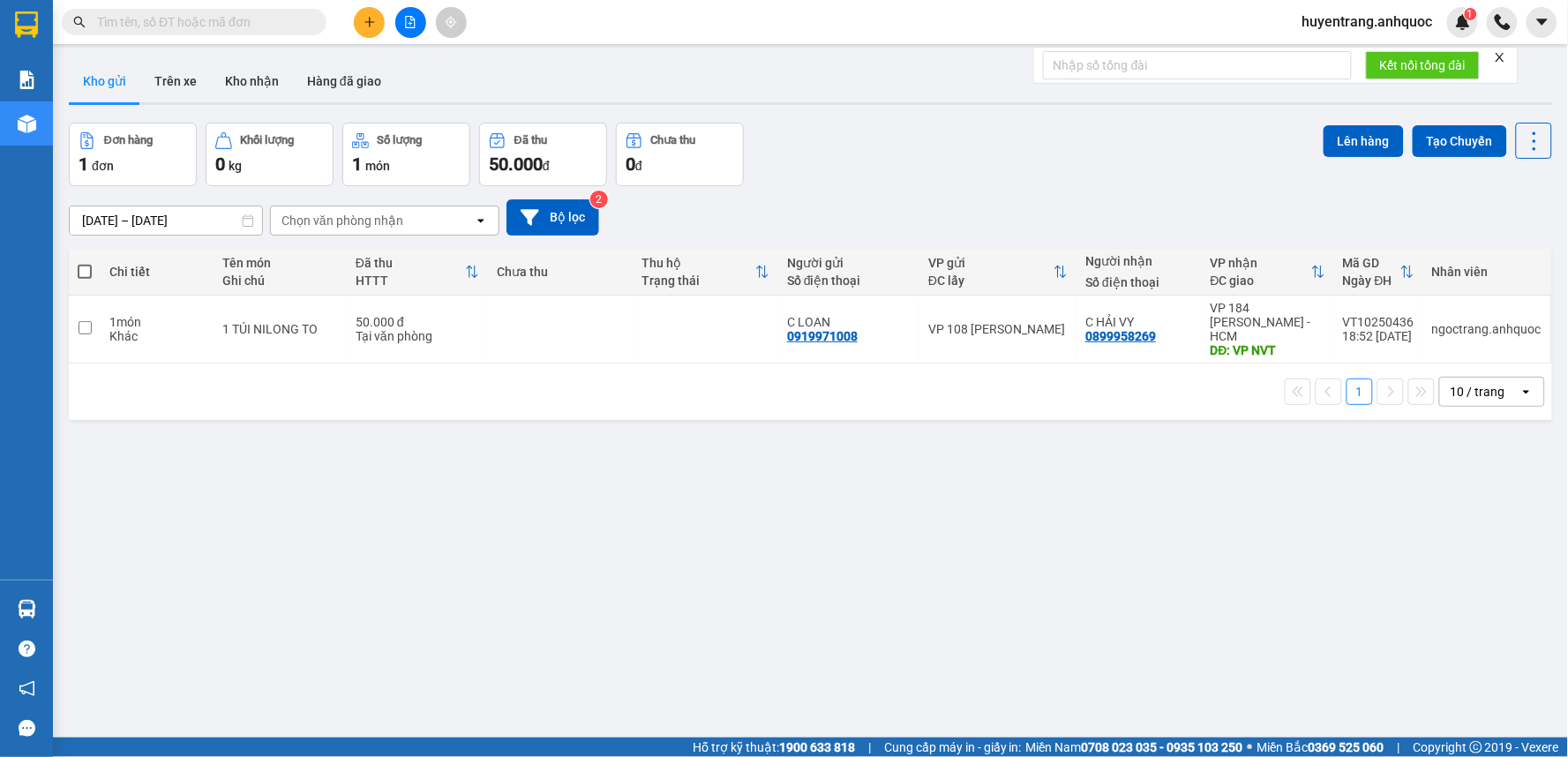
click at [271, 26] on input "text" at bounding box center [201, 22] width 208 height 19
paste input "0348605325"
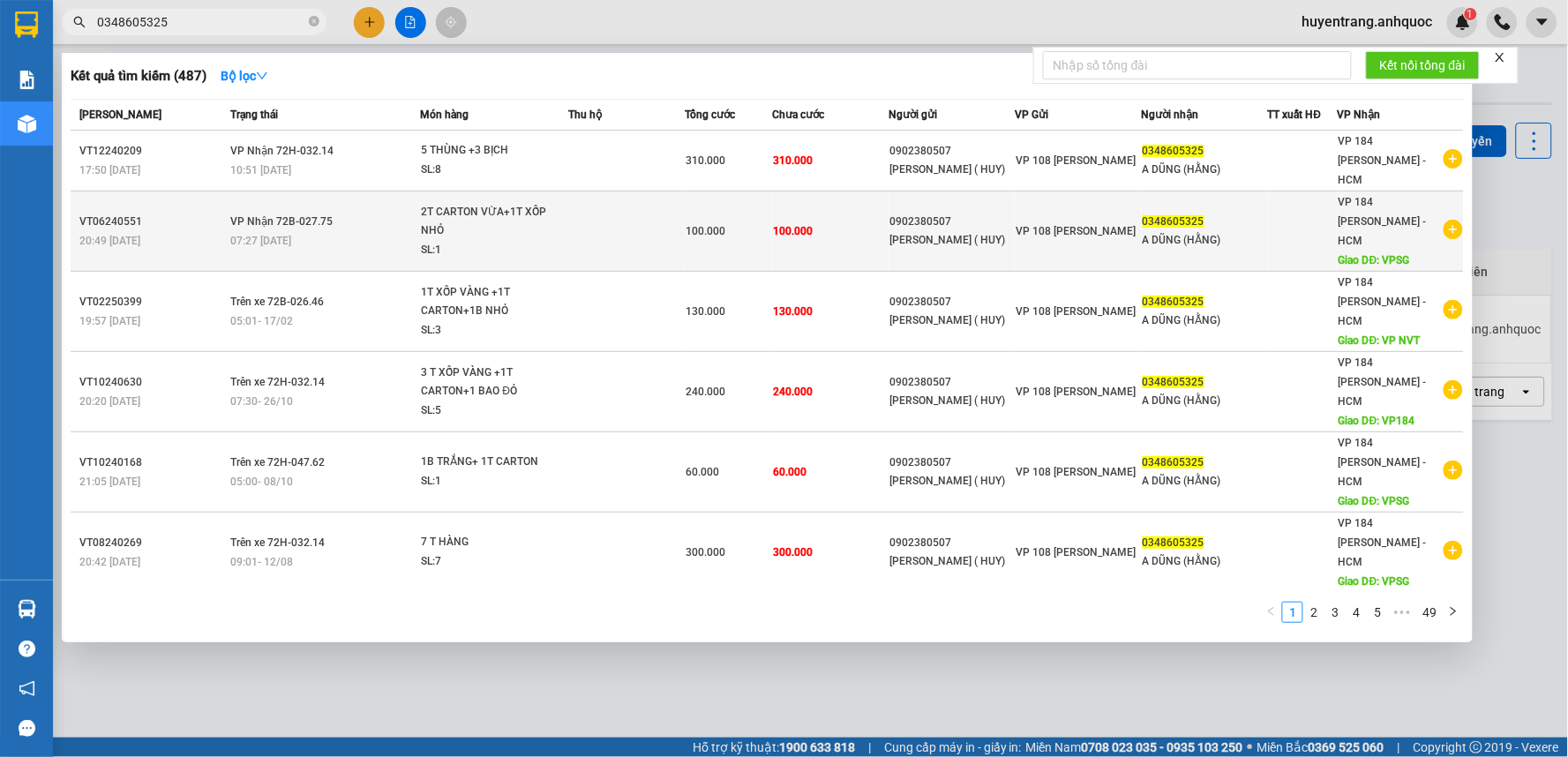
type input "0348605325"
click at [781, 209] on td "100.000" at bounding box center [830, 231] width 116 height 80
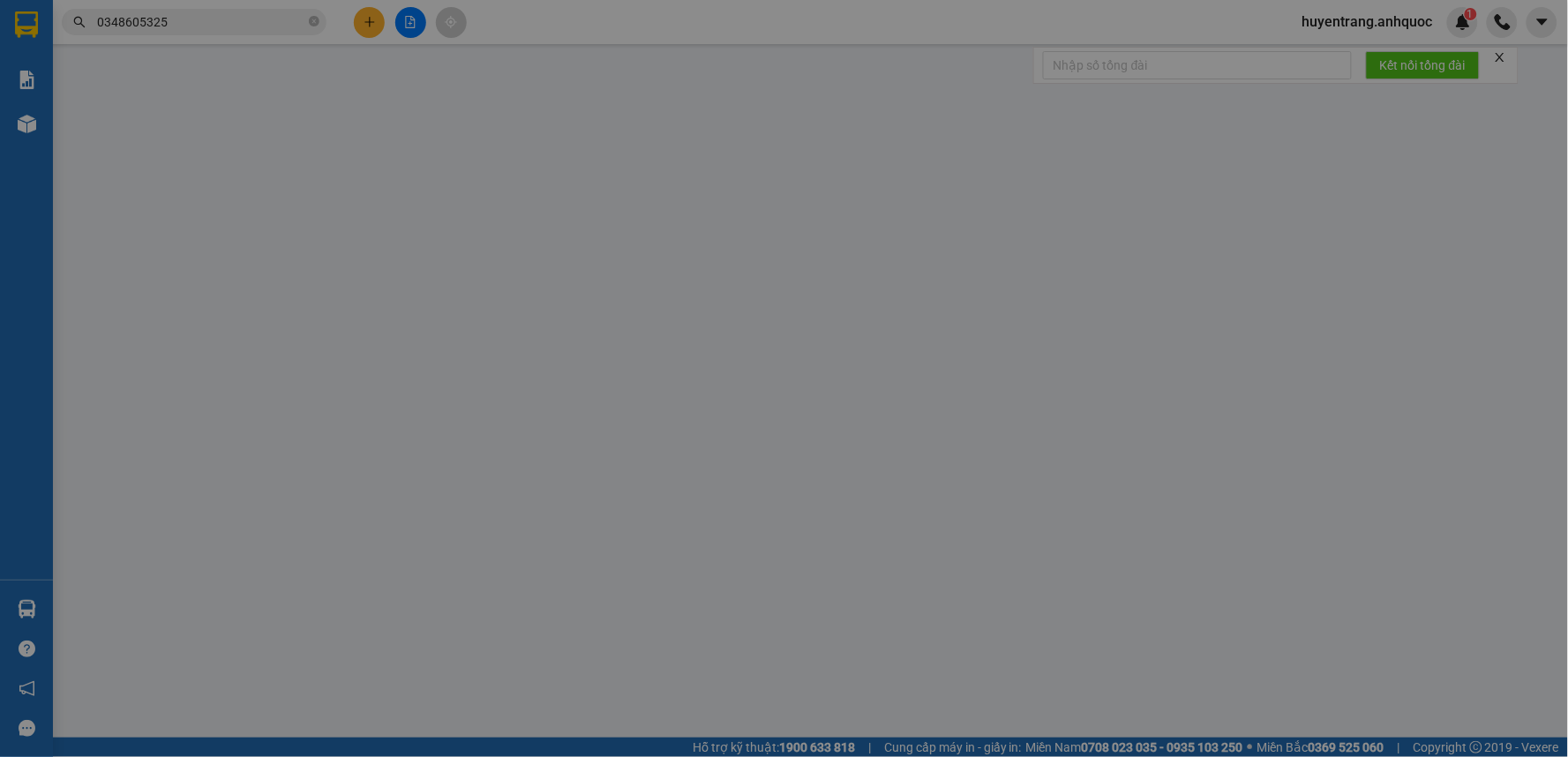
type input "0902380507"
type input "C HẰNG ( HUY)"
type input "0348605325"
type input "A DŨNG (HẰNG)"
type input "VPSG"
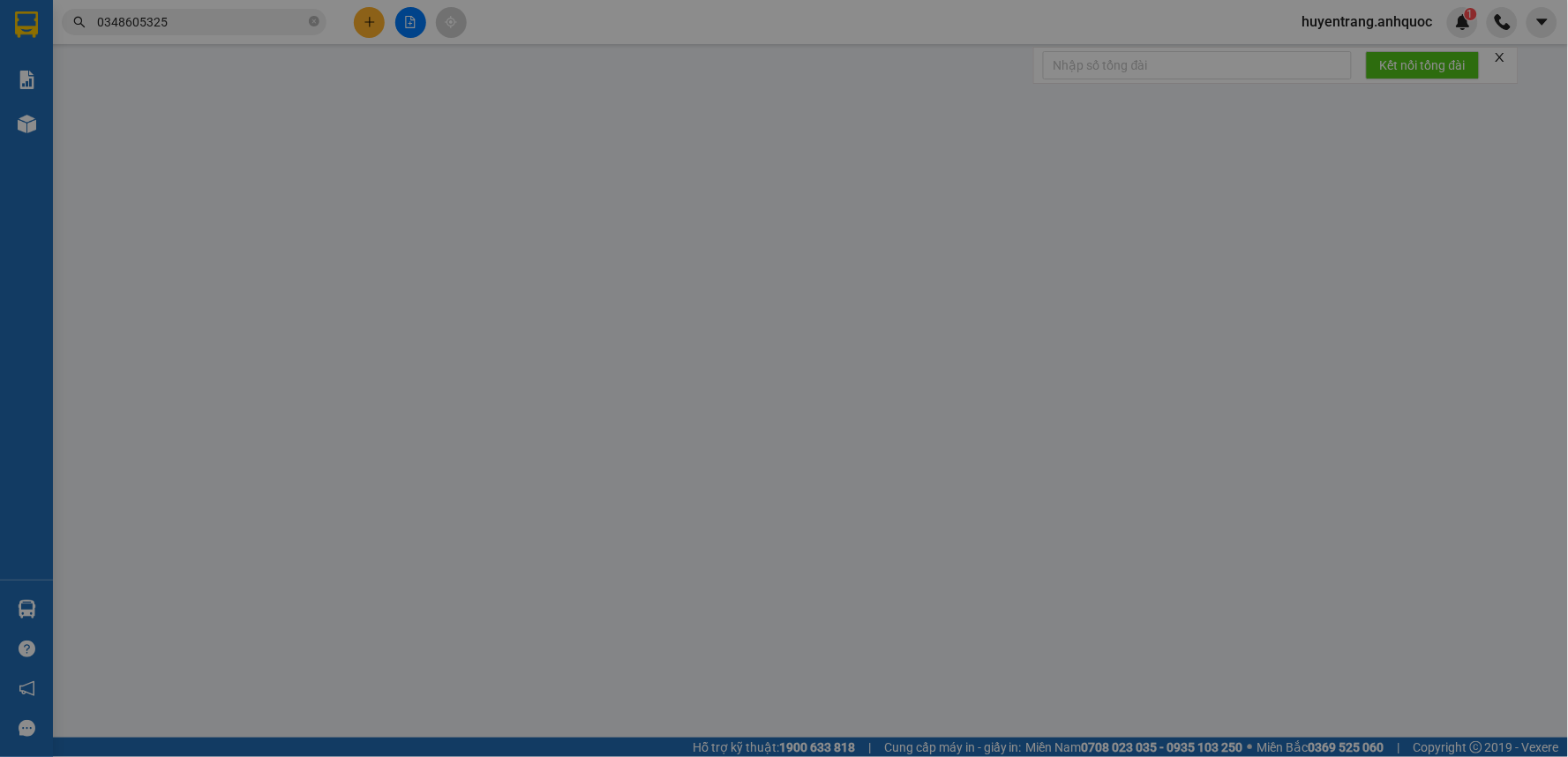
type input "100.000"
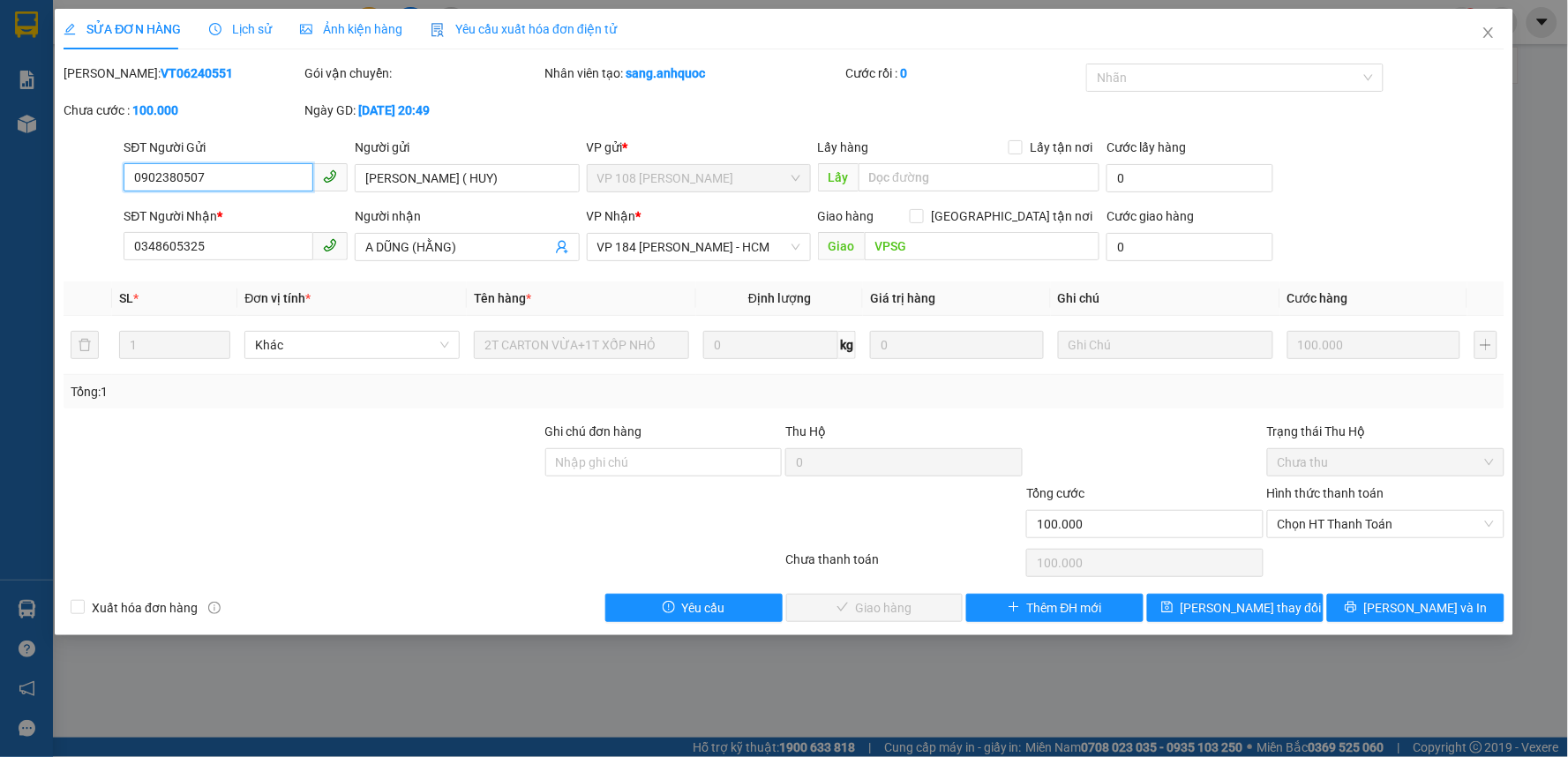
drag, startPoint x: 249, startPoint y: 176, endPoint x: 104, endPoint y: 172, distance: 145.1
click at [104, 172] on div "SĐT Người Gửi 0902380507 0902380507 Người gửi C HẰNG ( HUY) VP gửi * VP 108 Lê …" at bounding box center [784, 169] width 1445 height 62
drag, startPoint x: 227, startPoint y: 256, endPoint x: 15, endPoint y: 271, distance: 212.5
click at [15, 271] on div "SỬA ĐƠN HÀNG Lịch sử Ảnh kiện hàng Yêu cầu xuất hóa đơn điện tử Total Paid Fee …" at bounding box center [784, 378] width 1568 height 757
